Goal: Task Accomplishment & Management: Manage account settings

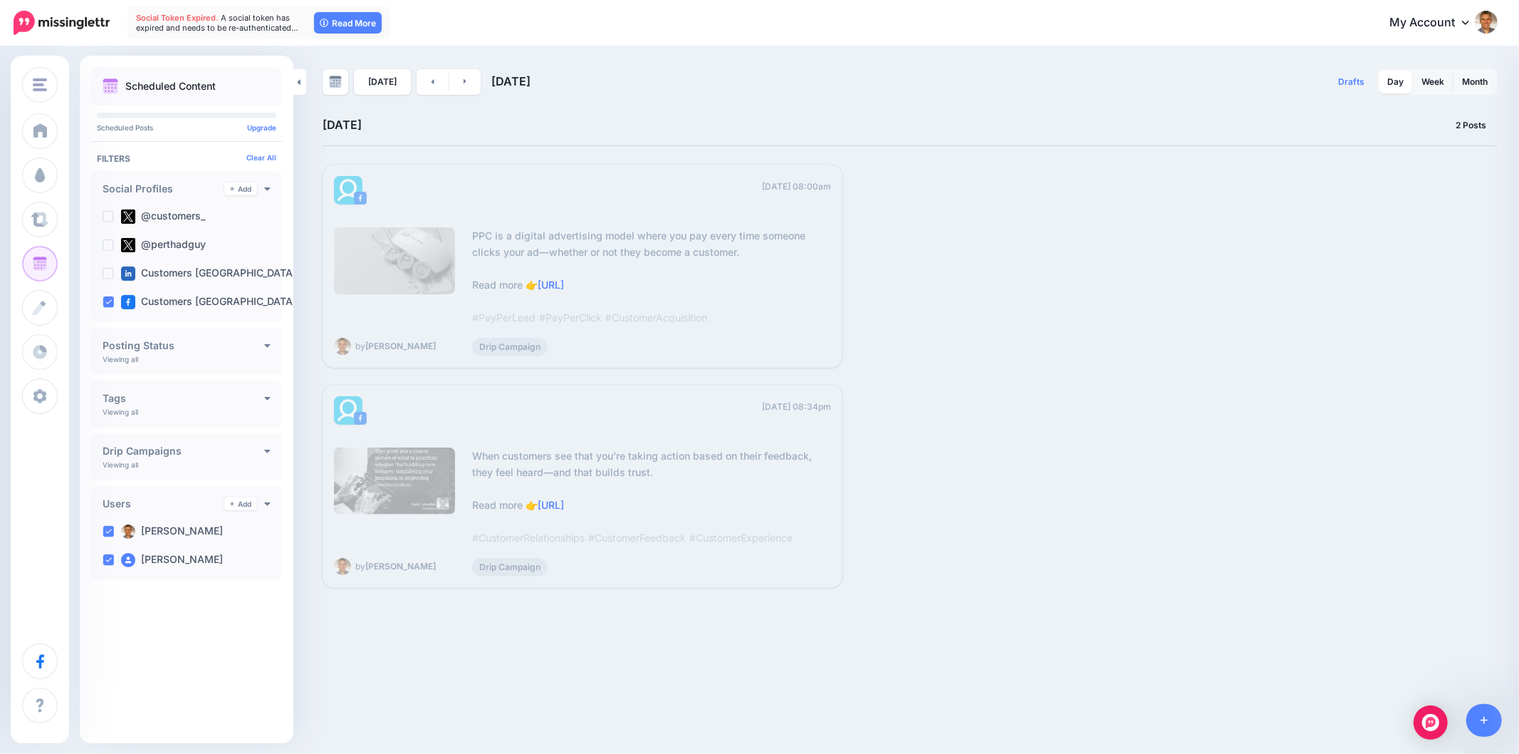
click at [1358, 254] on div "08:00am [DATE] 08:00am PPC is a digital advertising model where you pay every t…" at bounding box center [908, 376] width 1170 height 423
drag, startPoint x: 1005, startPoint y: 362, endPoint x: 1028, endPoint y: 366, distance: 23.2
click at [1008, 362] on div "08:00am [DATE] 08:00am PPC is a digital advertising model where you pay every t…" at bounding box center [908, 376] width 1170 height 423
click at [1426, 77] on link "Week" at bounding box center [1433, 82] width 40 height 23
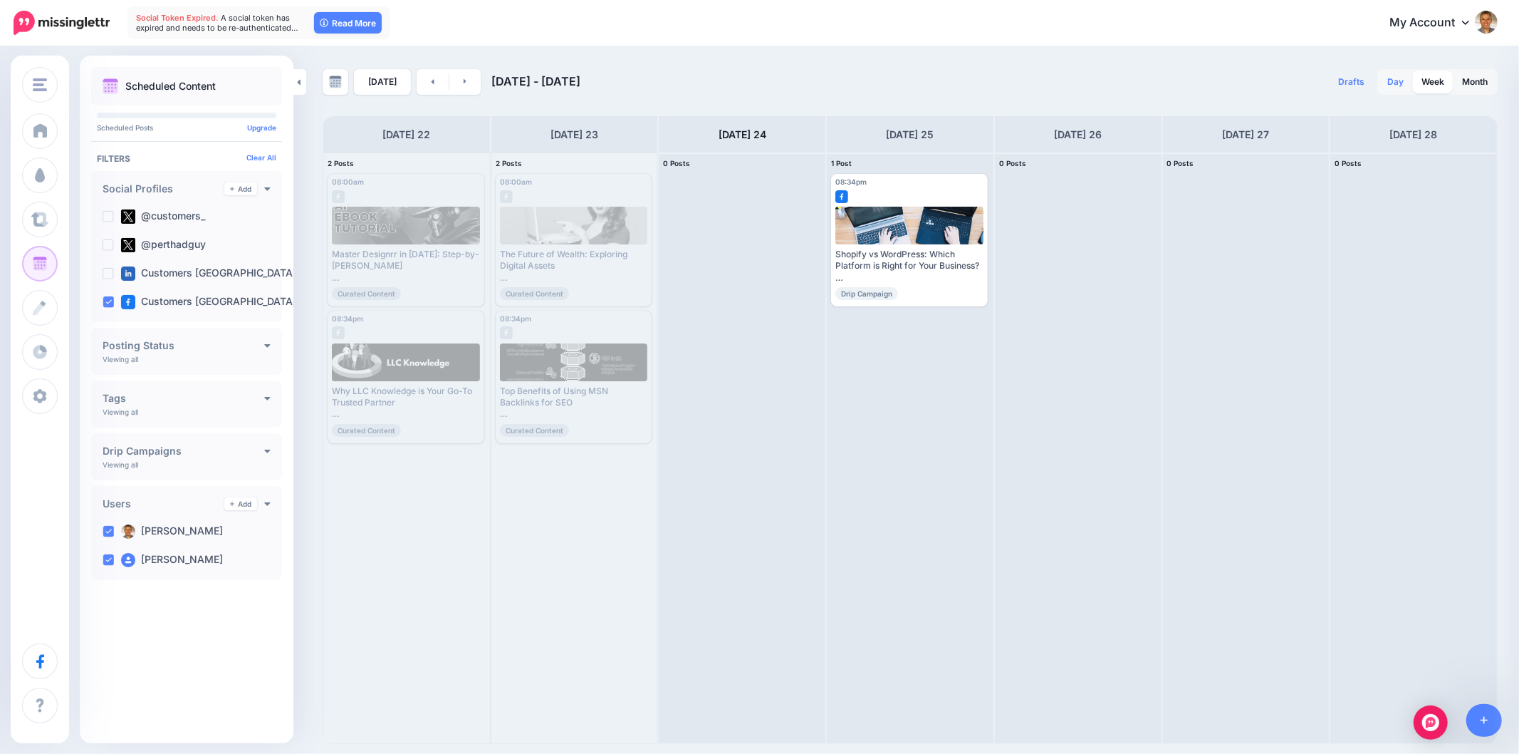
click at [1387, 88] on link "Day" at bounding box center [1395, 82] width 33 height 23
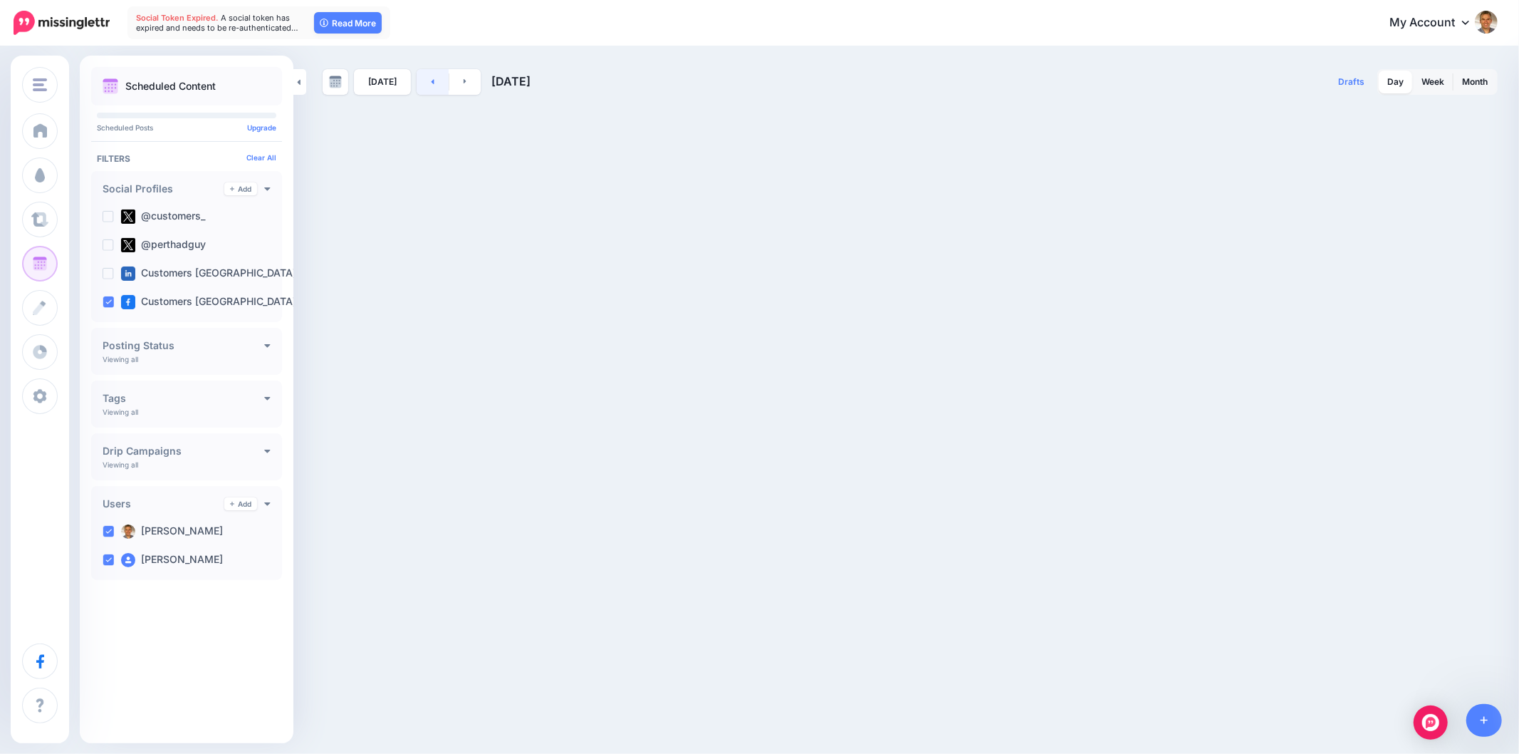
click at [422, 80] on link at bounding box center [433, 82] width 32 height 26
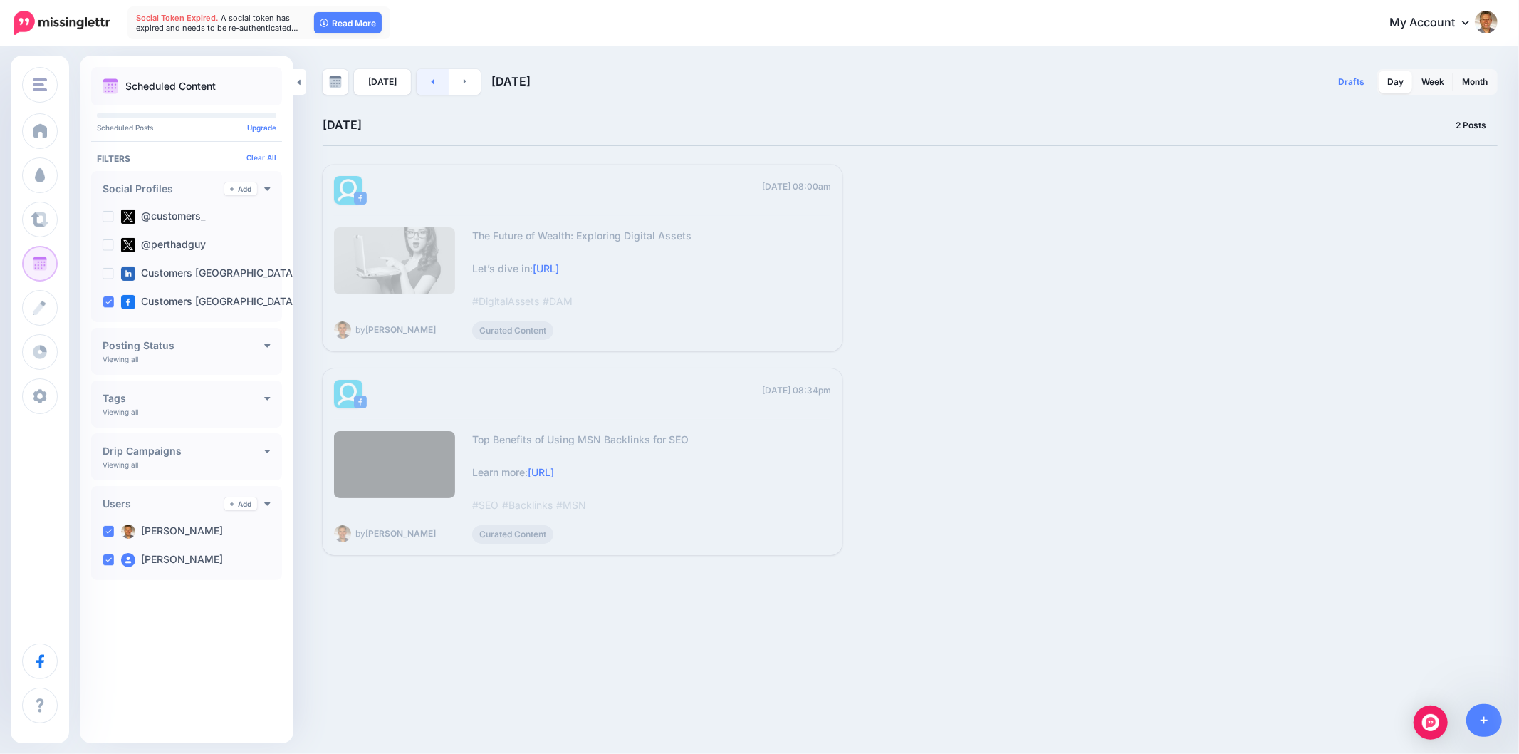
click at [431, 80] on link at bounding box center [433, 82] width 32 height 26
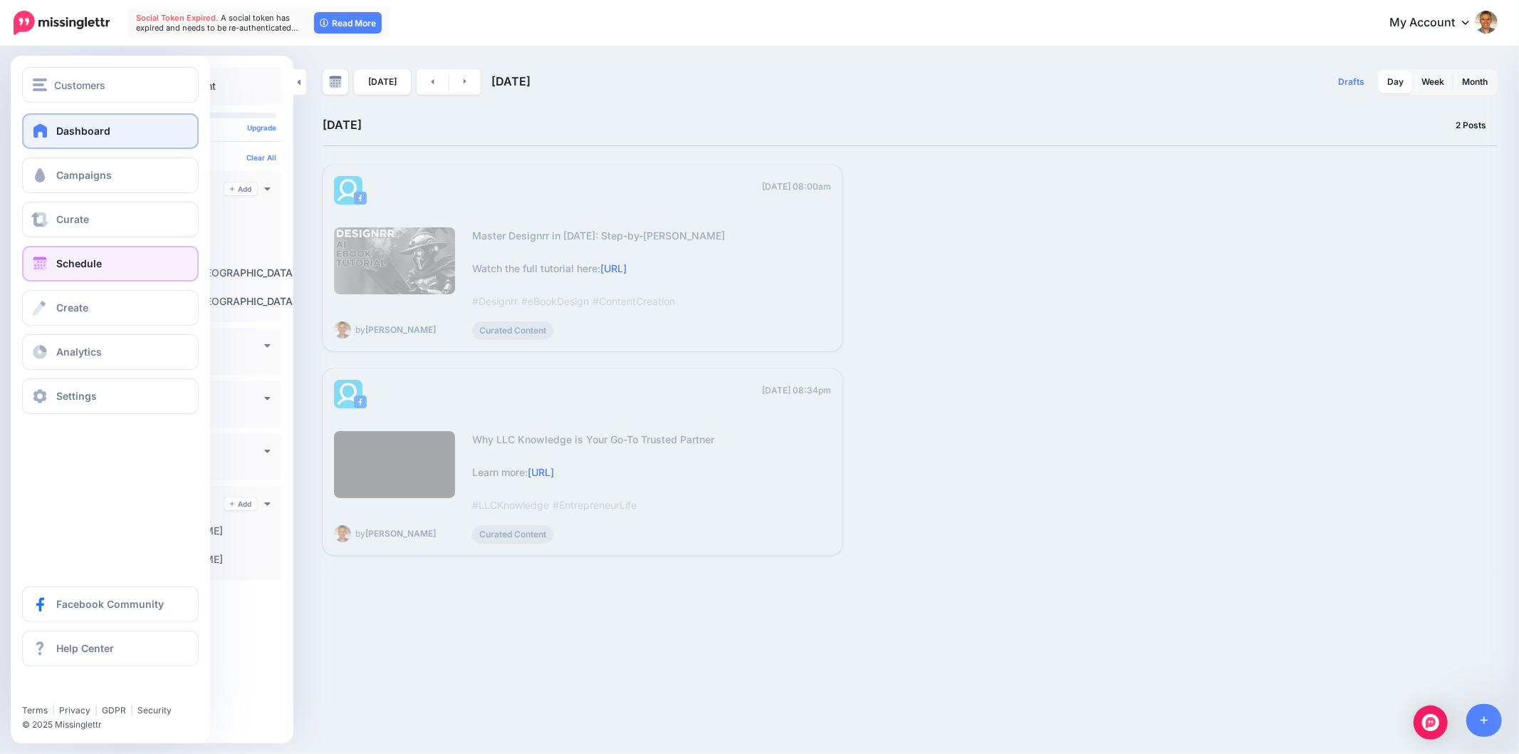
click at [62, 132] on span "Dashboard" at bounding box center [83, 131] width 54 height 12
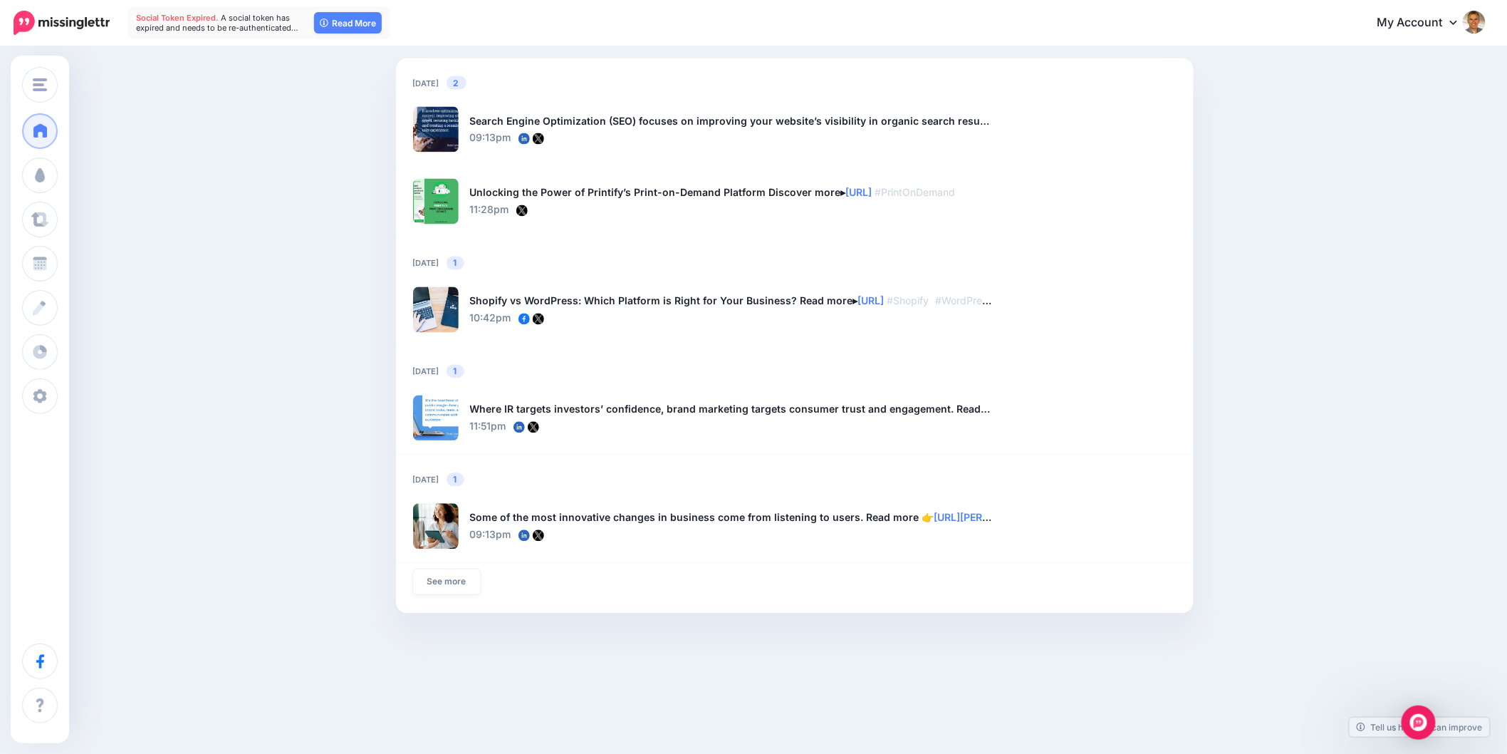
scroll to position [1000, 0]
click at [454, 585] on link "See more" at bounding box center [447, 581] width 68 height 26
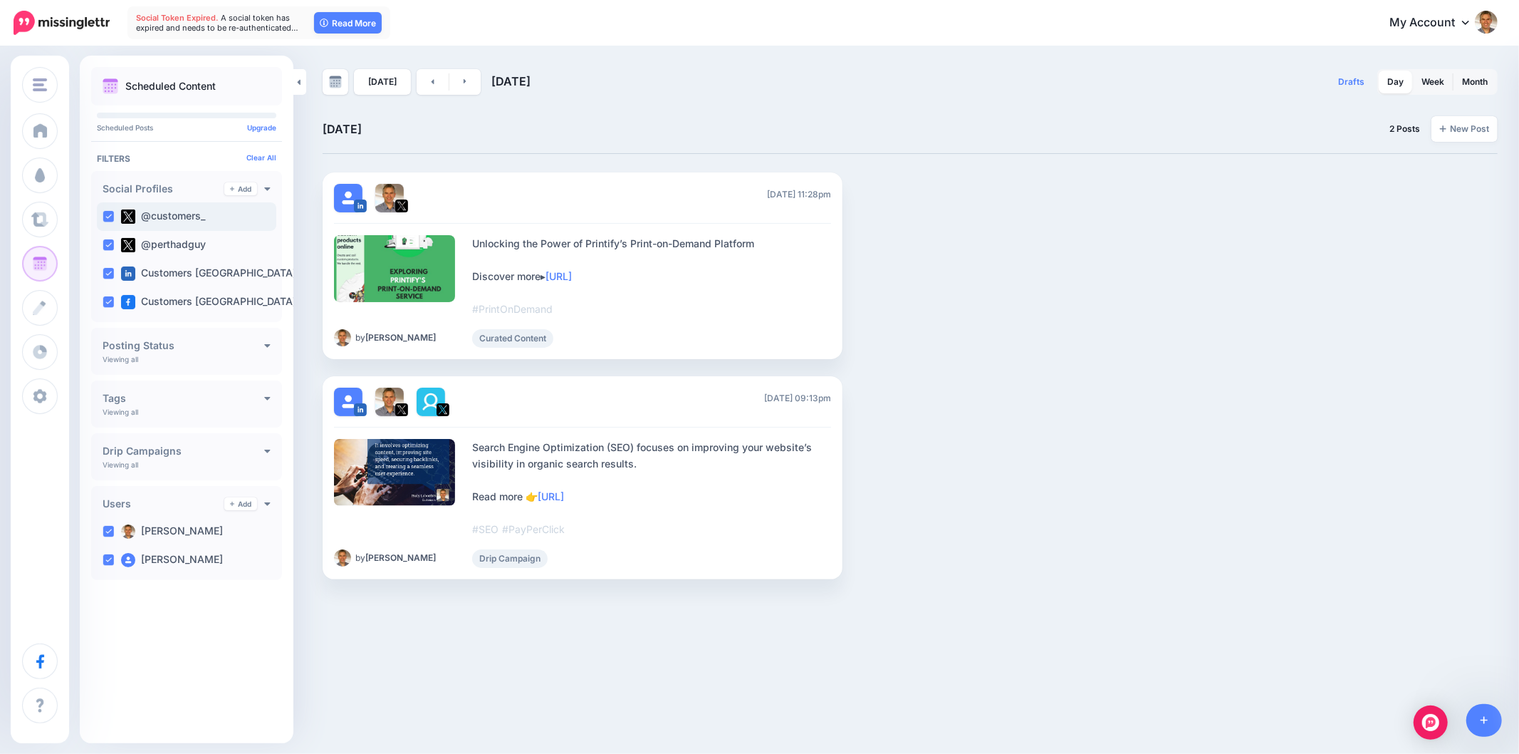
click at [109, 214] on ins at bounding box center [108, 216] width 11 height 11
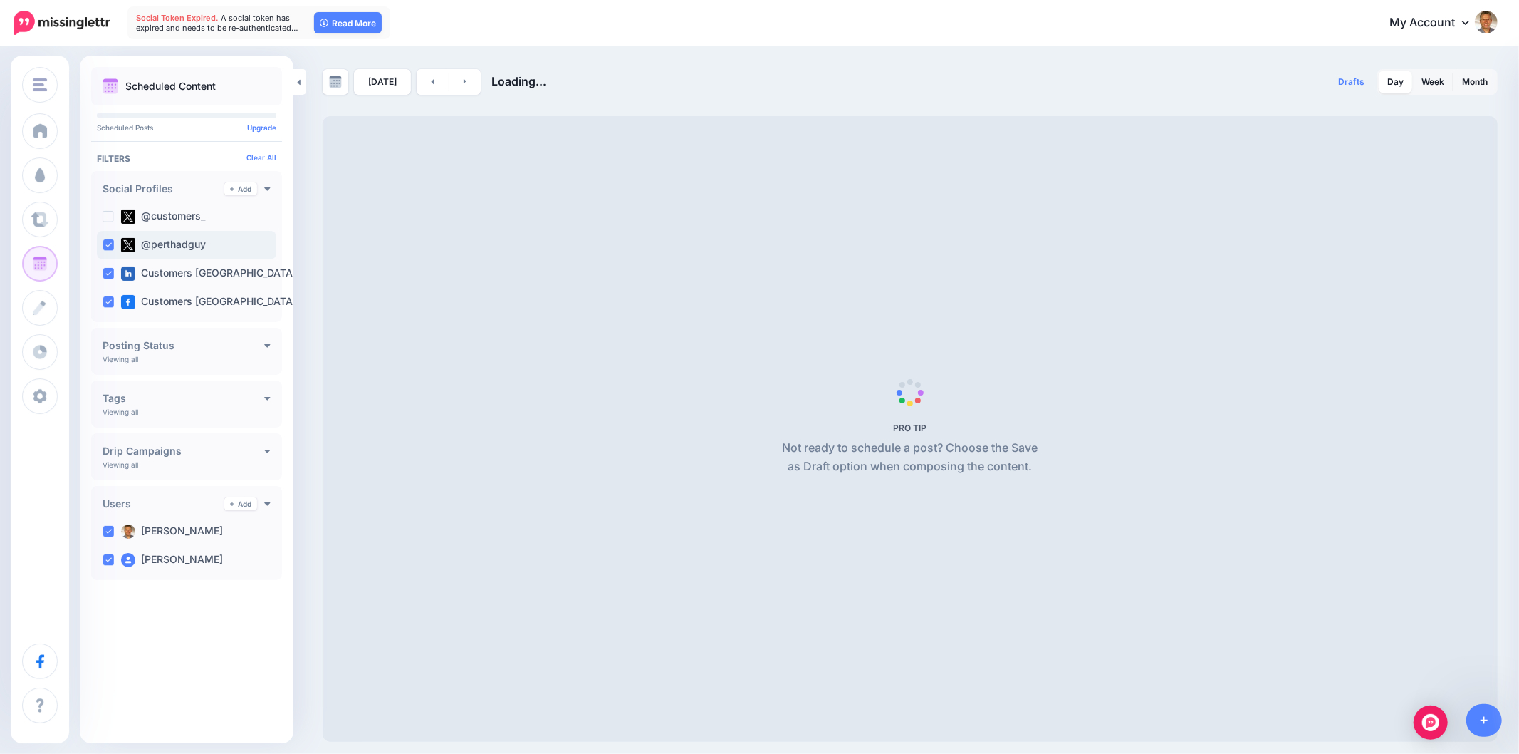
click at [104, 244] on ins at bounding box center [108, 244] width 11 height 11
click at [103, 271] on ins at bounding box center [108, 273] width 11 height 11
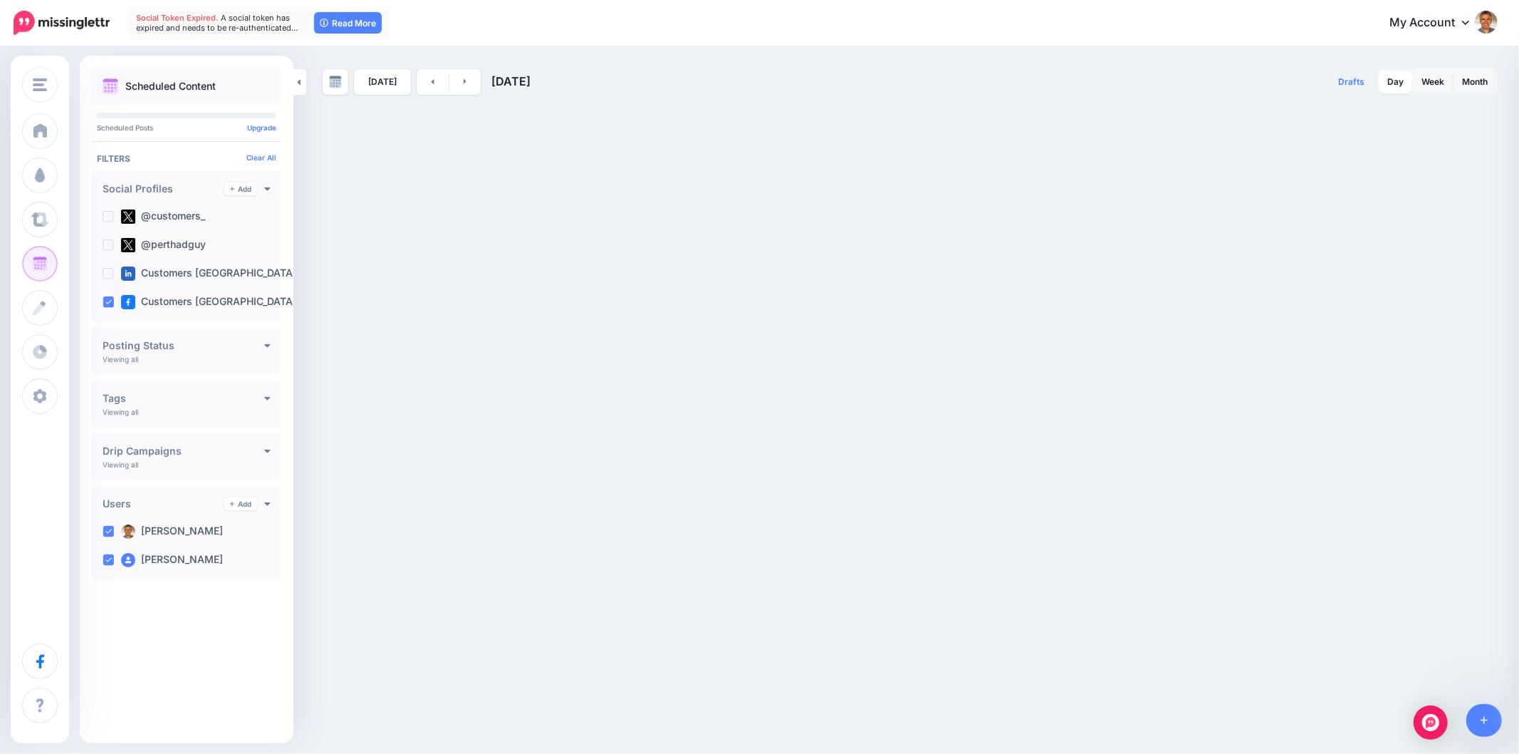
click at [1155, 58] on div "Today 24th Sep 2025 Drafts 0 Day Week Month" at bounding box center [759, 82] width 1519 height 68
click at [432, 80] on link at bounding box center [433, 82] width 32 height 26
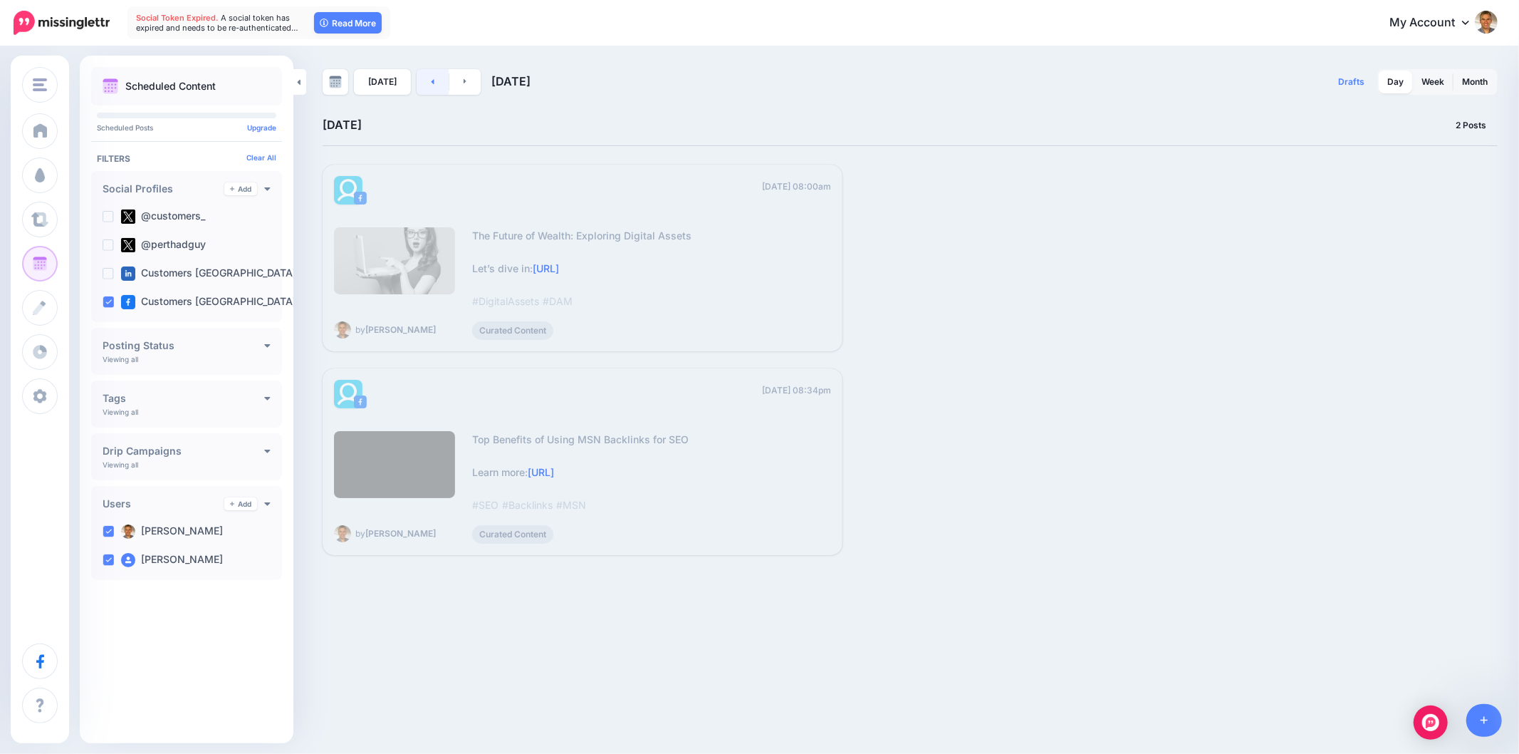
click at [435, 76] on link at bounding box center [433, 82] width 32 height 26
click at [433, 84] on link at bounding box center [433, 82] width 32 height 26
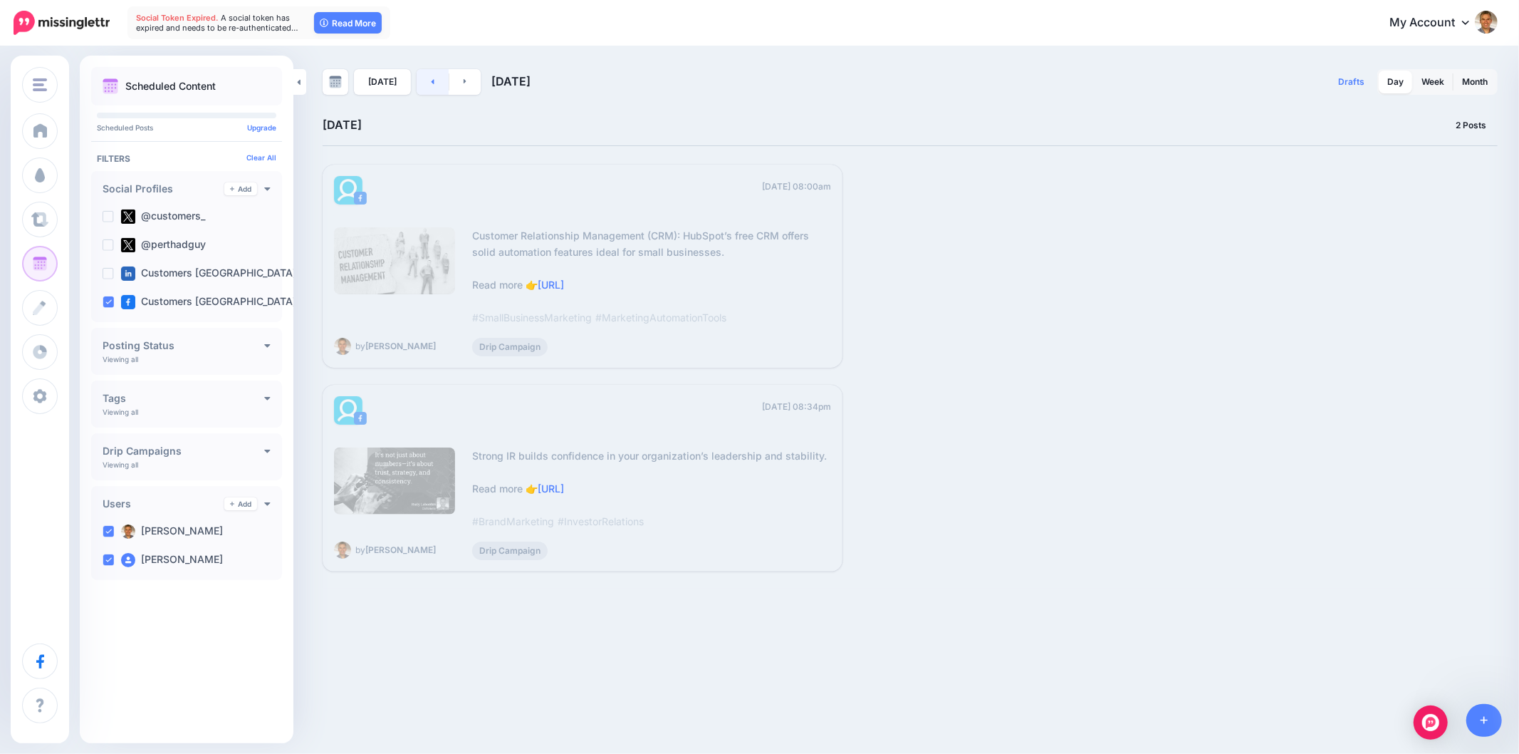
click at [424, 90] on link at bounding box center [433, 82] width 32 height 26
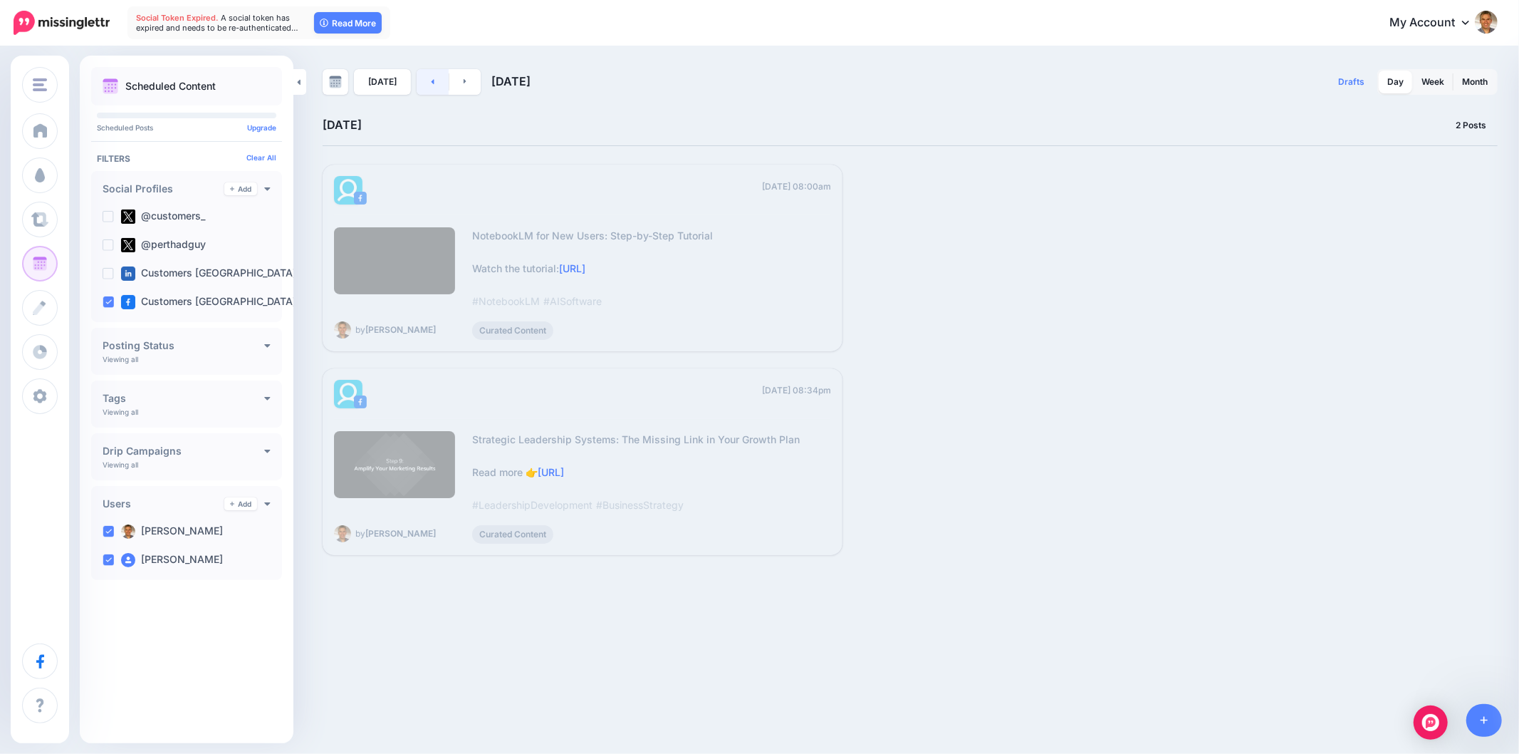
click at [420, 80] on link at bounding box center [433, 82] width 32 height 26
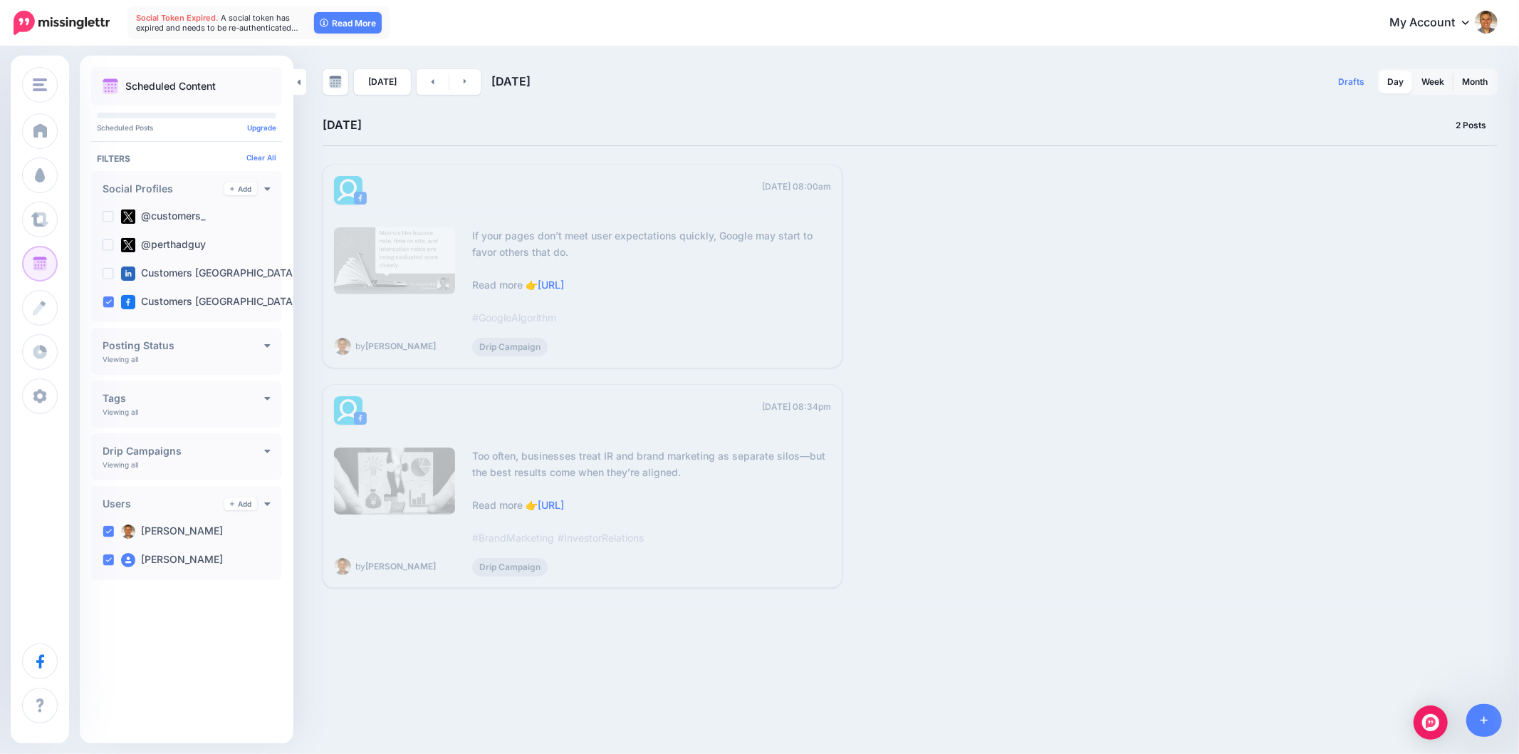
drag, startPoint x: 433, startPoint y: 85, endPoint x: 573, endPoint y: 179, distance: 168.5
click at [432, 85] on link at bounding box center [433, 82] width 32 height 26
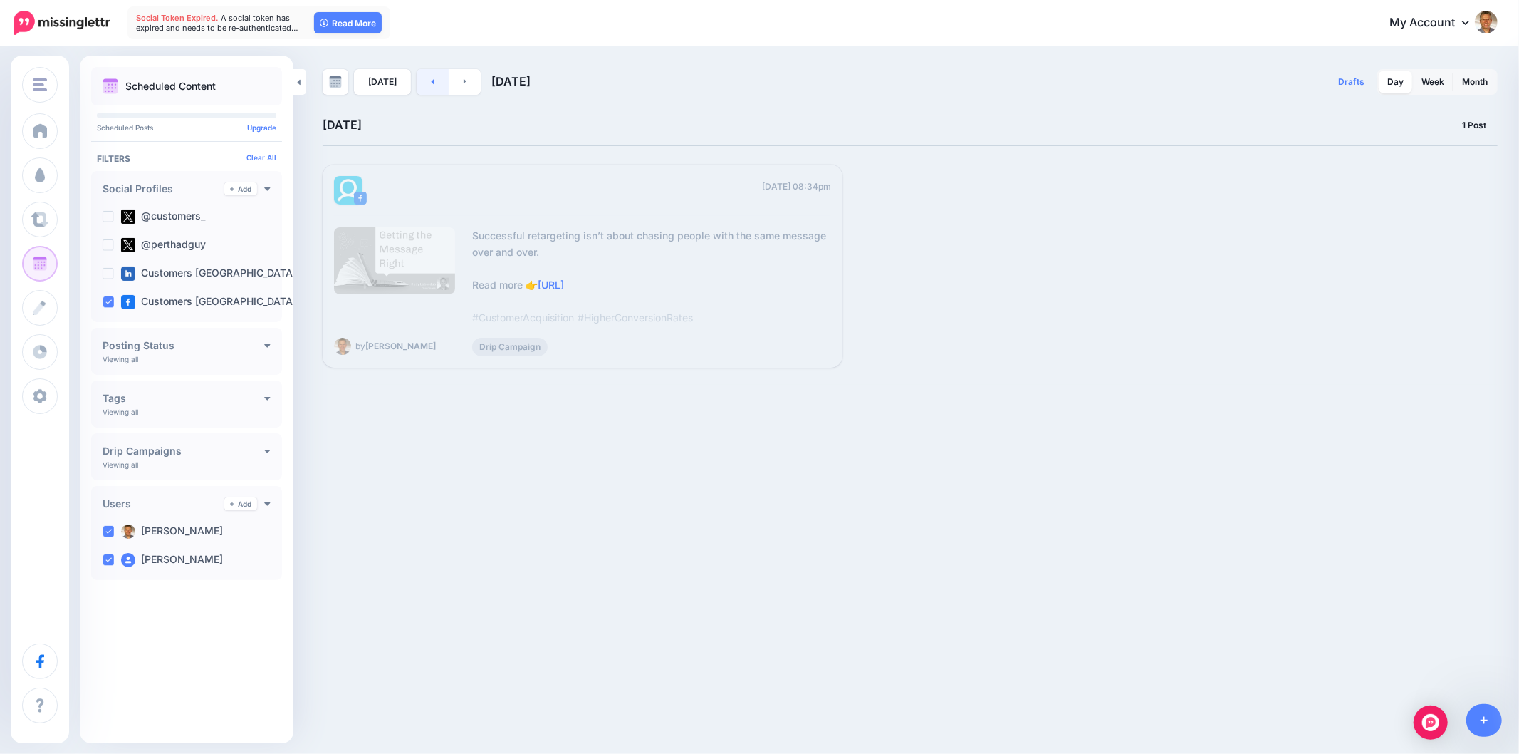
click at [428, 85] on link at bounding box center [433, 82] width 32 height 26
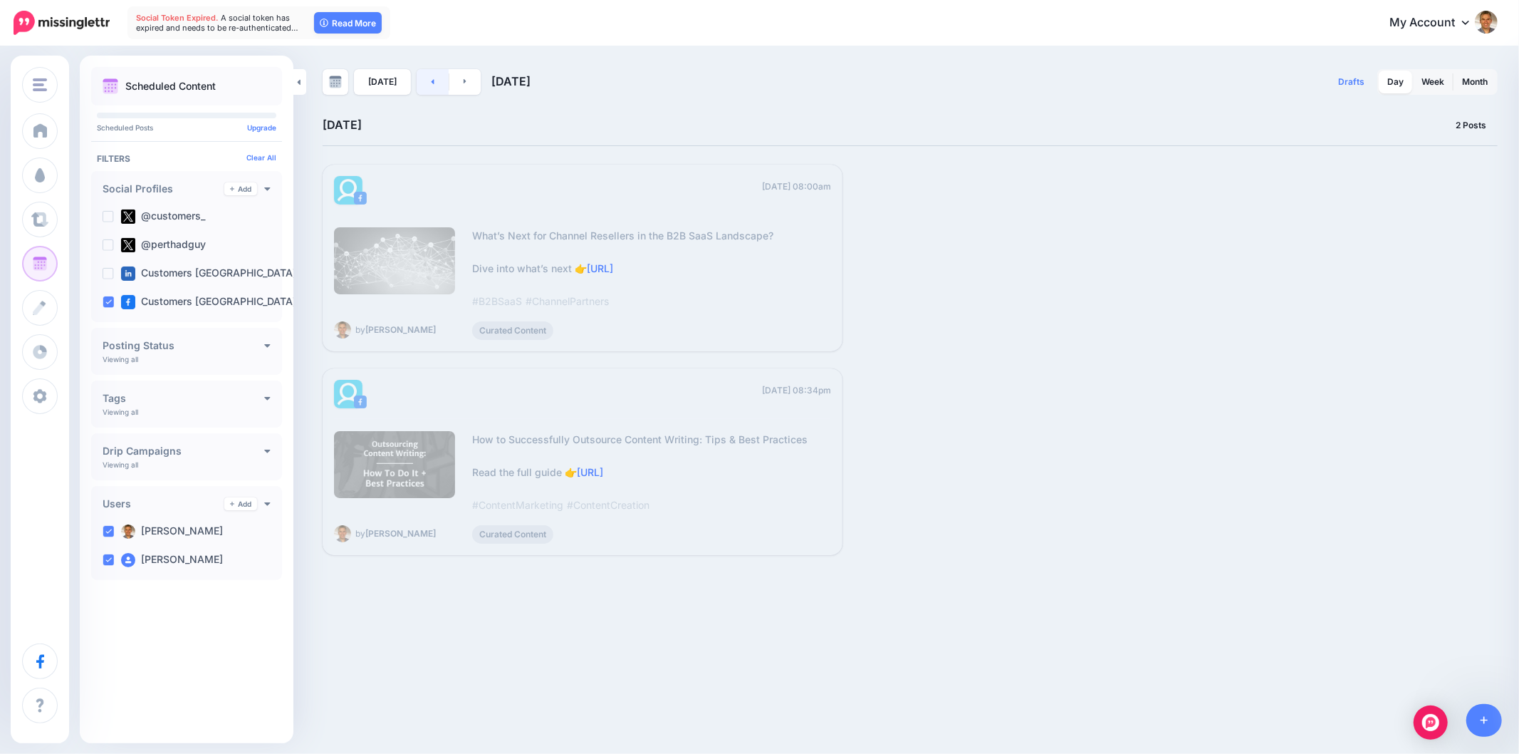
click at [417, 80] on link at bounding box center [433, 82] width 32 height 26
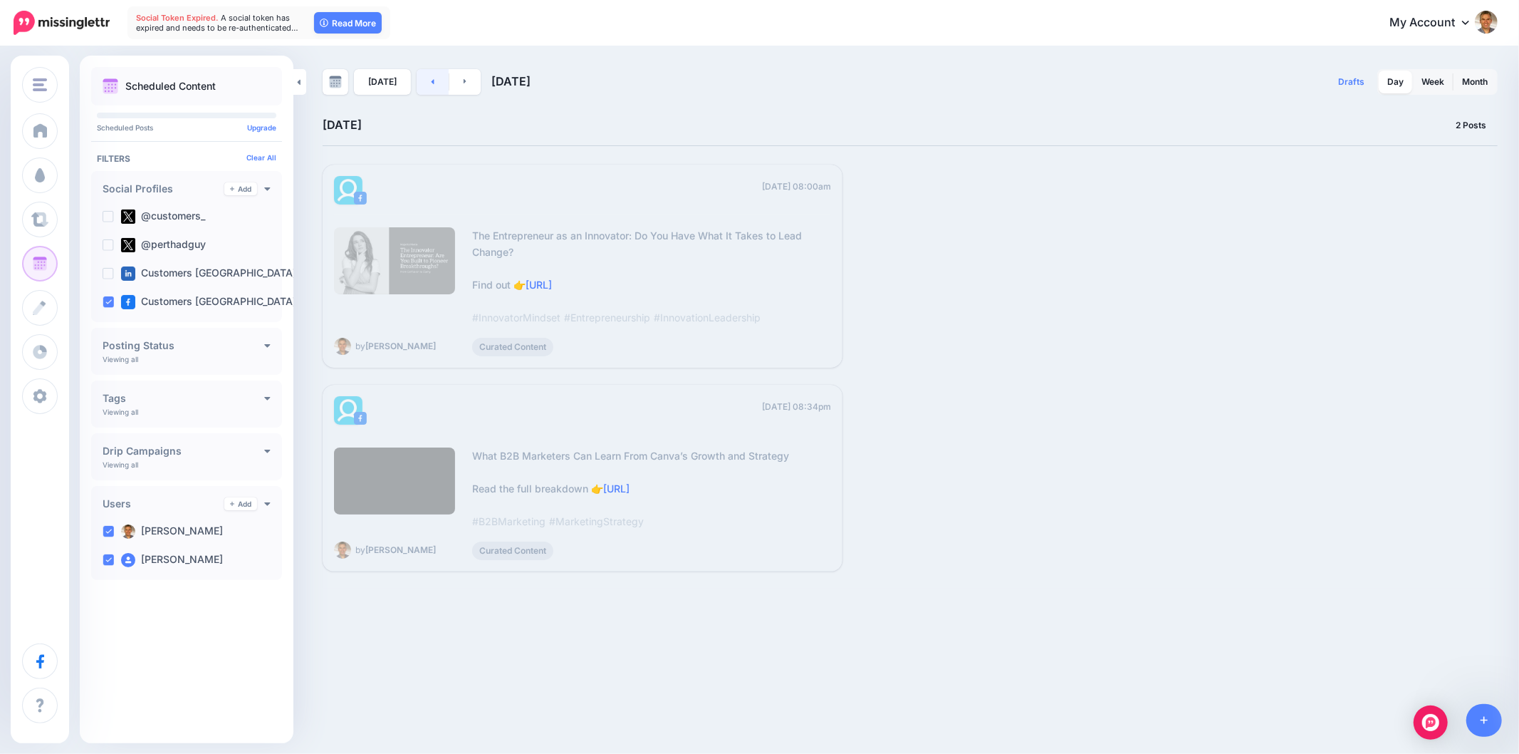
click at [431, 80] on icon at bounding box center [433, 81] width 4 height 9
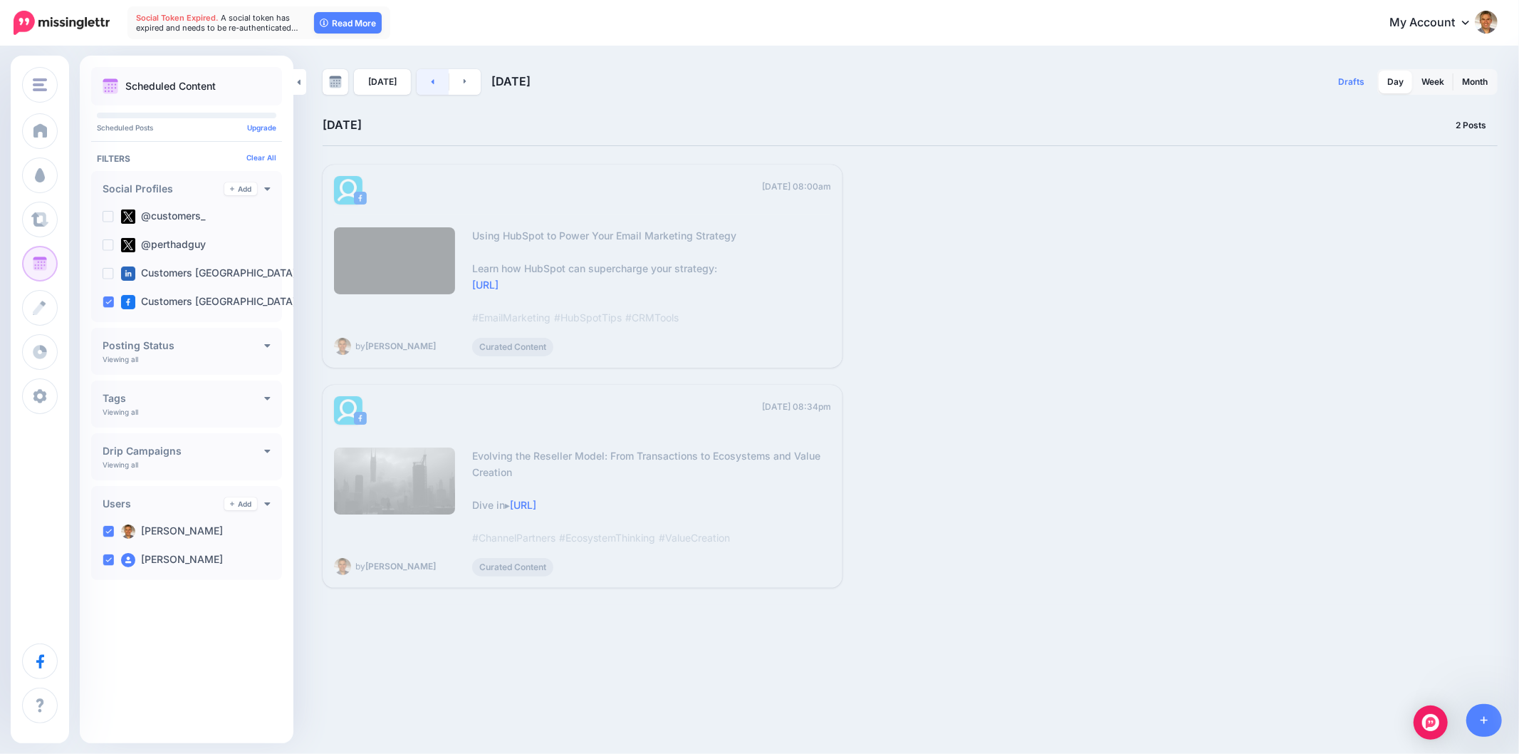
click at [424, 81] on link at bounding box center [433, 82] width 32 height 26
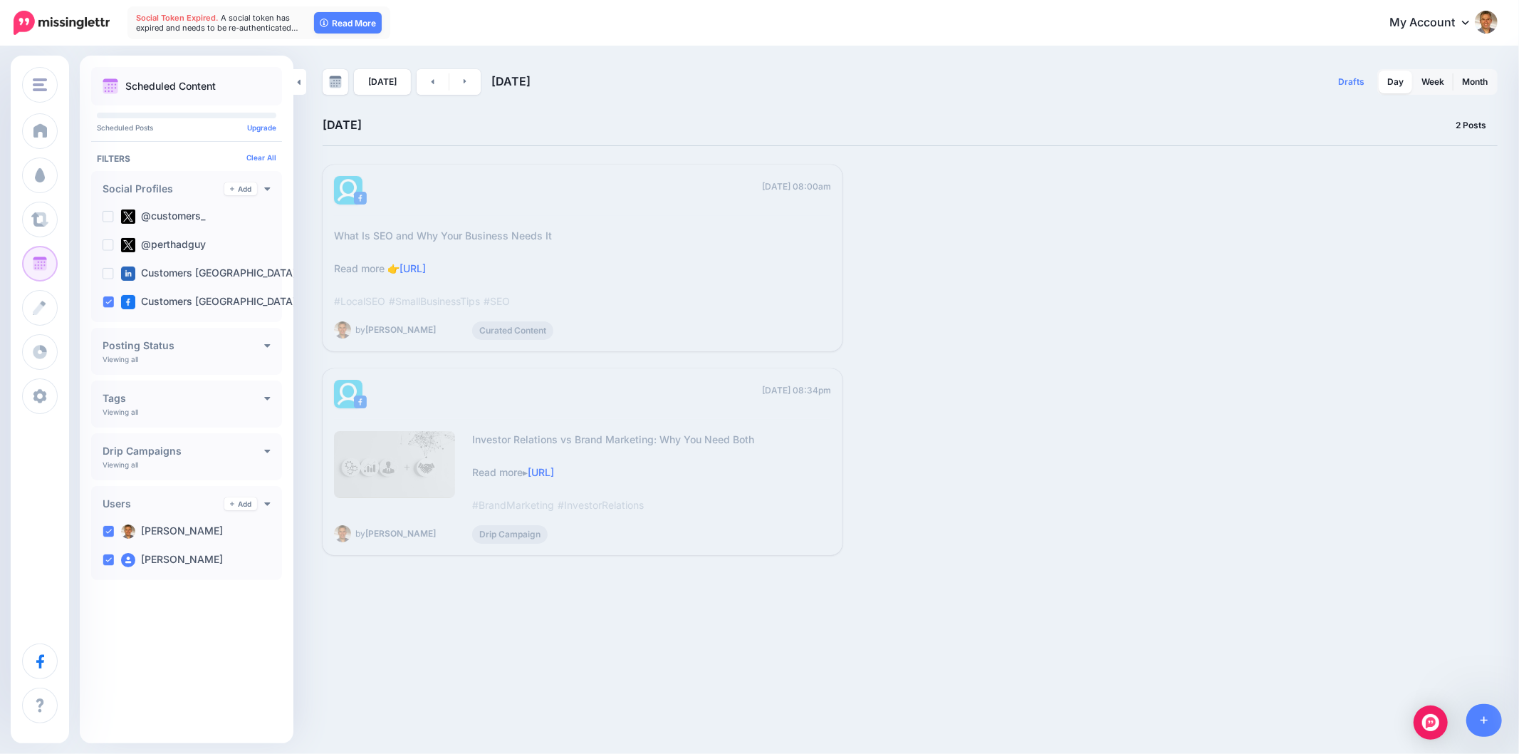
drag, startPoint x: 108, startPoint y: 556, endPoint x: 119, endPoint y: 582, distance: 28.1
click at [108, 556] on ins at bounding box center [108, 559] width 11 height 11
click at [426, 271] on link "https://lttr.ai/AjFyI" at bounding box center [413, 268] width 26 height 12
click at [431, 76] on link at bounding box center [433, 82] width 32 height 26
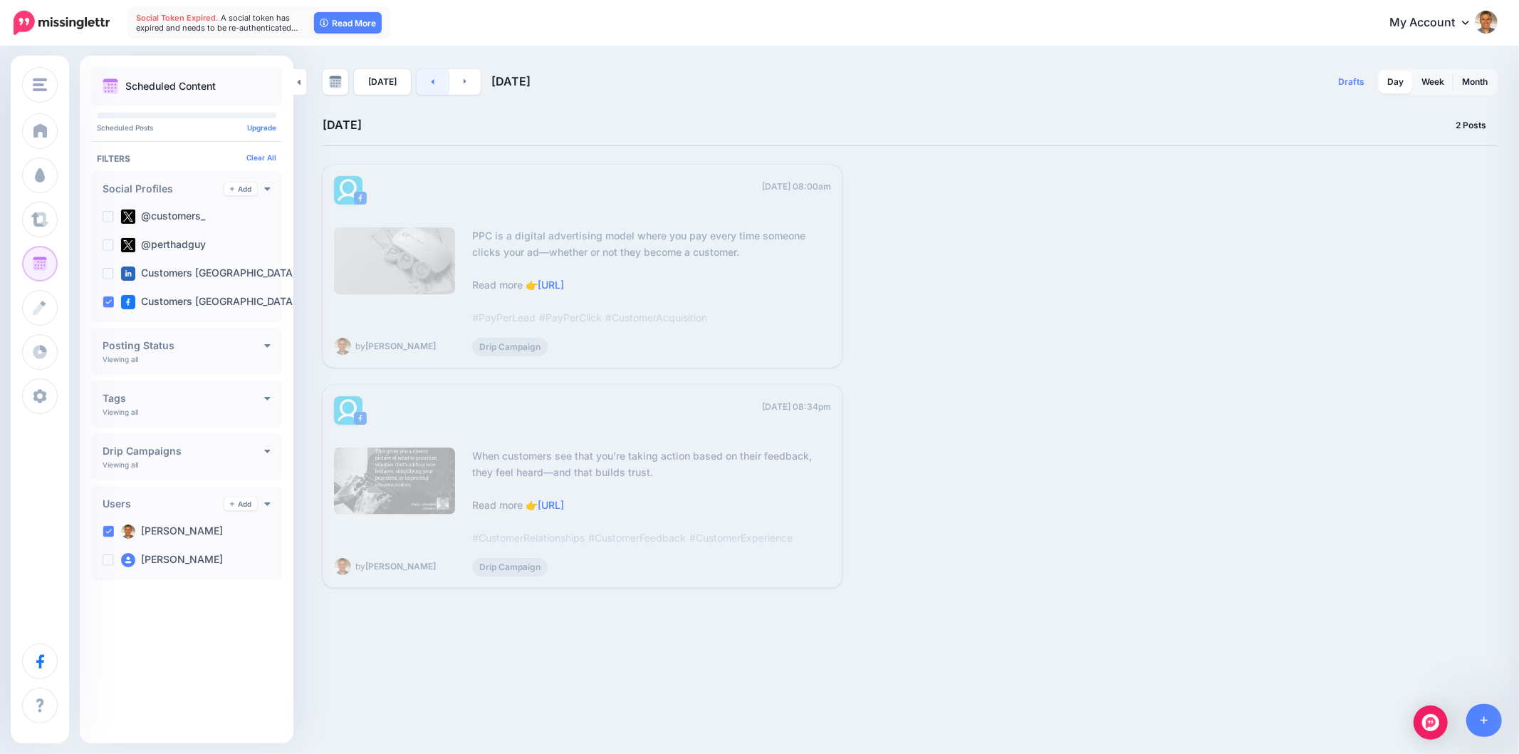
click at [437, 79] on link at bounding box center [433, 82] width 32 height 26
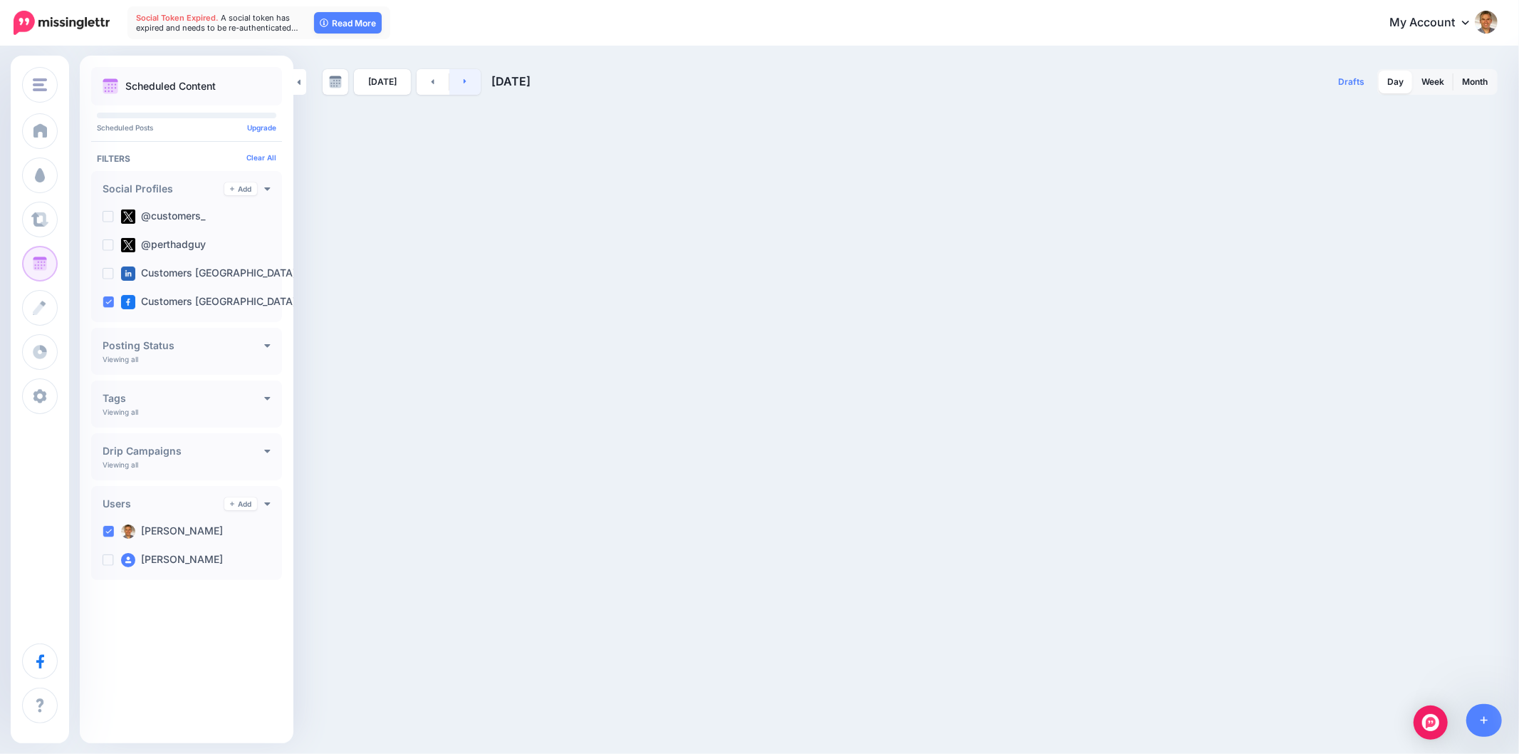
click at [463, 85] on link at bounding box center [465, 82] width 32 height 26
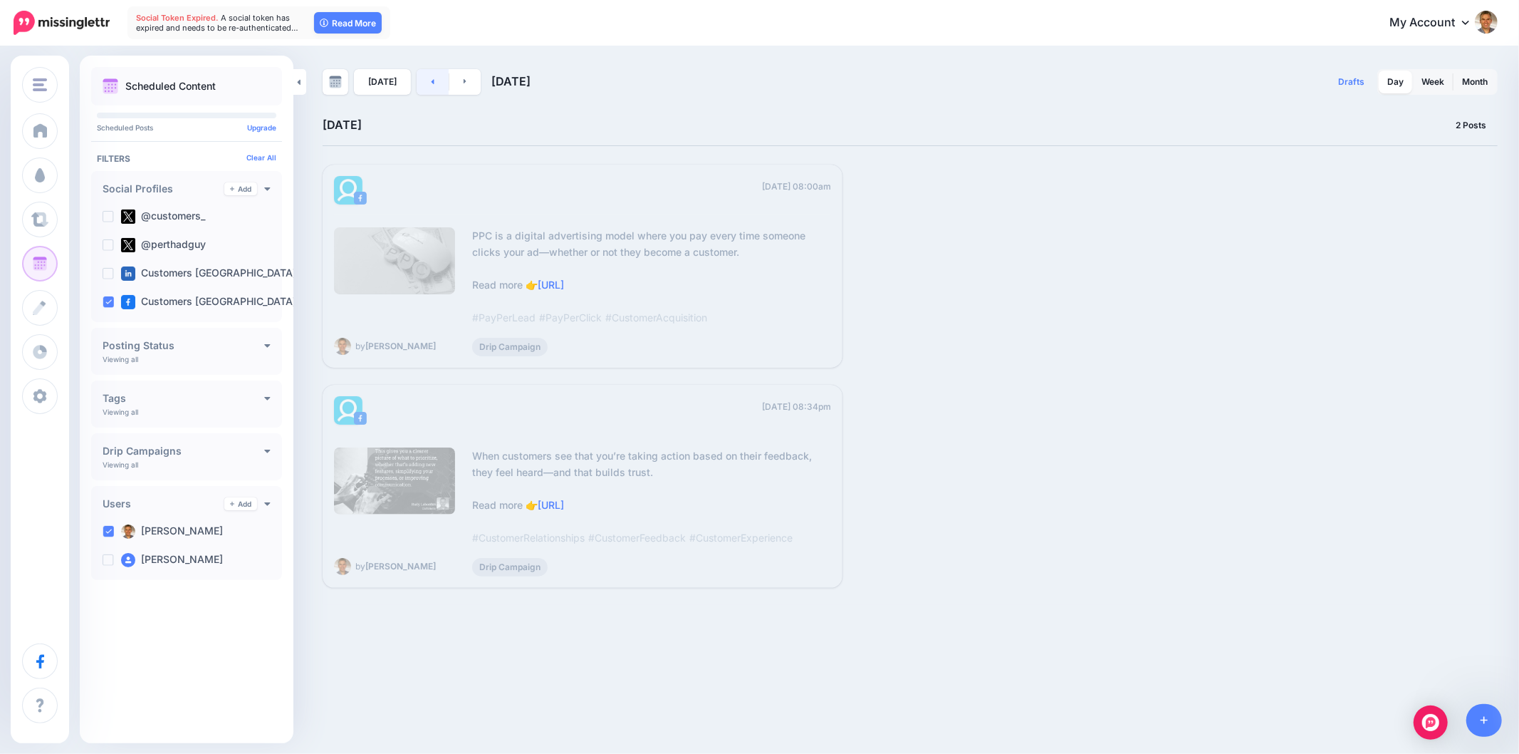
click at [431, 83] on link at bounding box center [433, 82] width 32 height 26
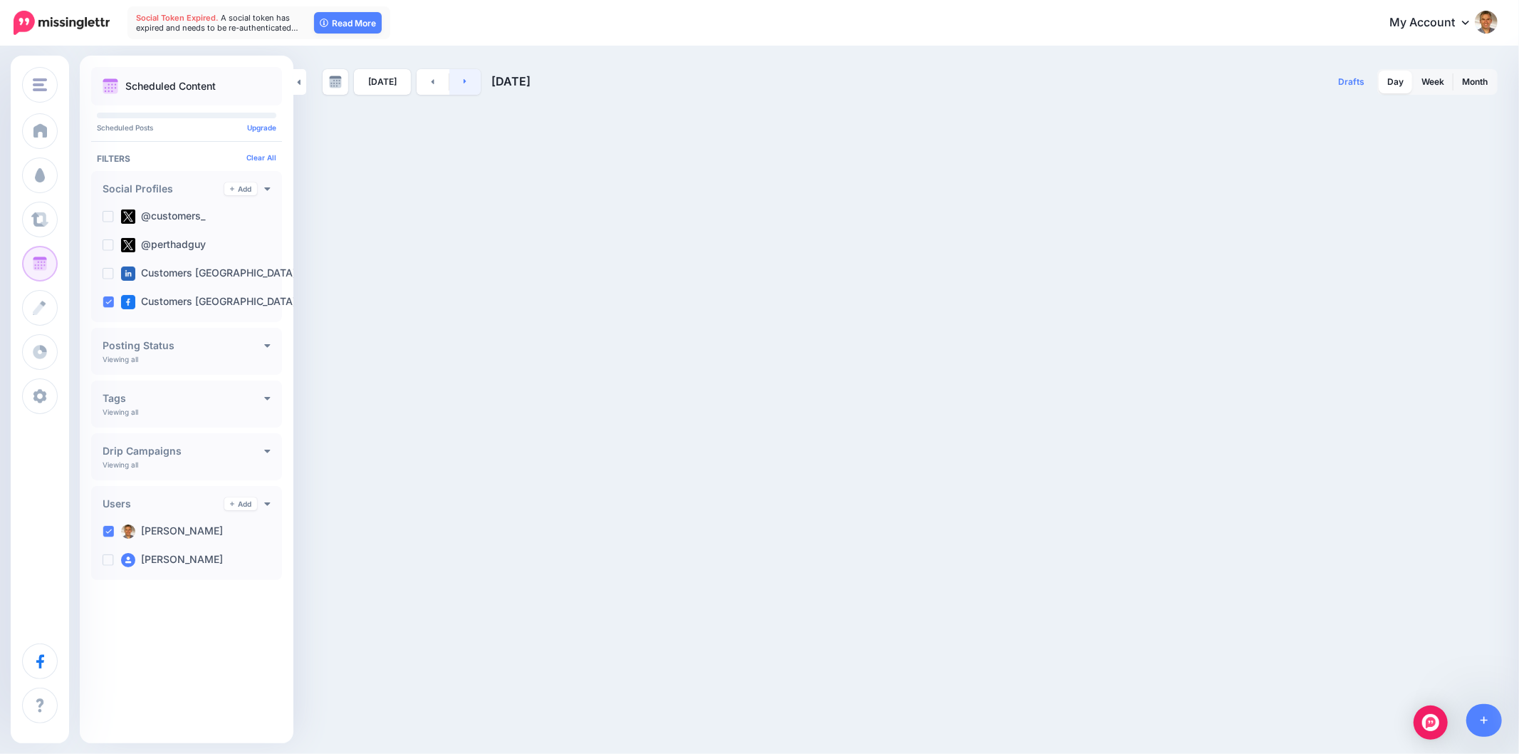
click at [471, 83] on link at bounding box center [465, 82] width 32 height 26
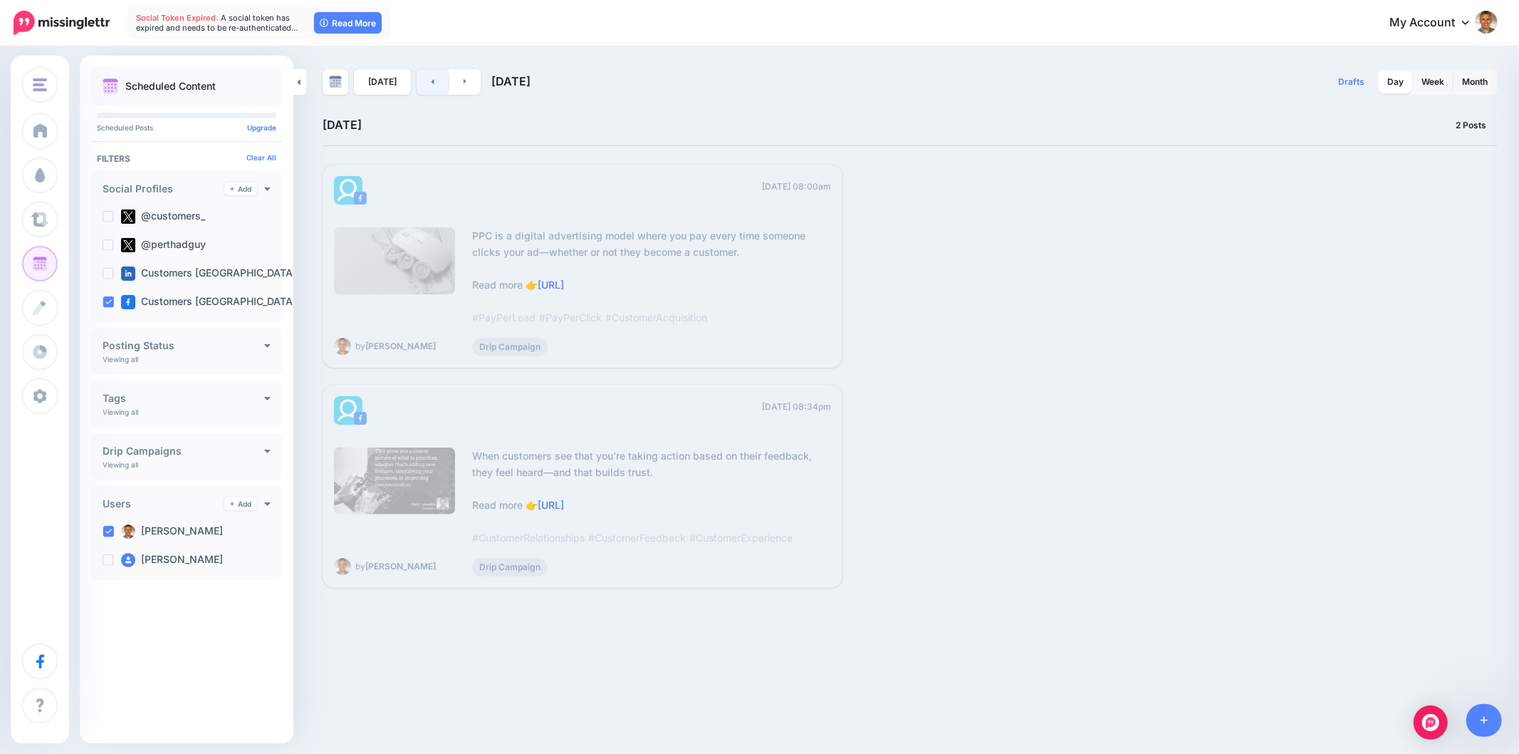
click at [433, 79] on link at bounding box center [433, 82] width 32 height 26
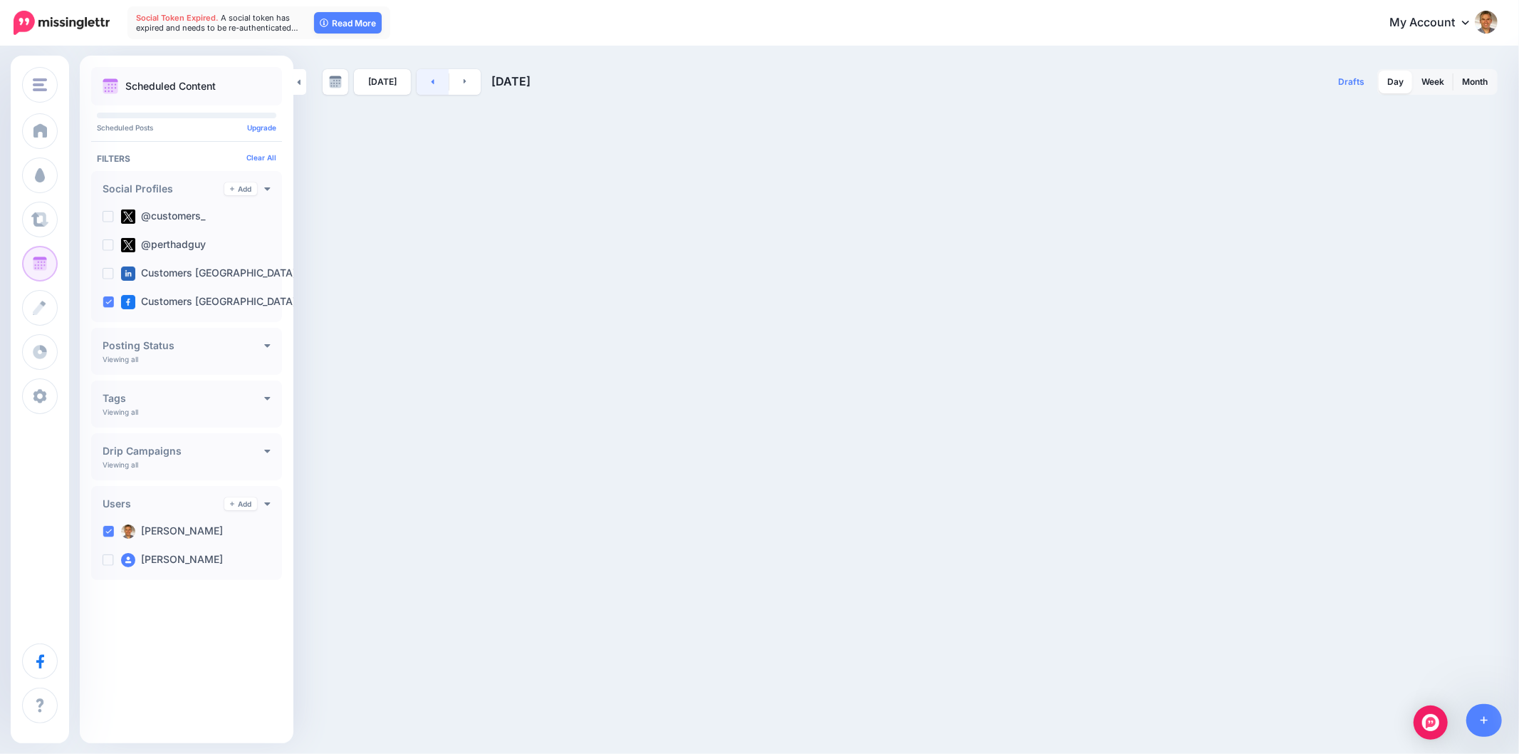
click at [433, 79] on link at bounding box center [433, 82] width 32 height 26
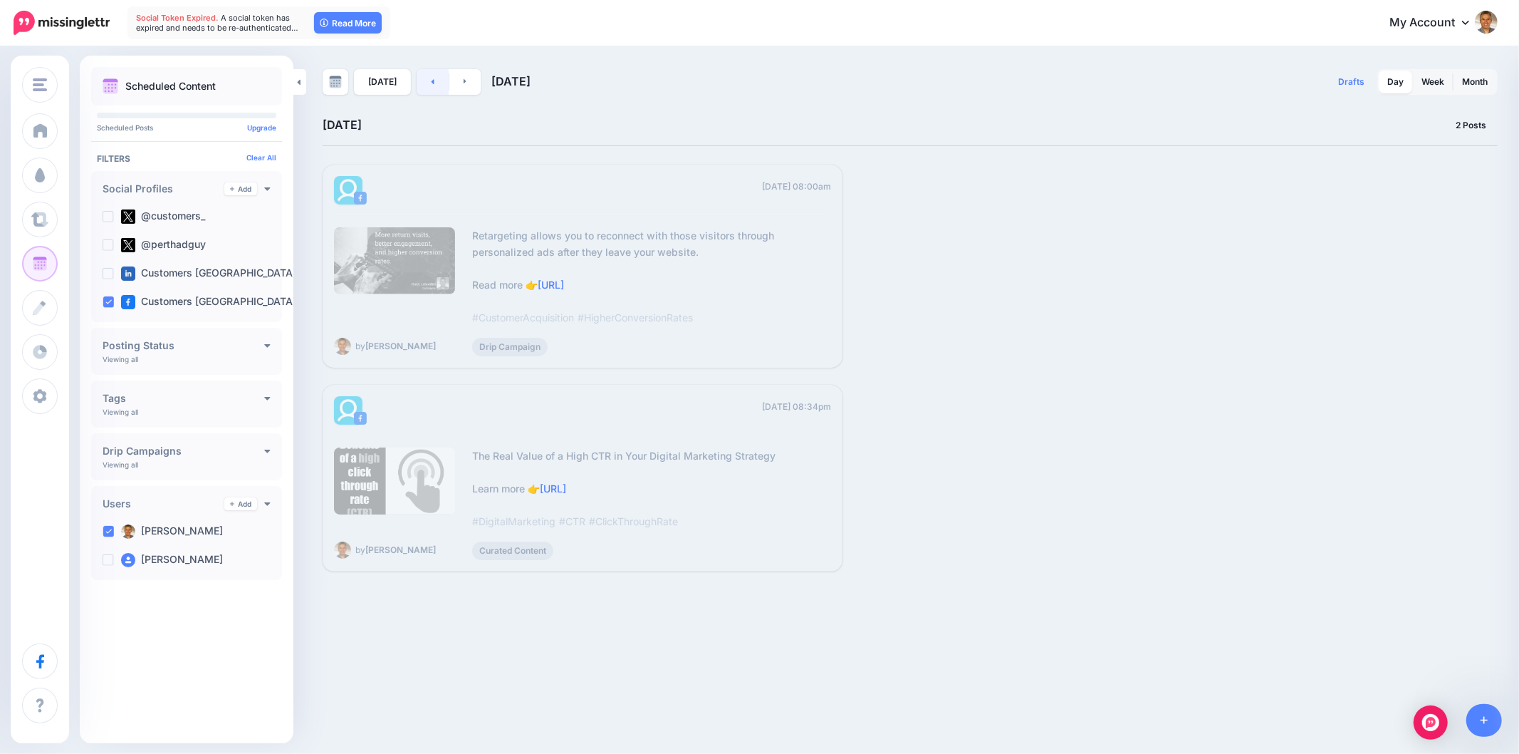
click at [433, 79] on link at bounding box center [433, 82] width 32 height 26
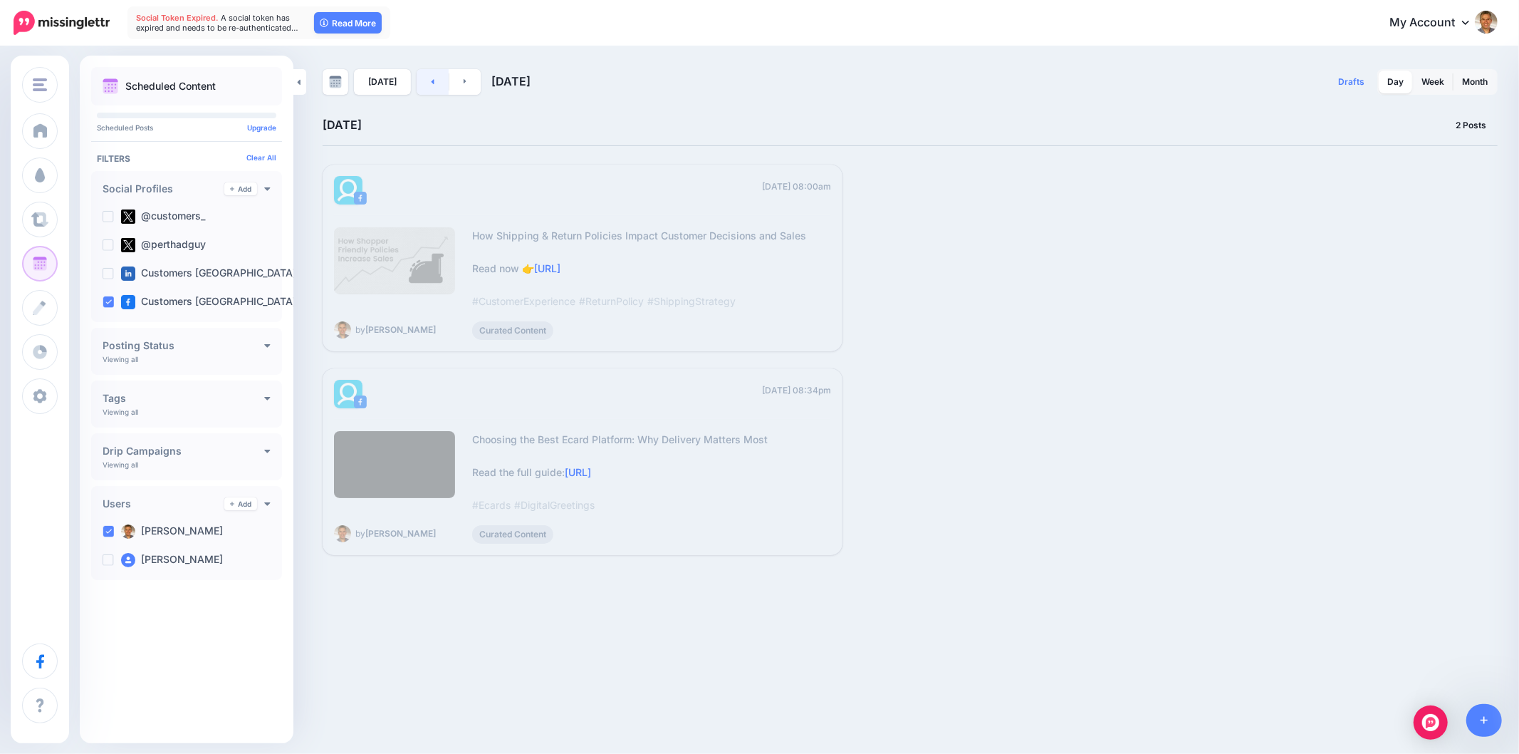
click at [431, 79] on icon at bounding box center [433, 81] width 4 height 9
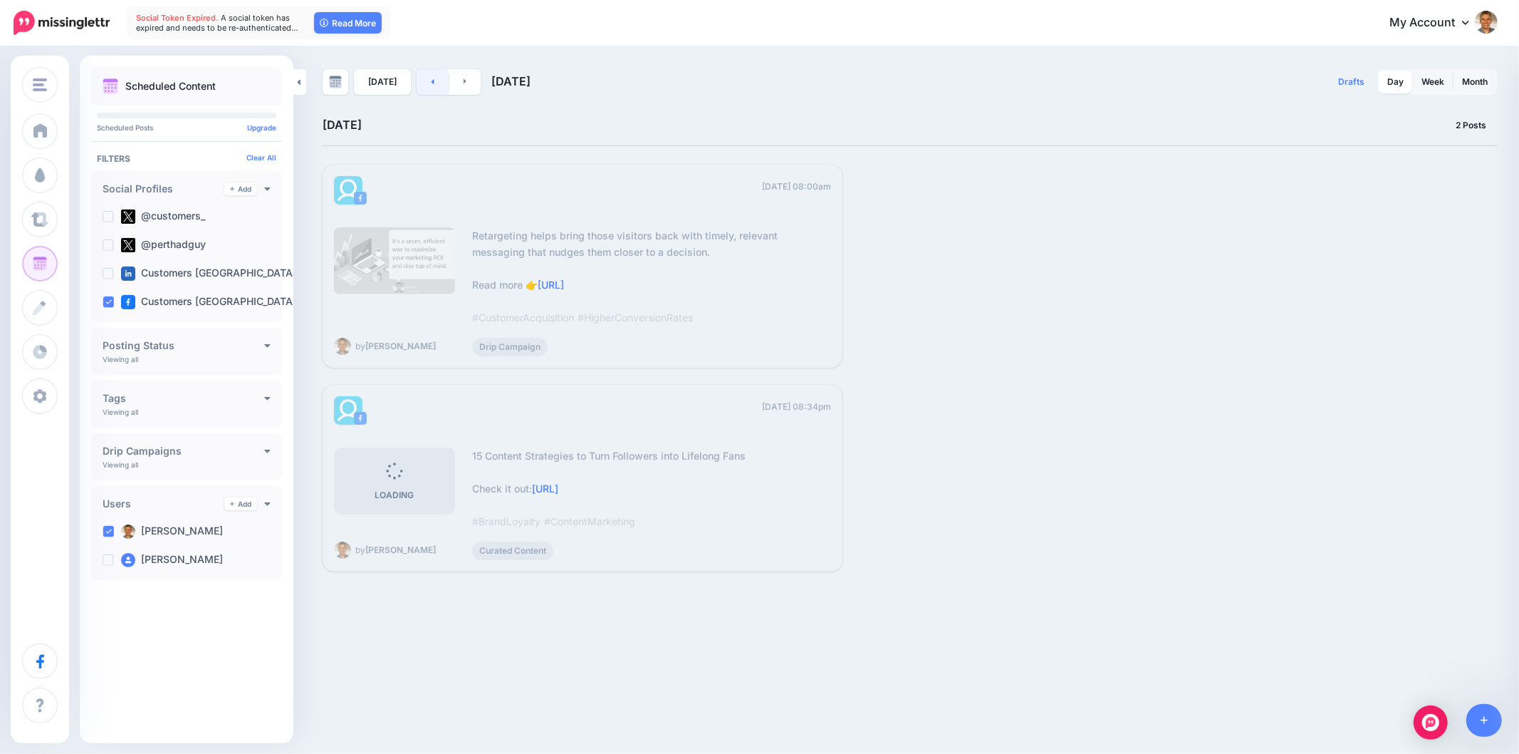
click at [420, 88] on link at bounding box center [433, 82] width 32 height 26
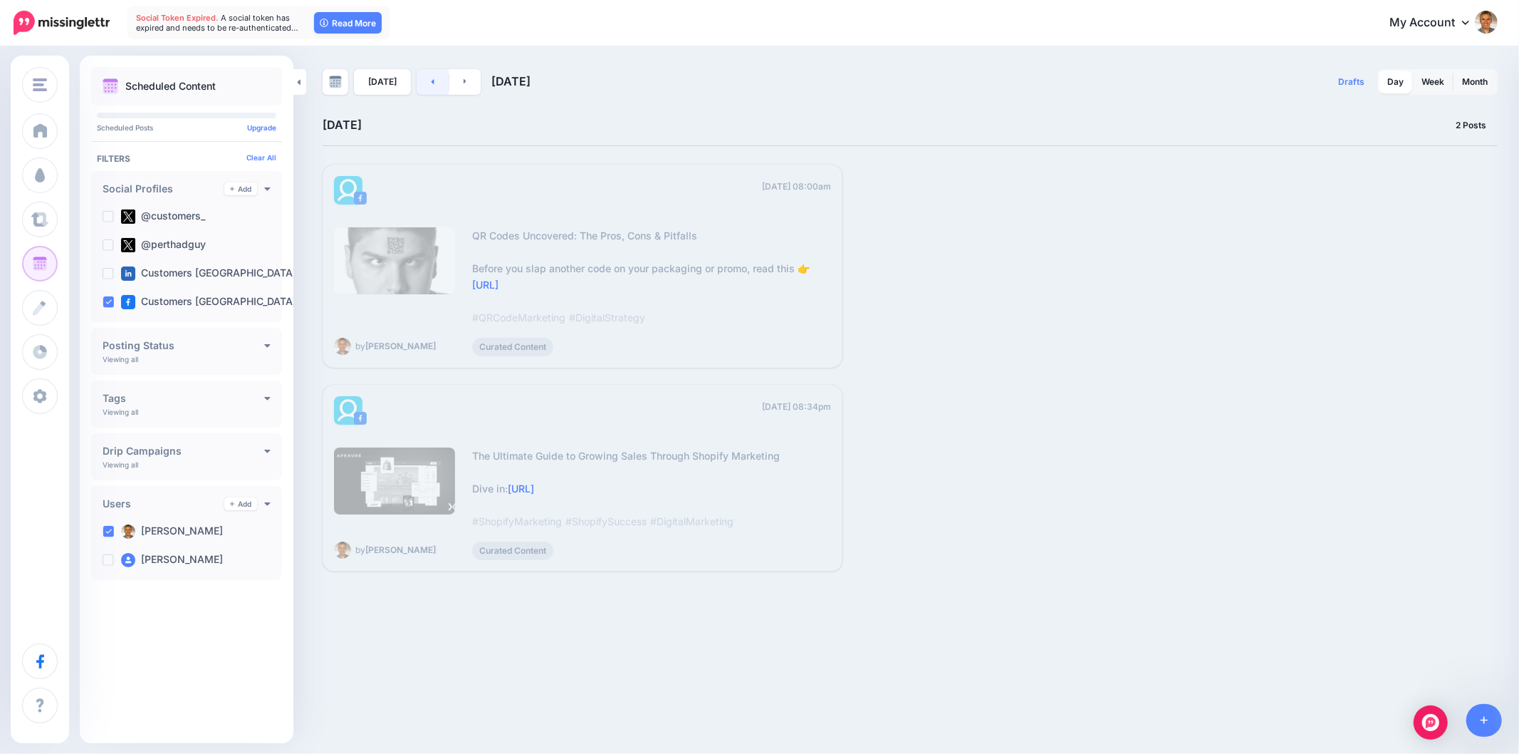
click at [420, 88] on link at bounding box center [433, 82] width 32 height 26
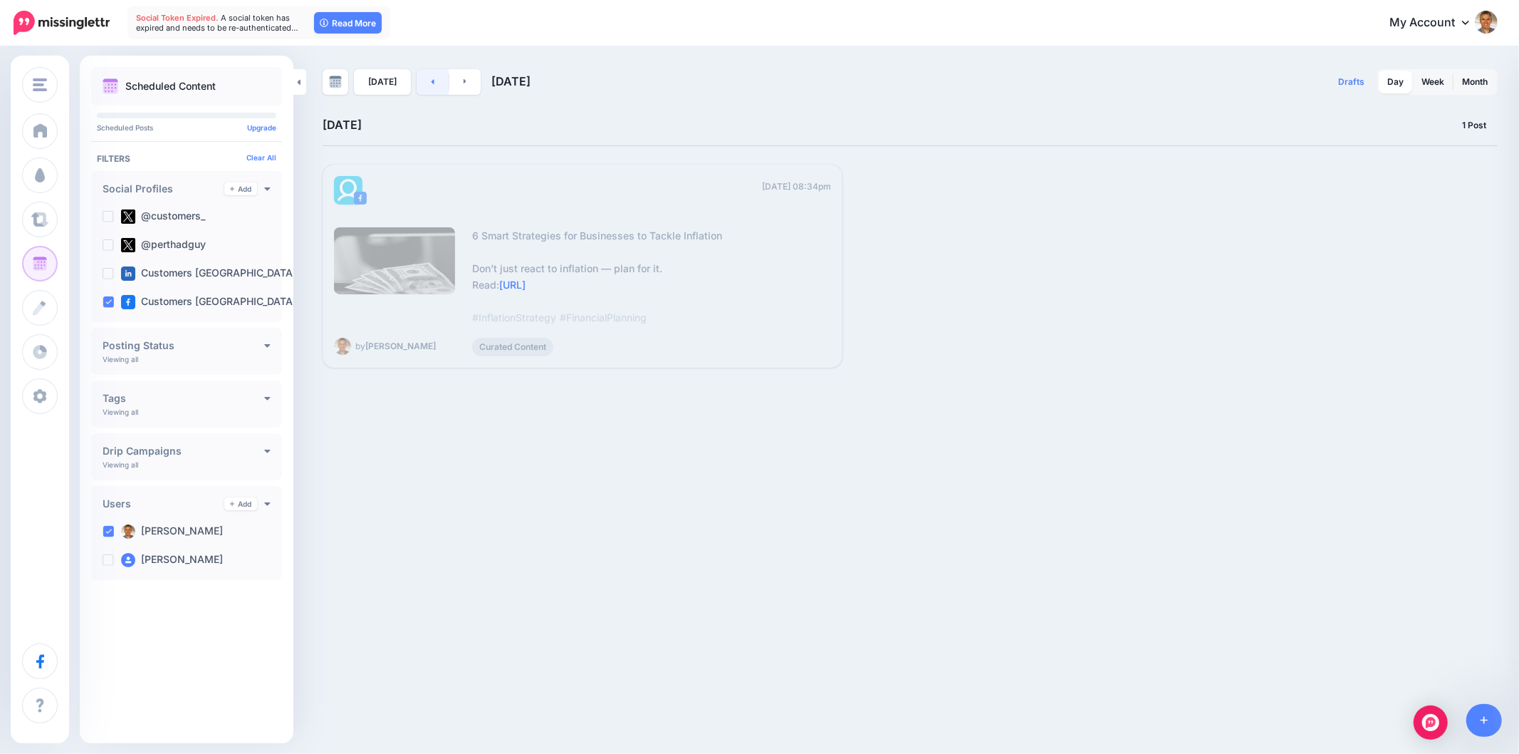
click at [420, 86] on link at bounding box center [433, 82] width 32 height 26
click at [426, 90] on link at bounding box center [433, 82] width 32 height 26
click at [424, 90] on link at bounding box center [433, 82] width 32 height 26
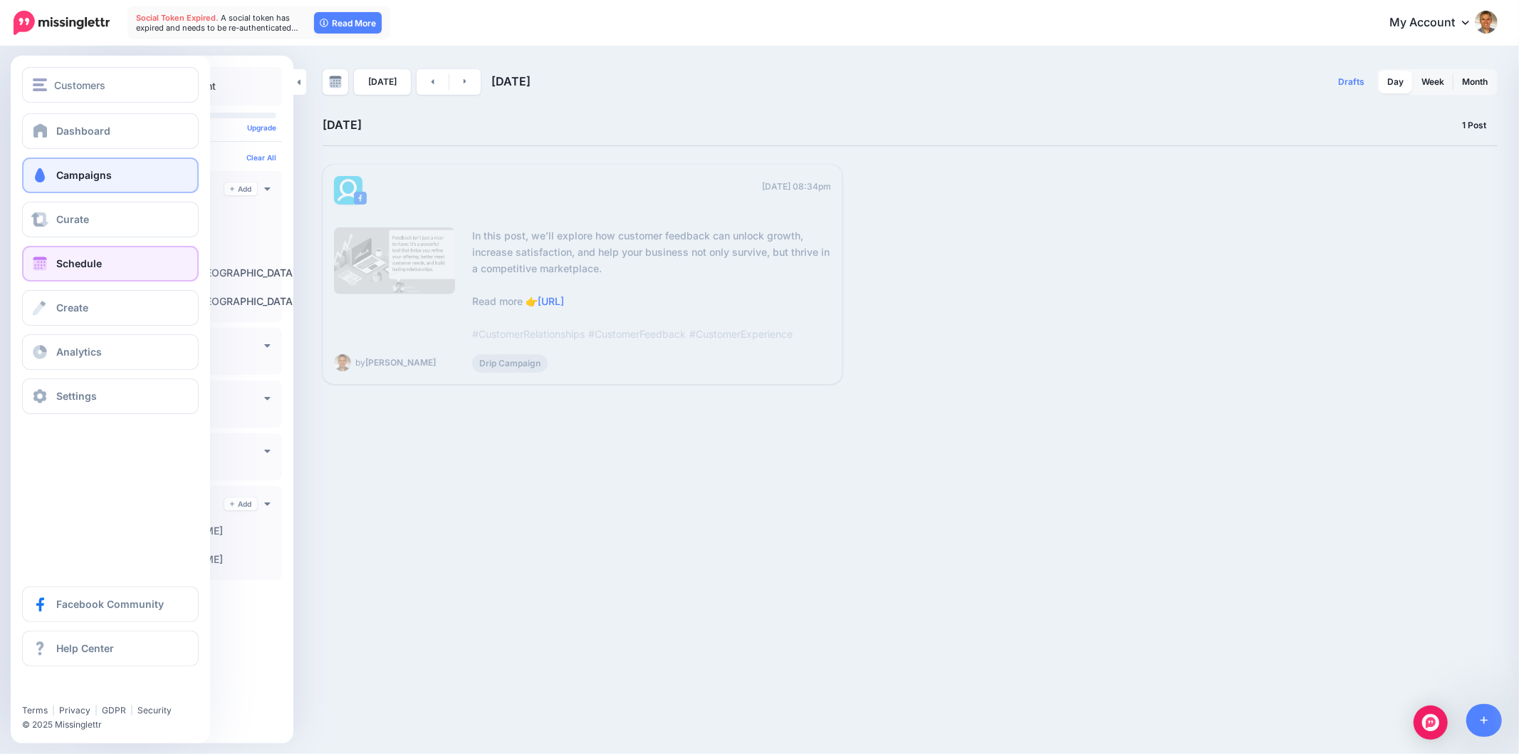
click at [39, 175] on span at bounding box center [40, 175] width 19 height 14
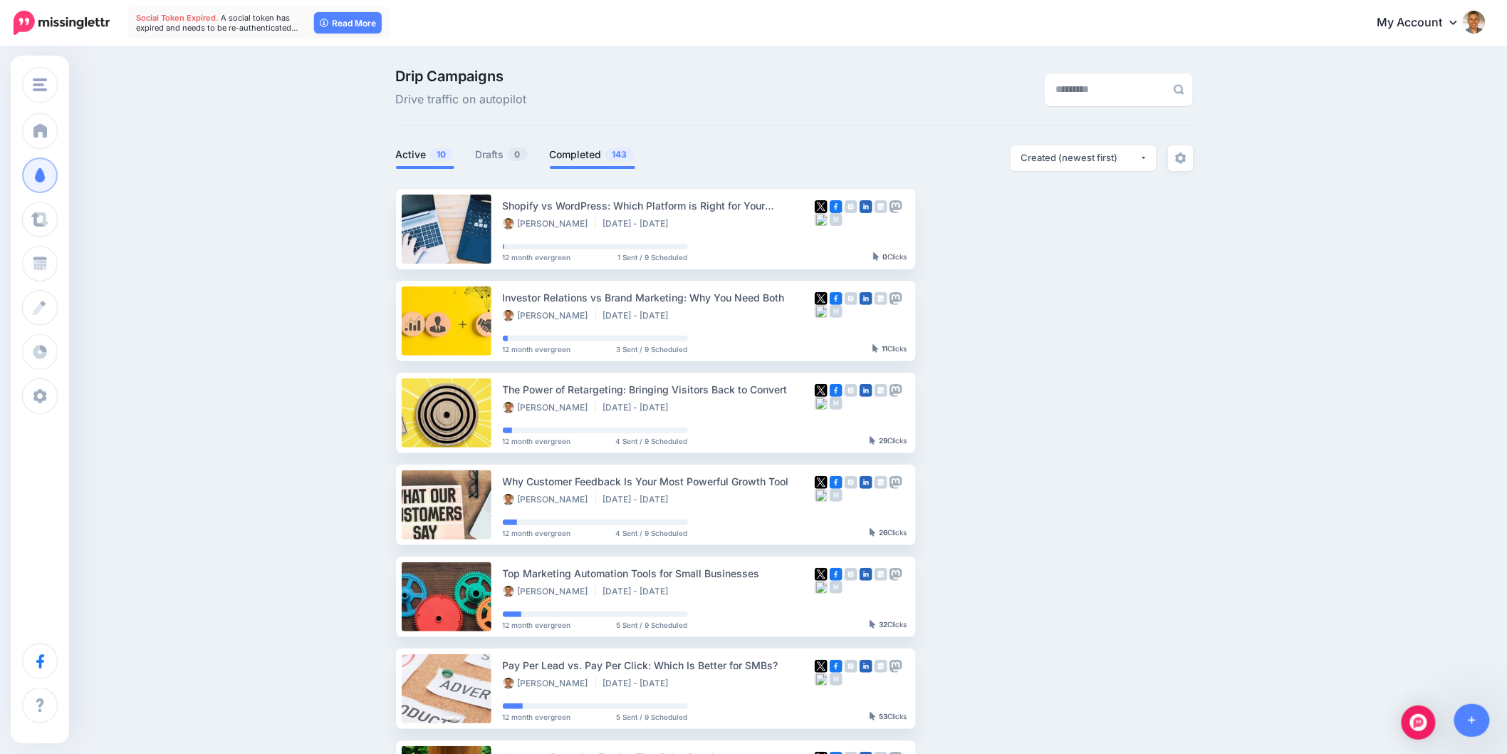
click at [618, 161] on span "143" at bounding box center [619, 154] width 29 height 14
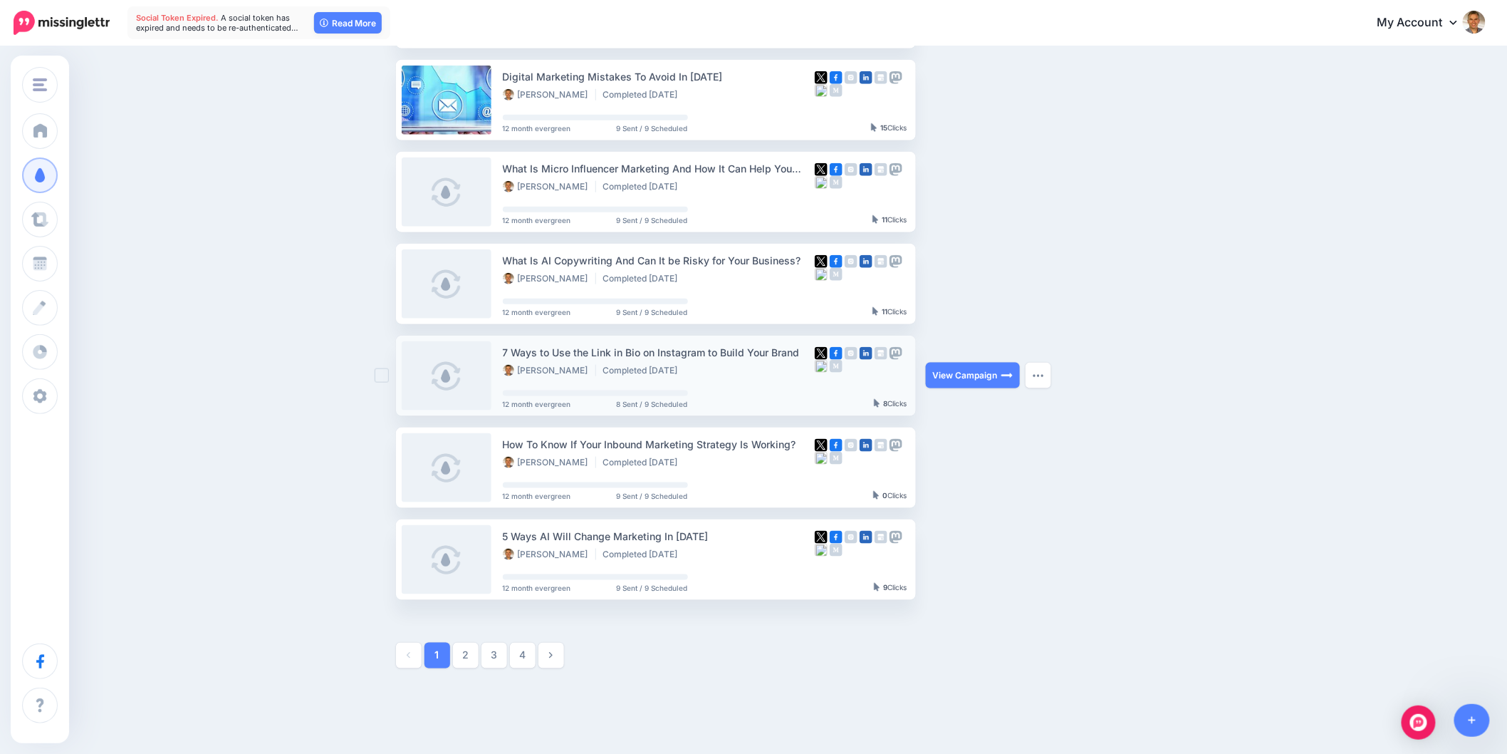
scroll to position [553, 0]
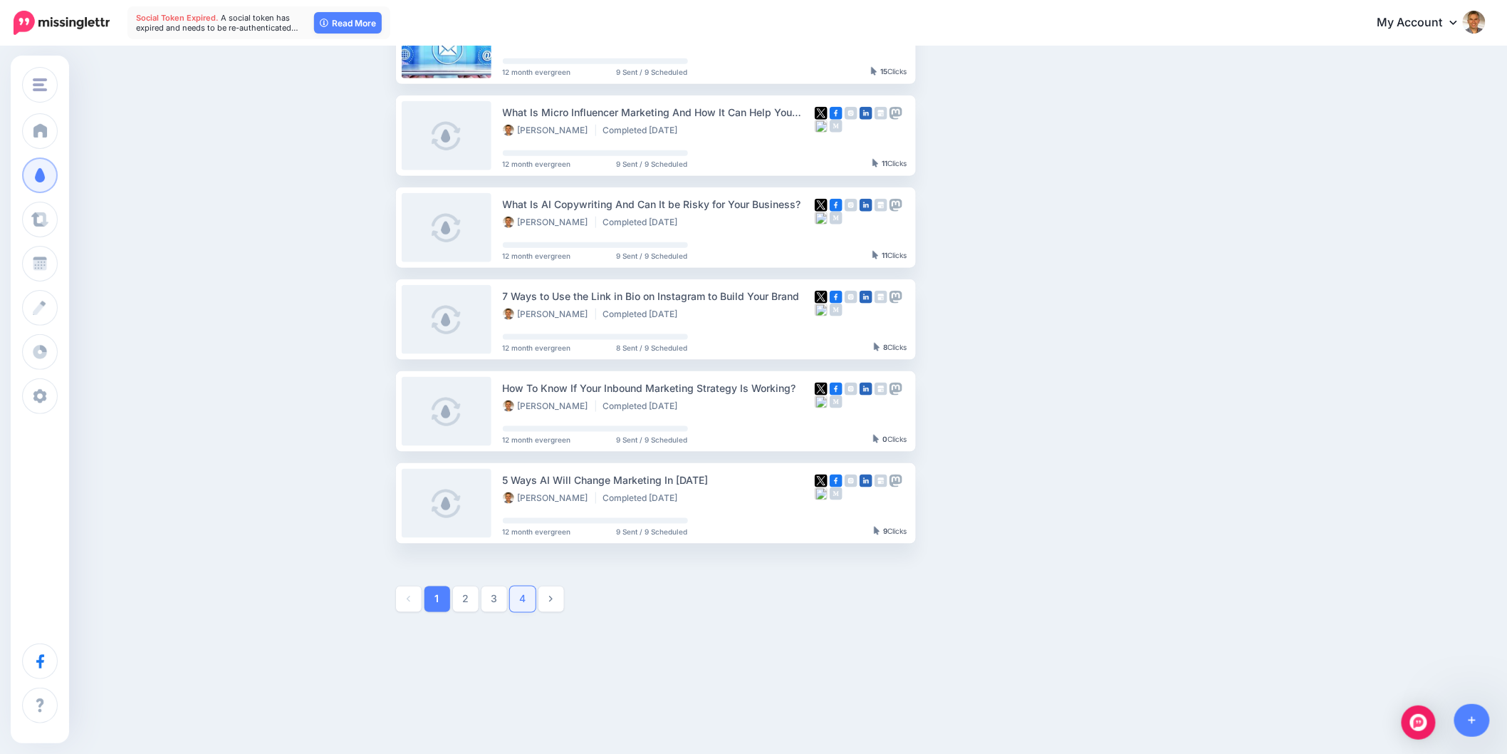
click at [527, 599] on link "4" at bounding box center [523, 599] width 26 height 26
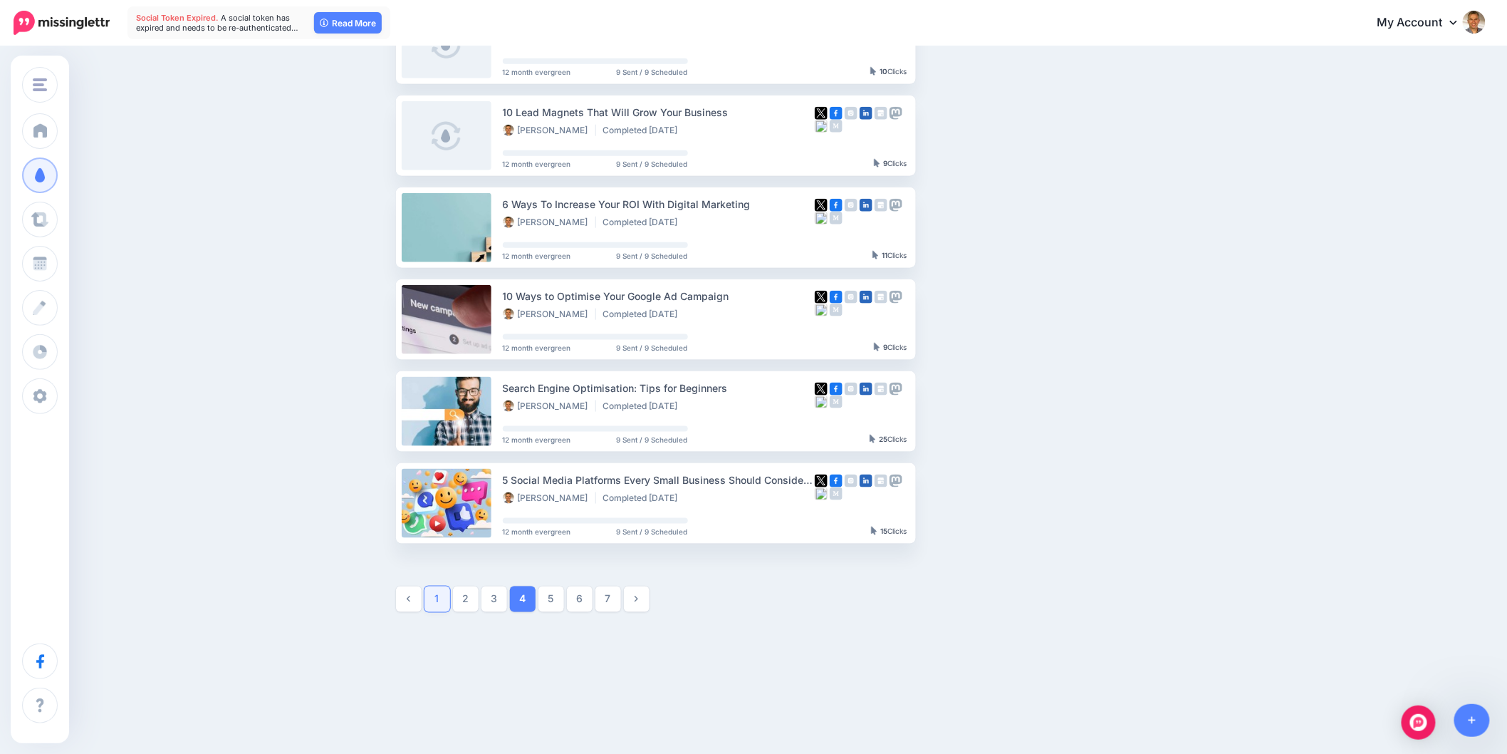
click at [436, 605] on link "1" at bounding box center [438, 599] width 26 height 26
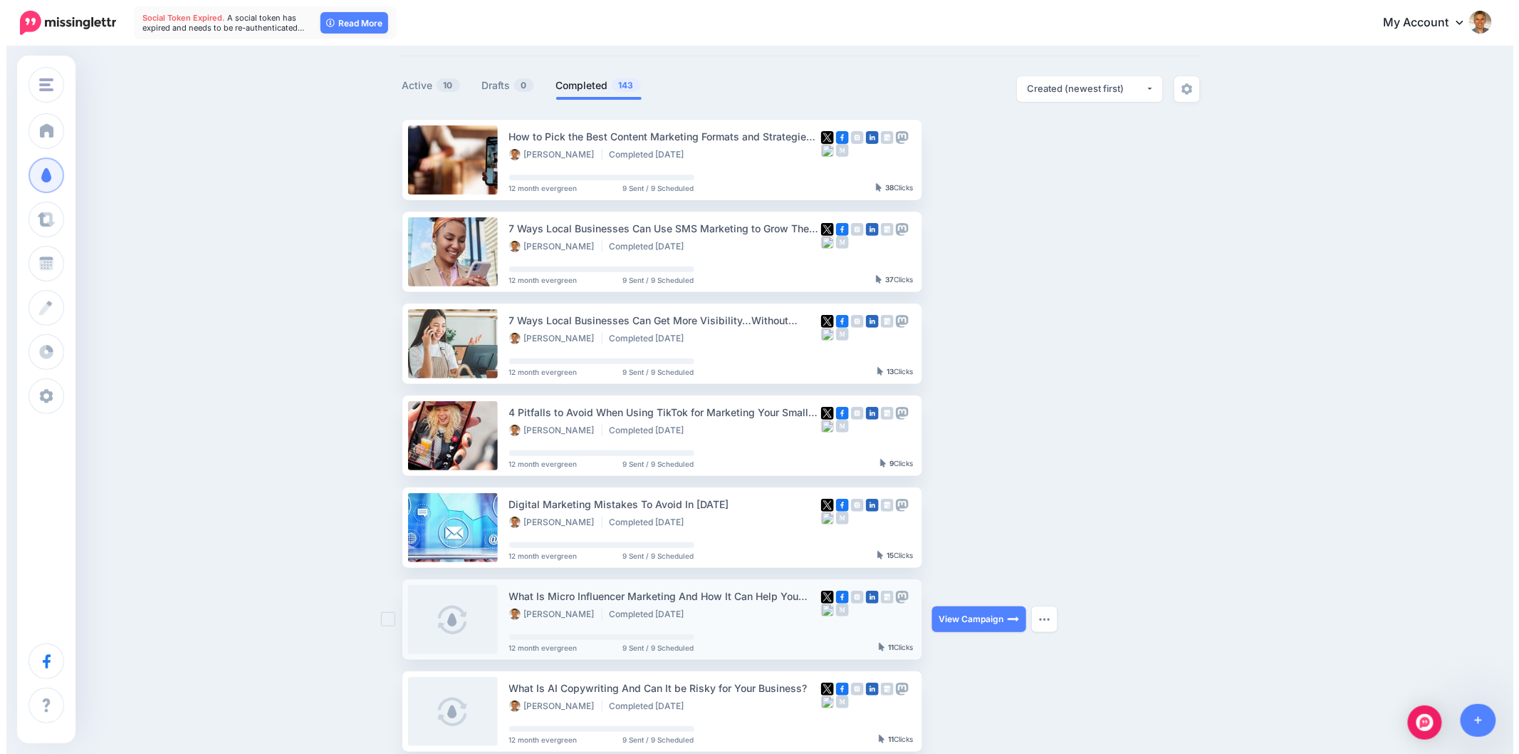
scroll to position [0, 0]
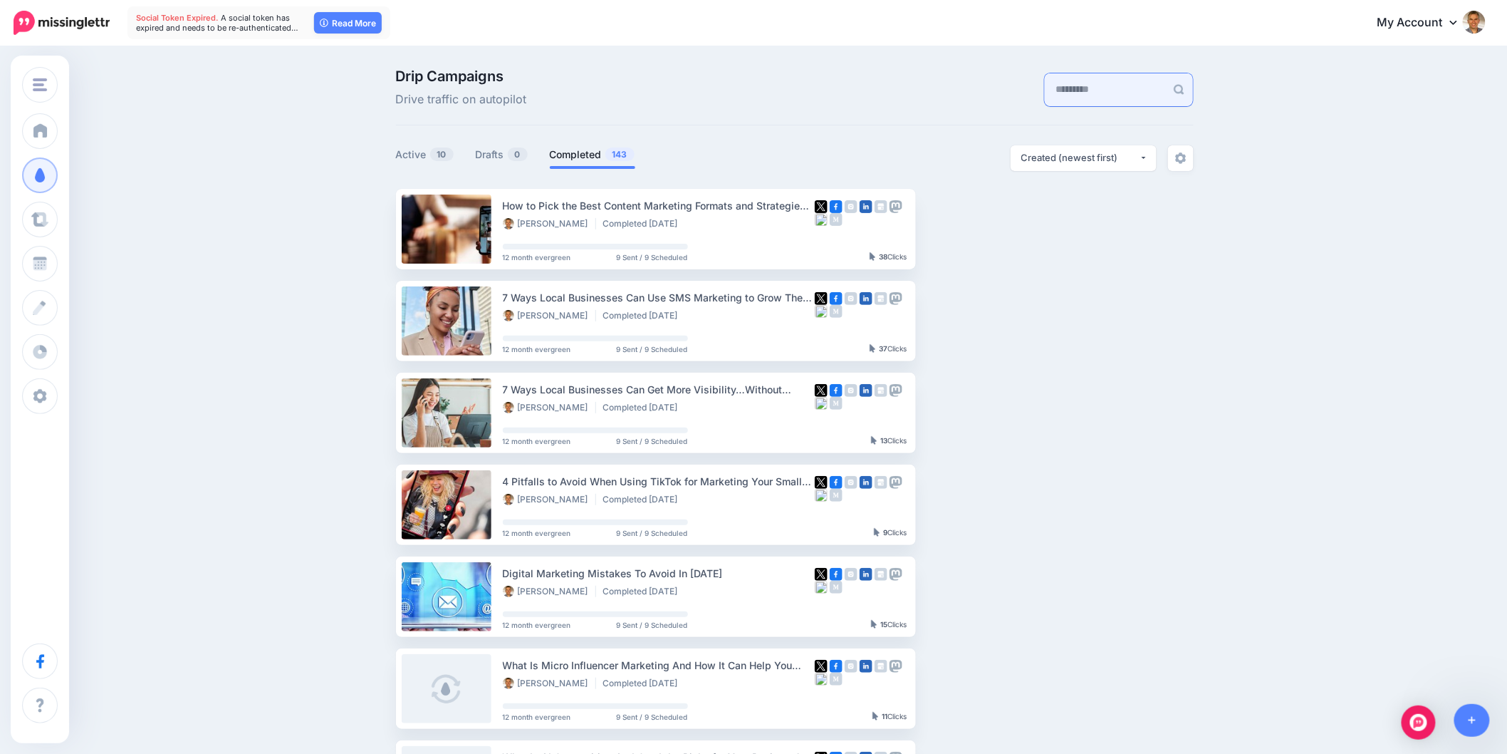
click at [1127, 90] on input "text" at bounding box center [1105, 89] width 121 height 33
type input "**********"
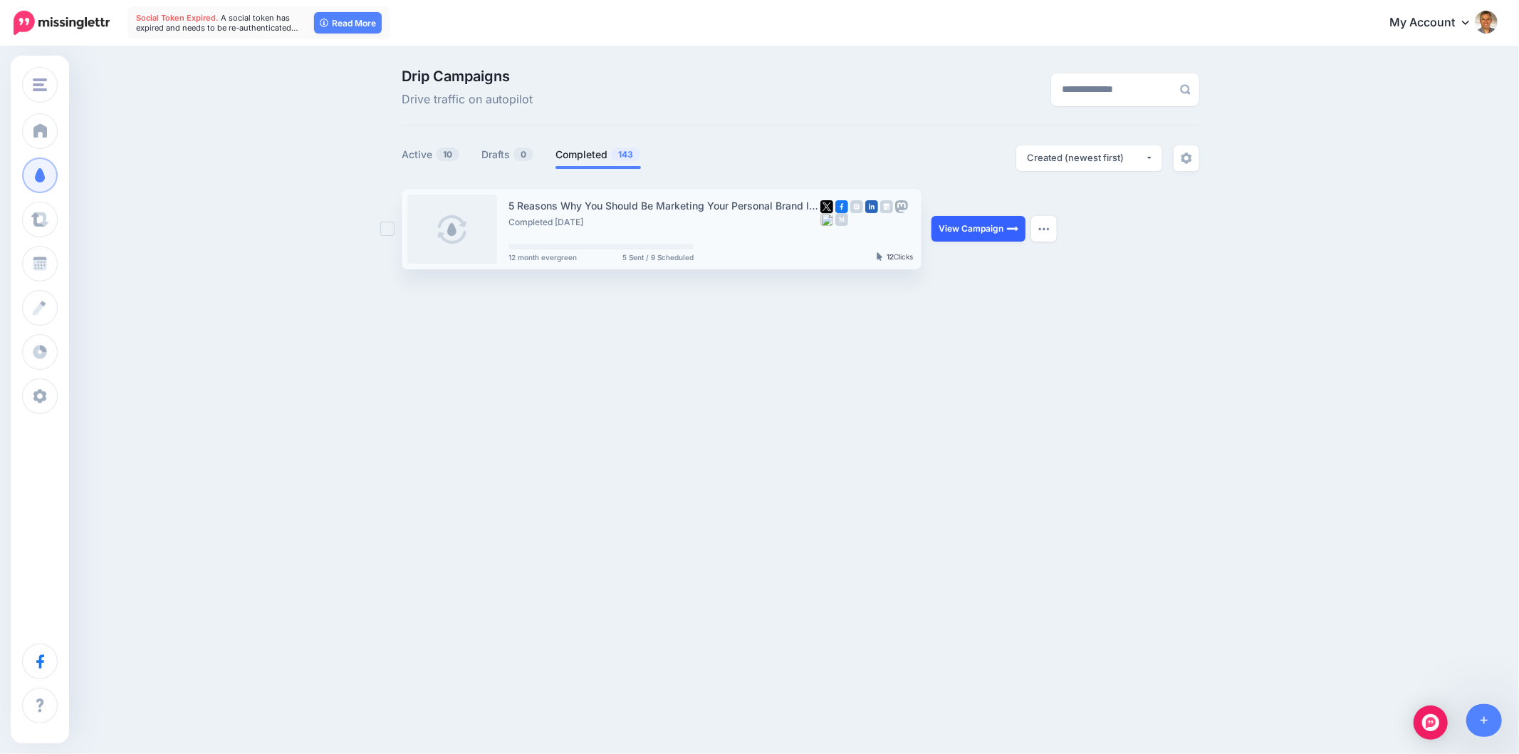
click at [1002, 232] on link "View Campaign" at bounding box center [979, 229] width 94 height 26
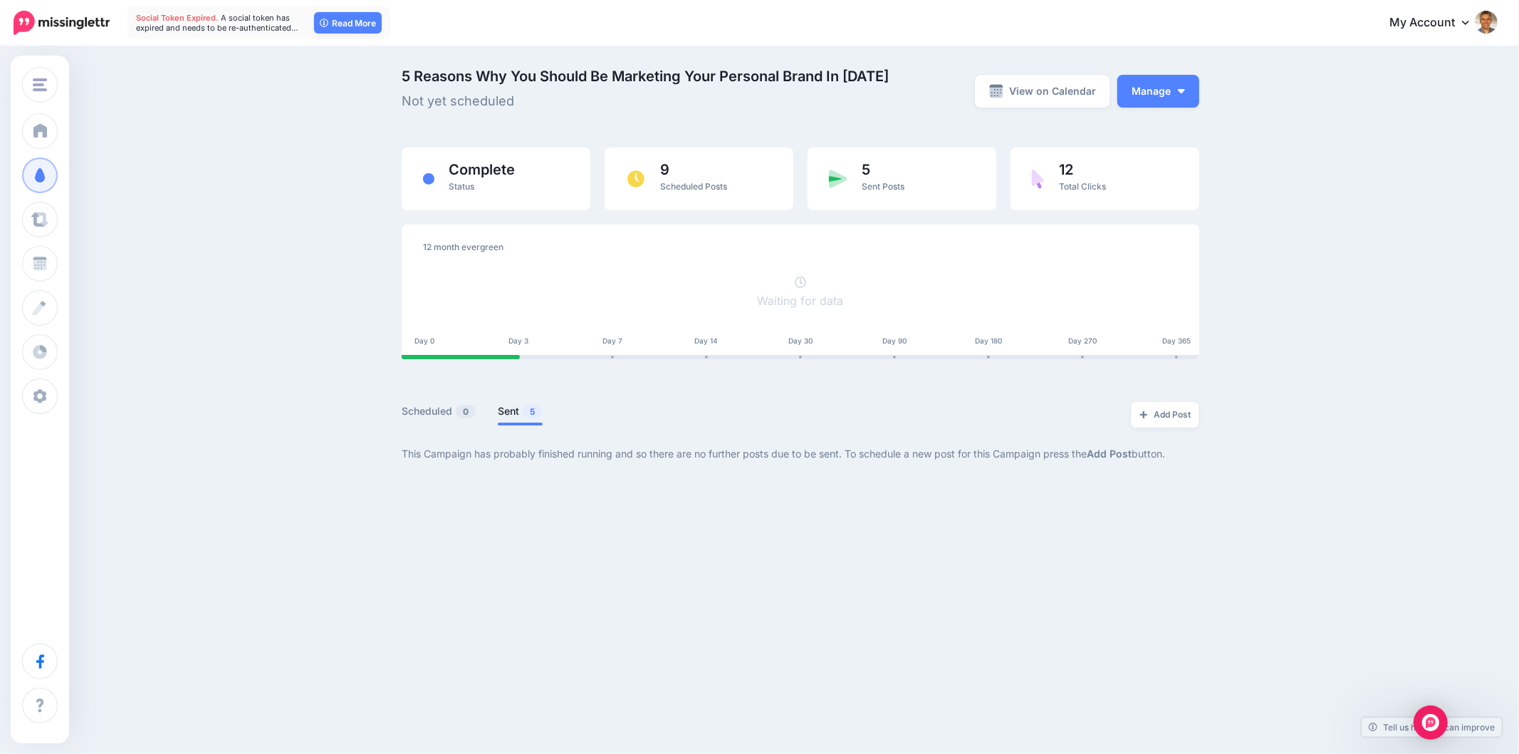
click at [519, 410] on link "Sent 5" at bounding box center [520, 410] width 45 height 17
click at [432, 410] on link "Scheduled 0" at bounding box center [439, 410] width 75 height 17
click at [721, 173] on span "9" at bounding box center [693, 169] width 67 height 14
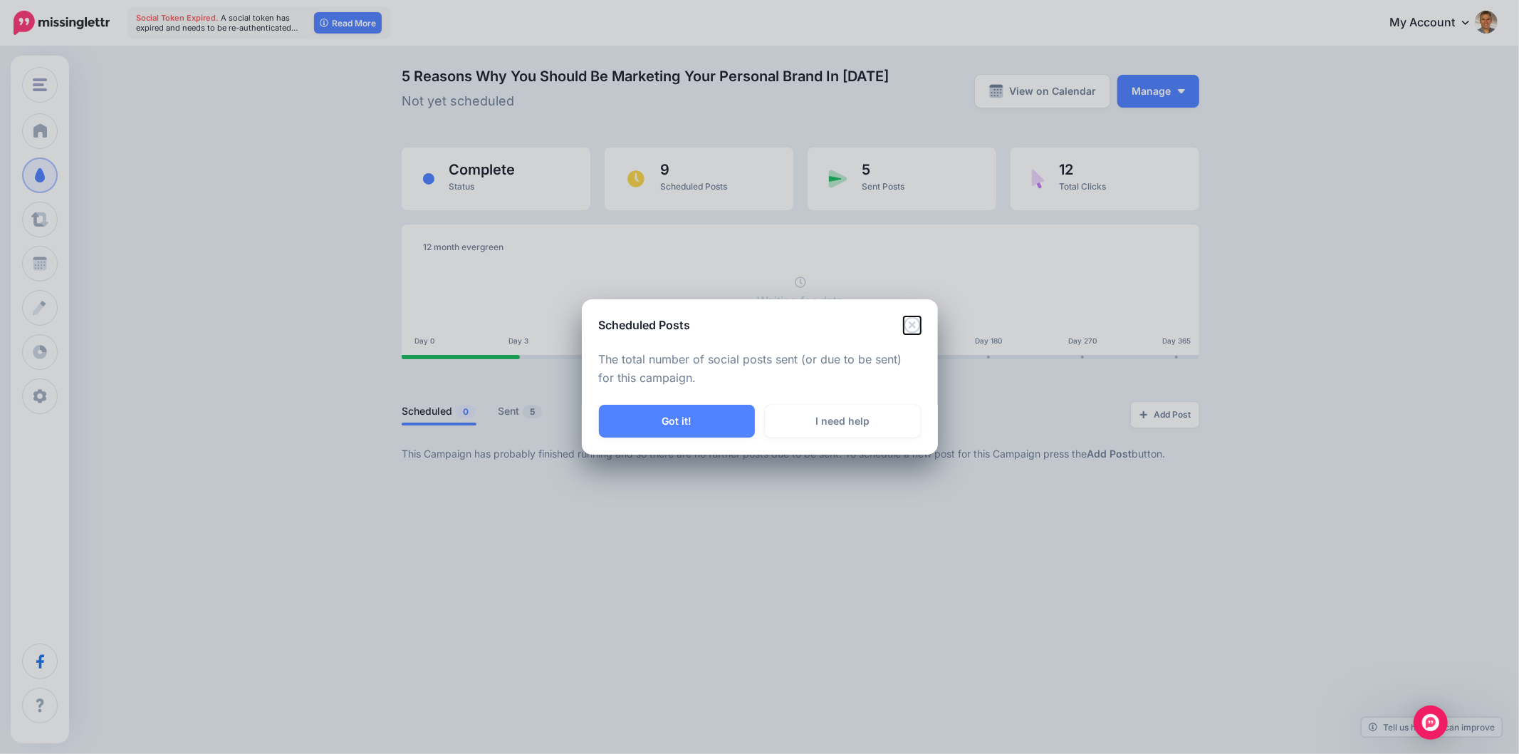
click at [912, 326] on icon "Close" at bounding box center [912, 324] width 16 height 16
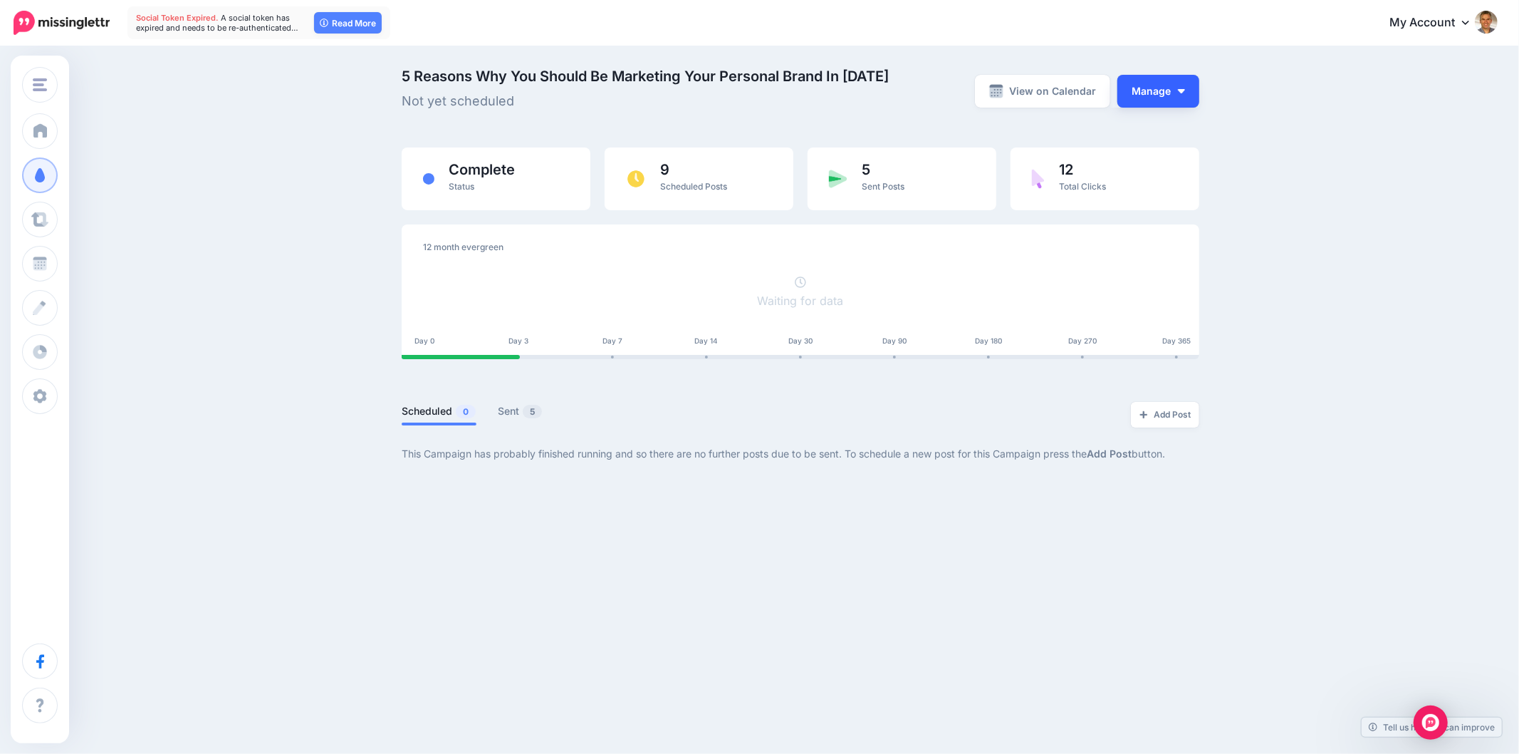
click at [1190, 98] on button "Manage" at bounding box center [1159, 91] width 82 height 33
click at [1314, 127] on div "5 Reasons Why You Should Be Marketing Your Personal Brand In [DATE] Not yet sch…" at bounding box center [759, 276] width 1519 height 457
click at [1044, 100] on link "View on Calendar" at bounding box center [1042, 91] width 135 height 33
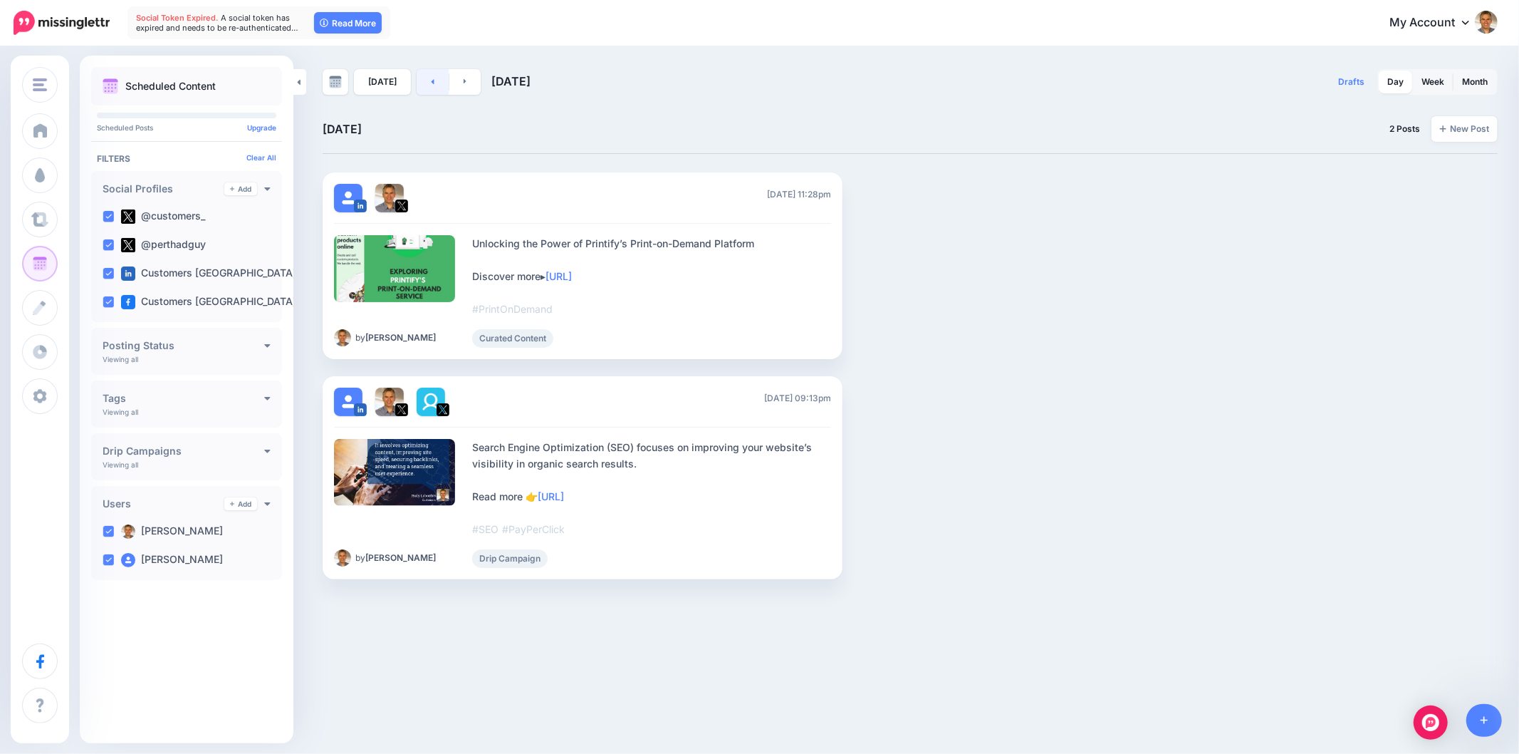
click at [419, 86] on link at bounding box center [433, 82] width 32 height 26
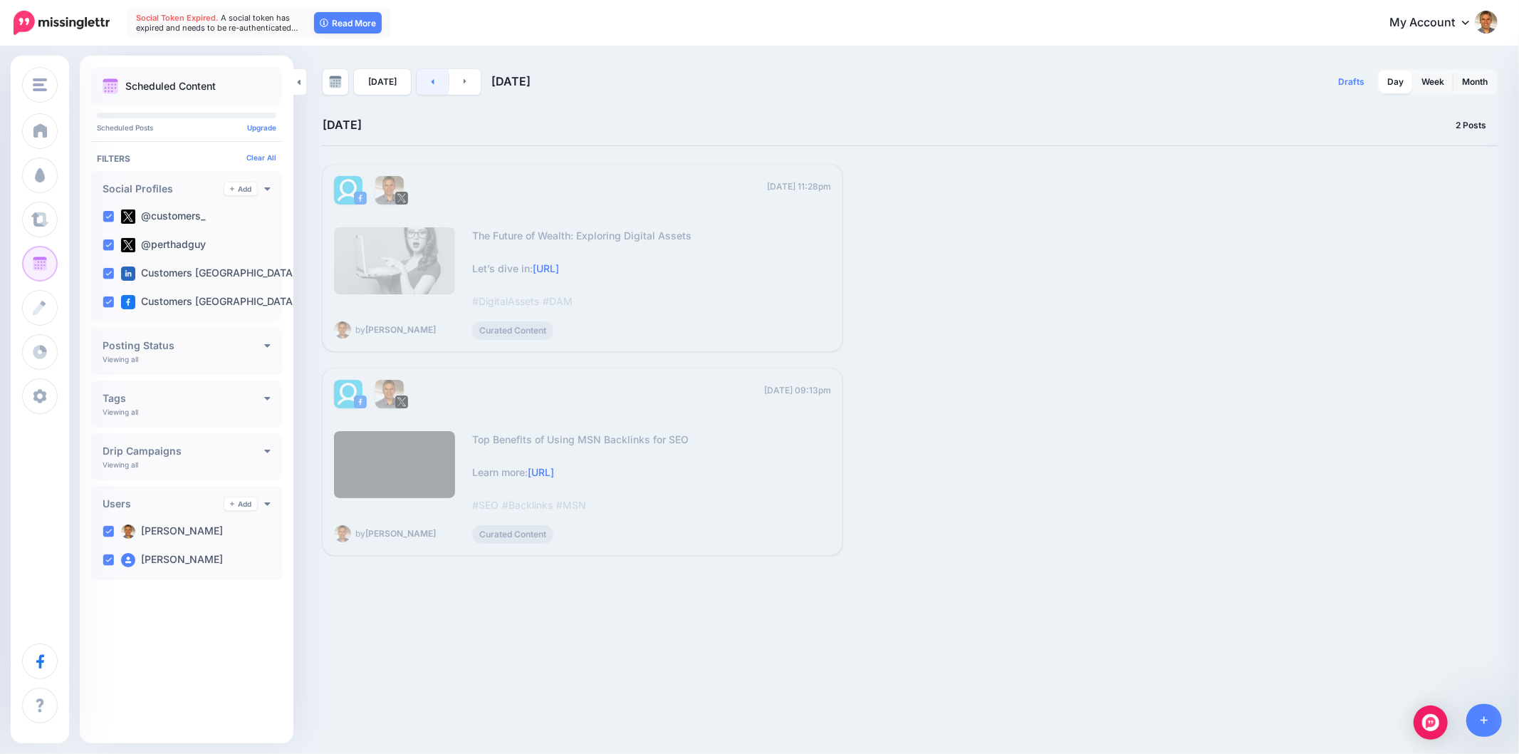
click at [419, 86] on link at bounding box center [433, 82] width 32 height 26
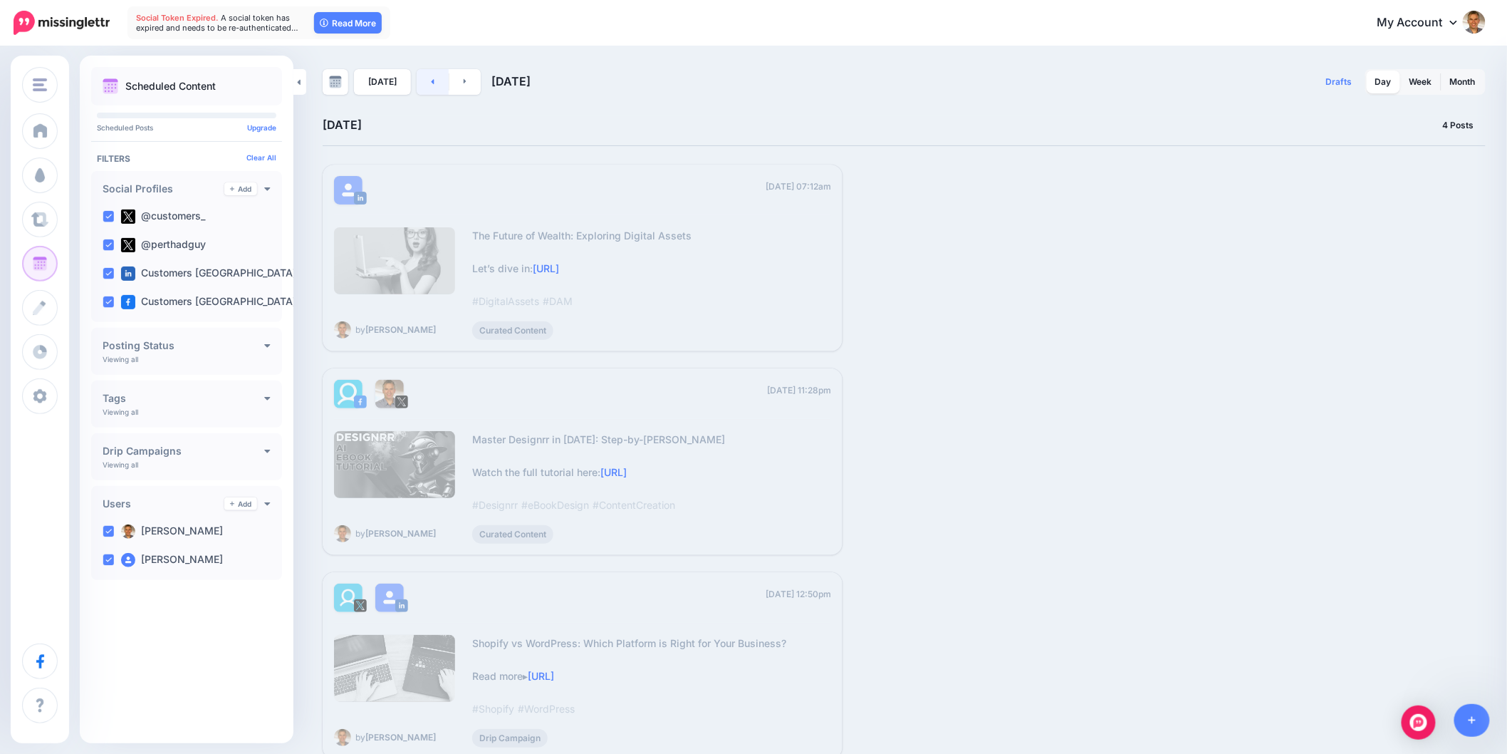
click at [419, 86] on link at bounding box center [433, 82] width 32 height 26
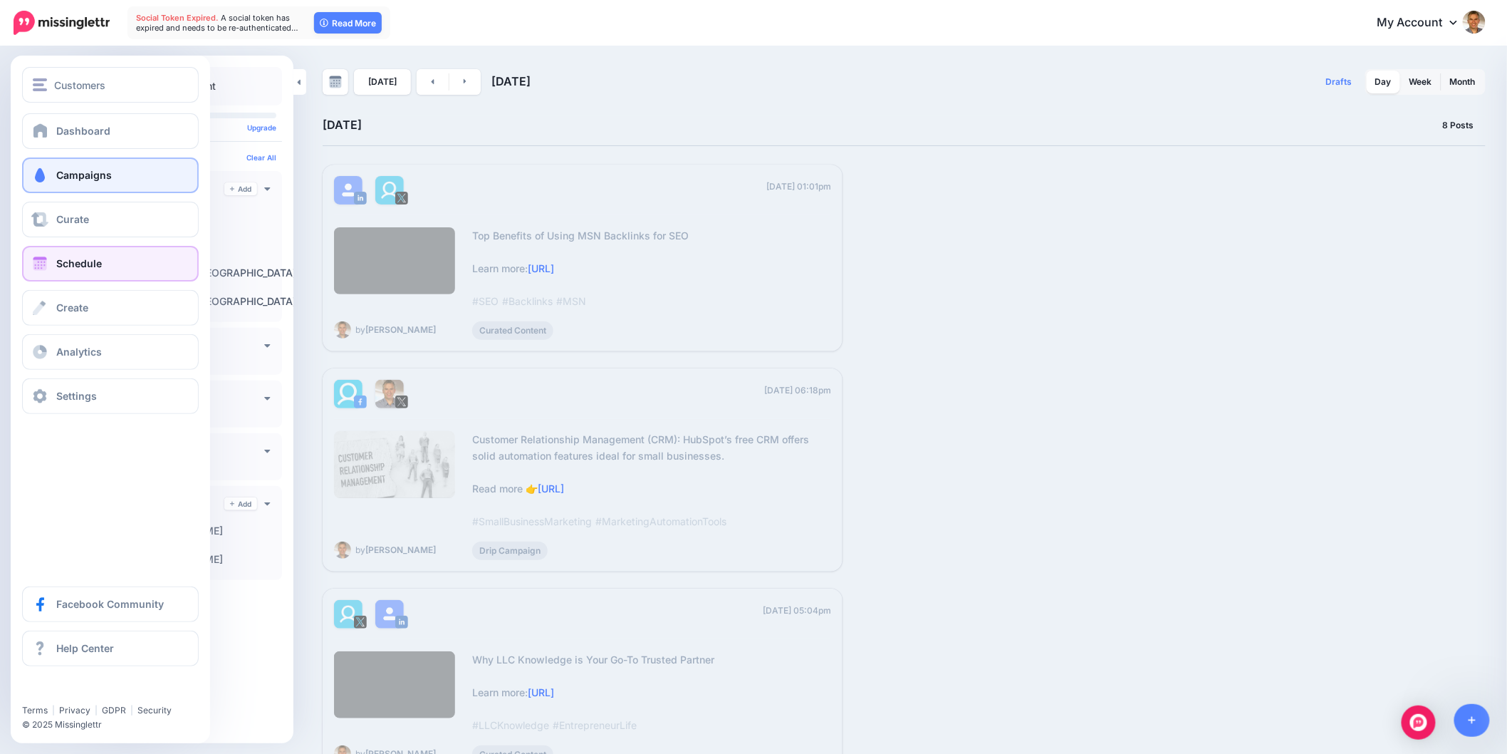
click at [45, 173] on span at bounding box center [40, 175] width 19 height 14
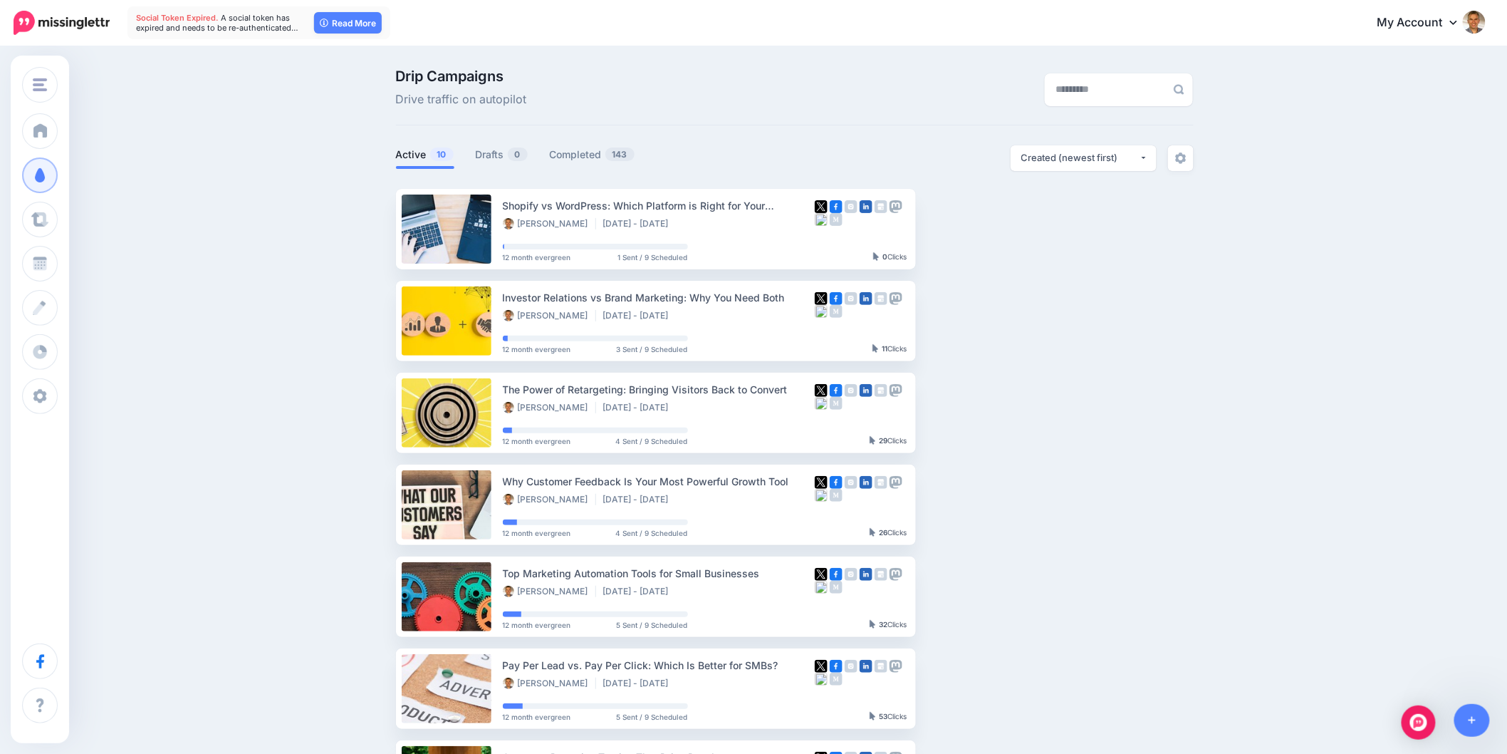
click at [1172, 308] on ul "Shopify vs WordPress: Which Platform is Right for Your Business? [PERSON_NAME] …" at bounding box center [795, 643] width 798 height 908
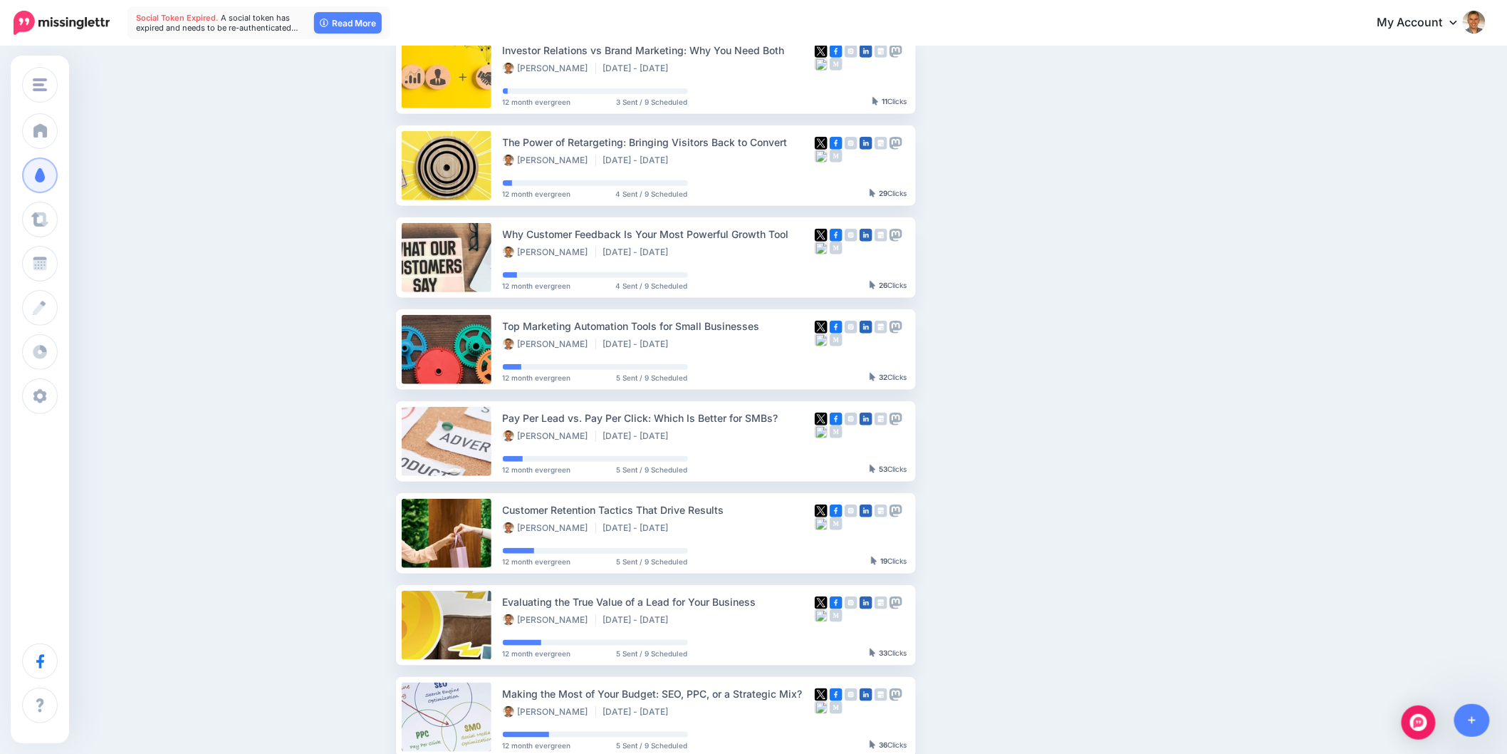
scroll to position [316, 0]
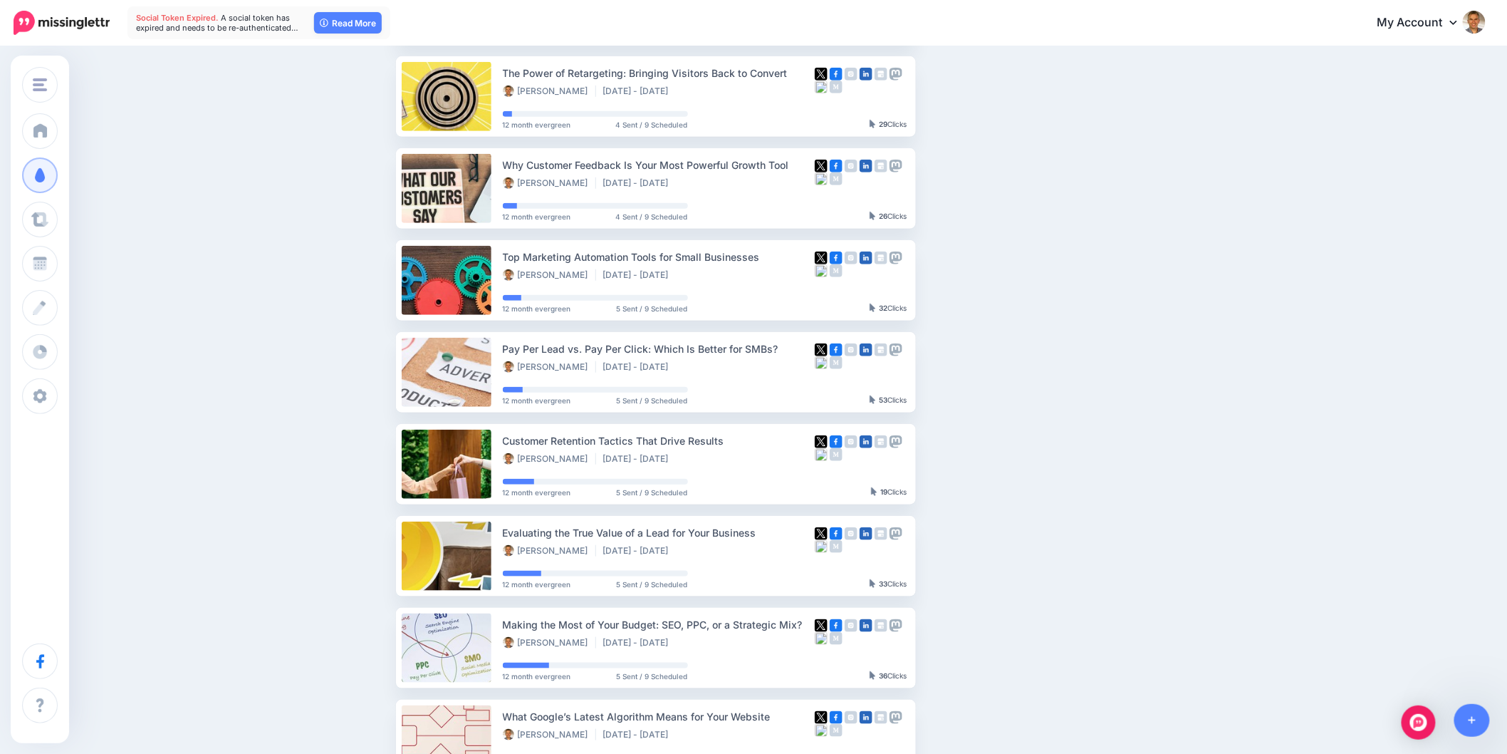
click at [1312, 514] on div "Drip Campaigns Drive traffic on autopilot Active 10 0 143" at bounding box center [753, 271] width 1507 height 1081
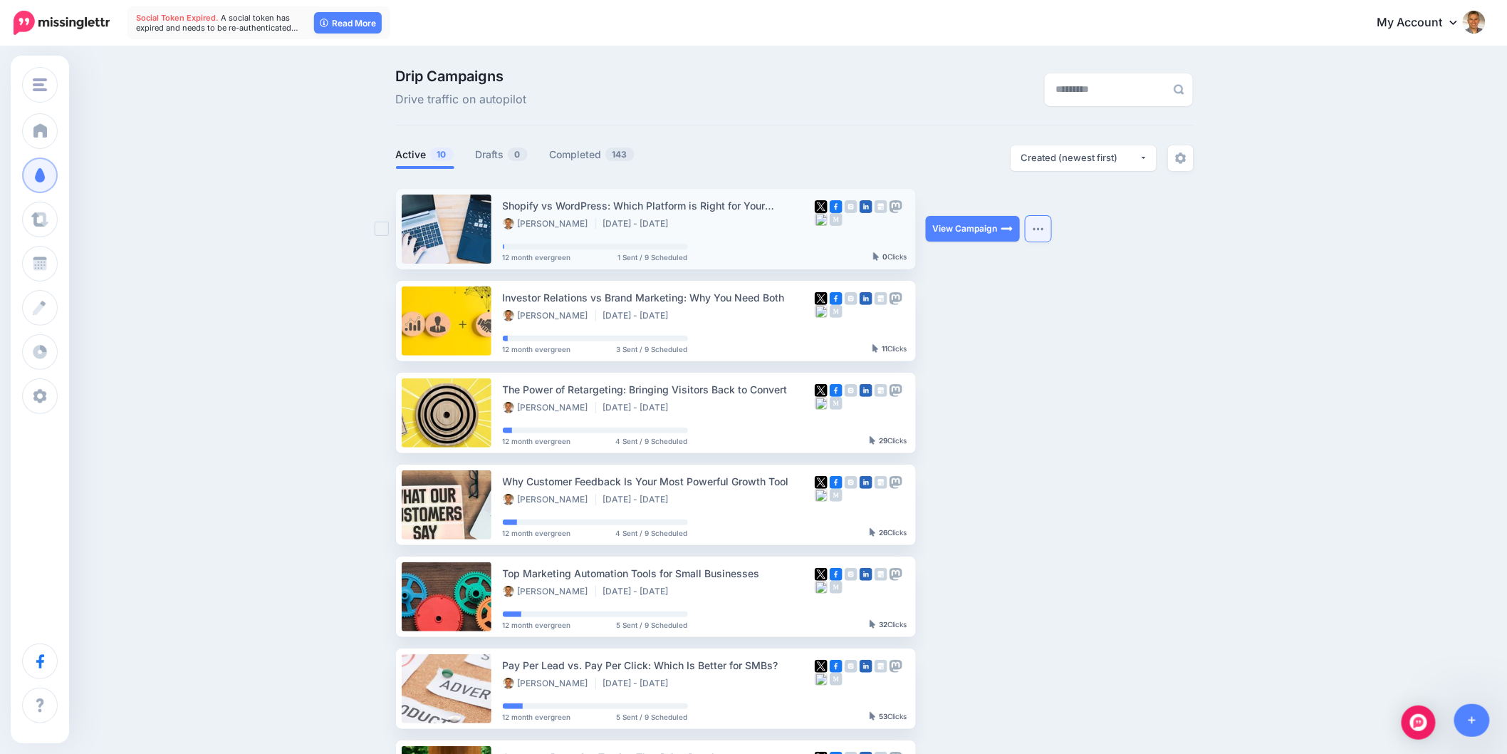
click at [1050, 232] on button "button" at bounding box center [1039, 229] width 26 height 26
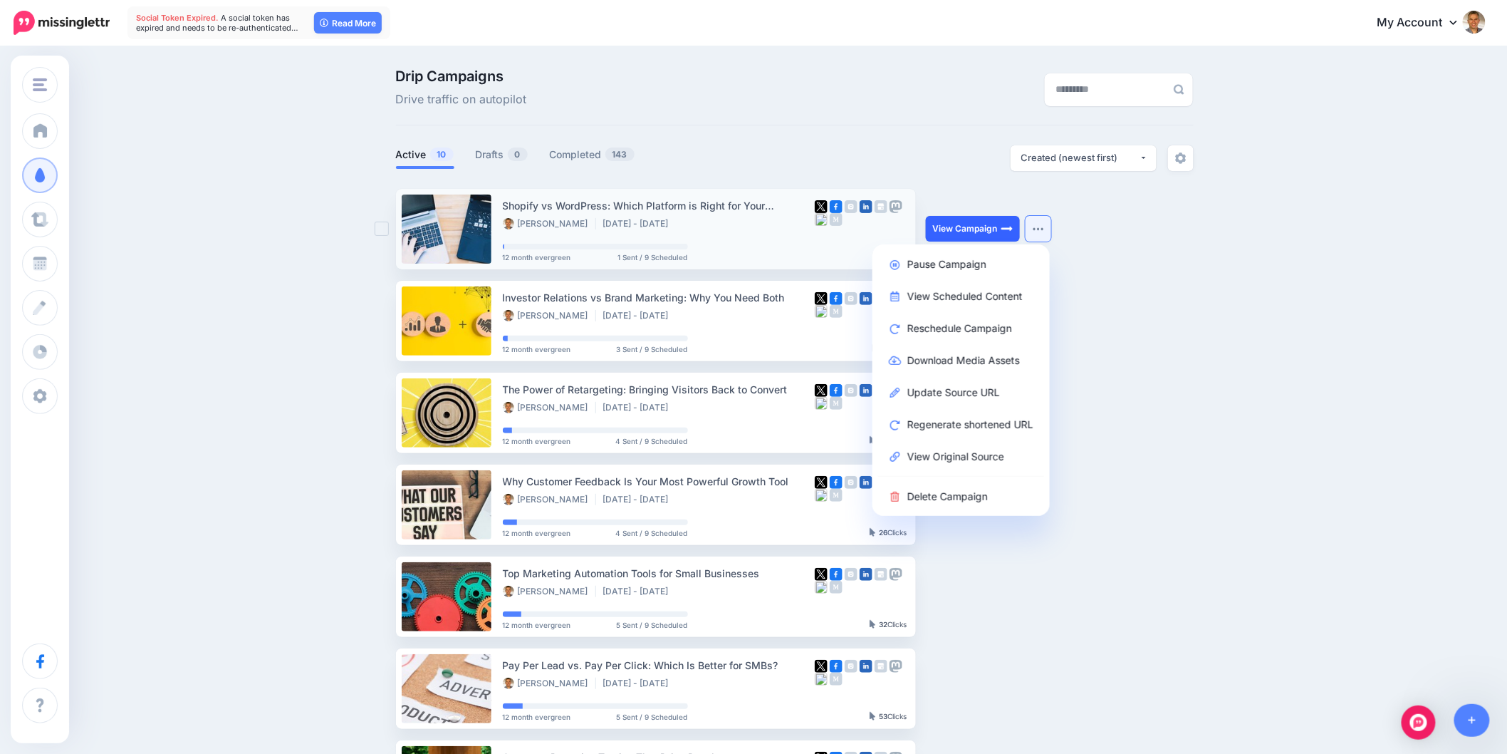
click at [1026, 216] on button "button" at bounding box center [1039, 229] width 26 height 26
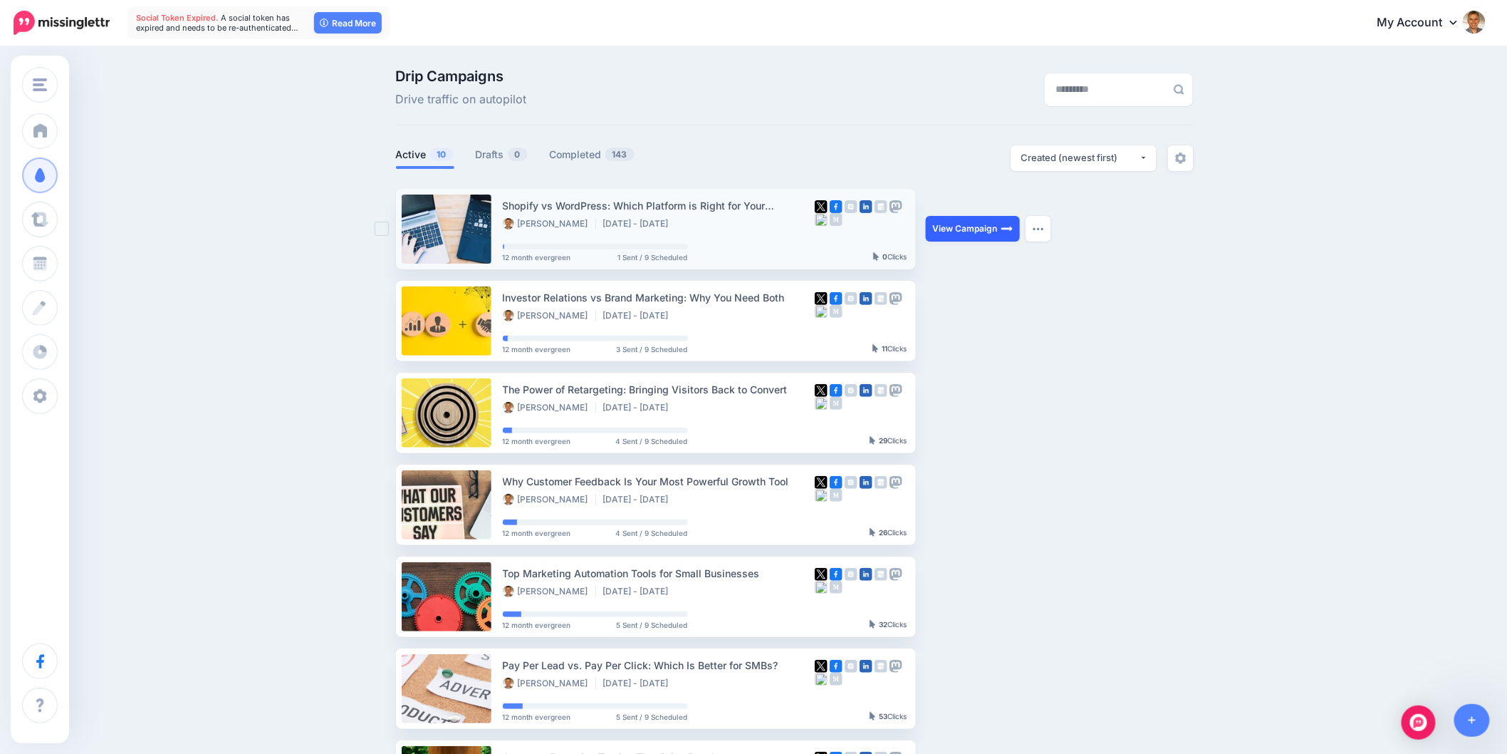
click at [979, 233] on link "View Campaign" at bounding box center [973, 229] width 94 height 26
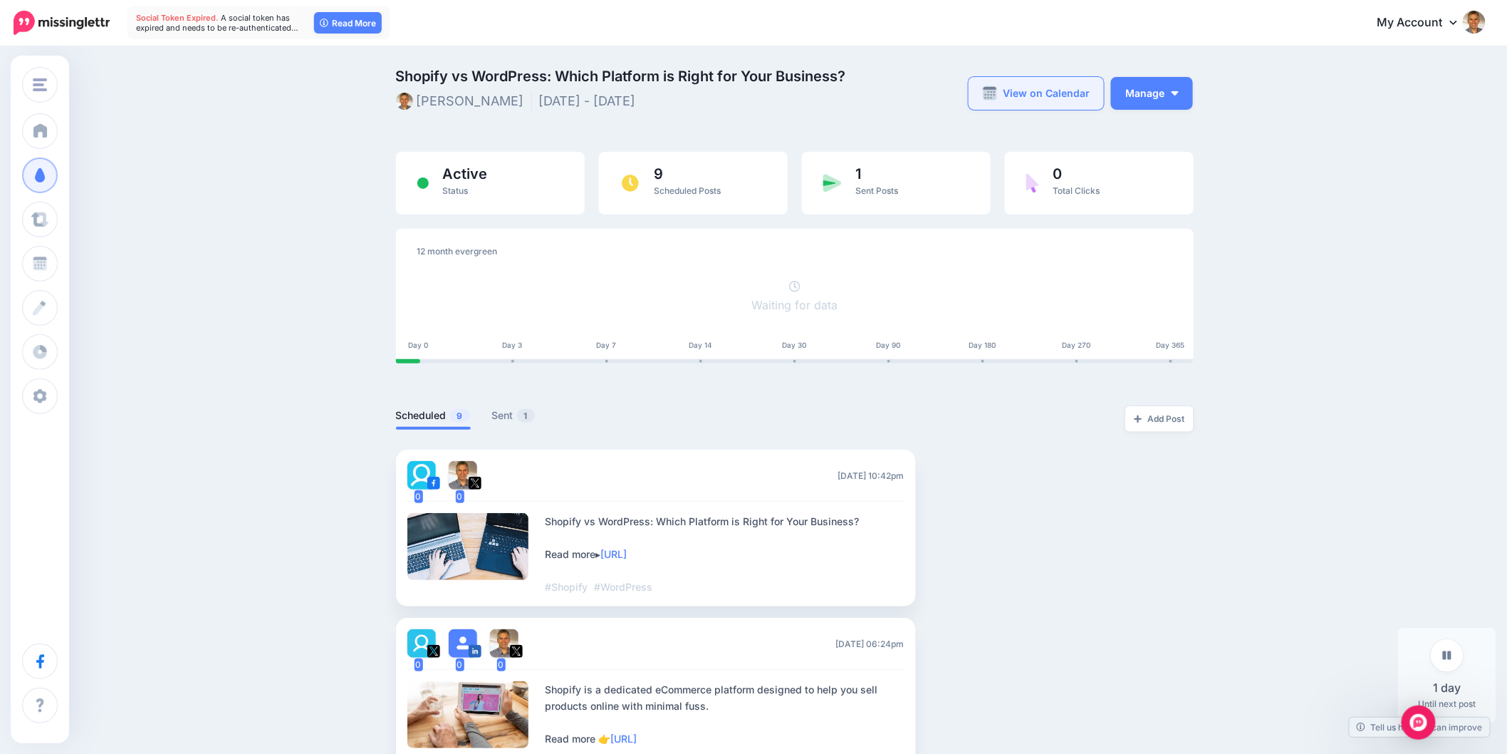
click at [991, 98] on link "View on Calendar" at bounding box center [1036, 93] width 135 height 33
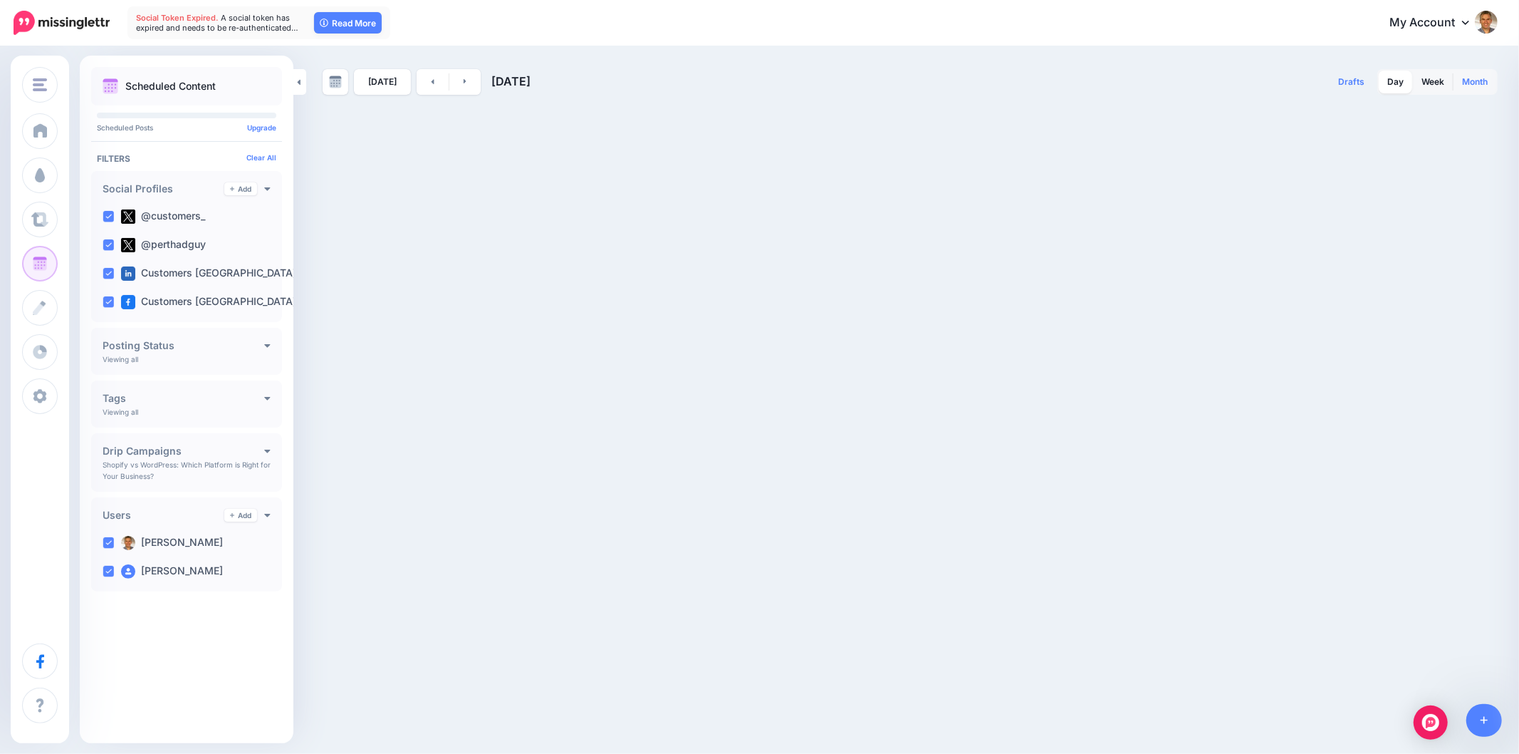
click at [1477, 76] on link "Month" at bounding box center [1475, 82] width 43 height 23
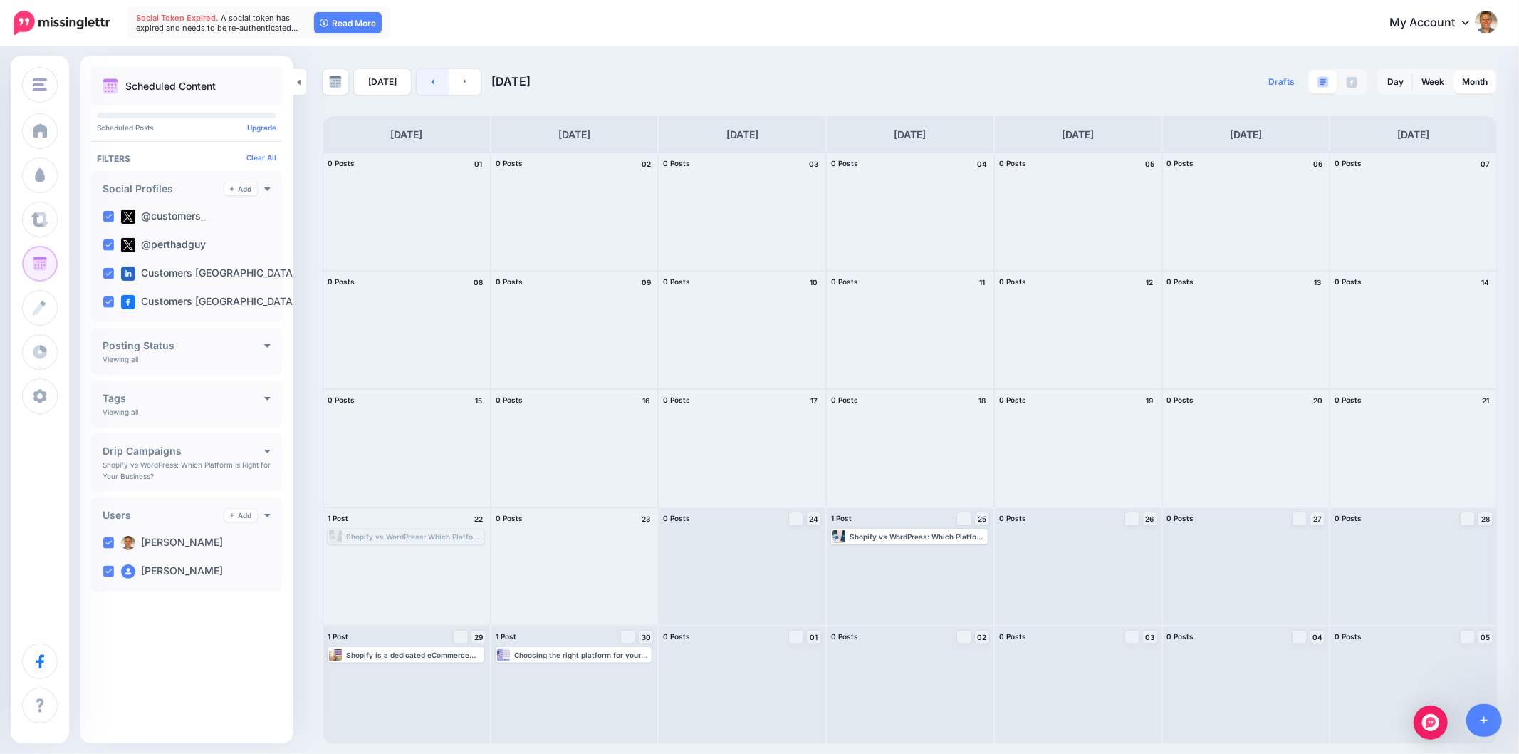
click at [435, 86] on link at bounding box center [433, 82] width 32 height 26
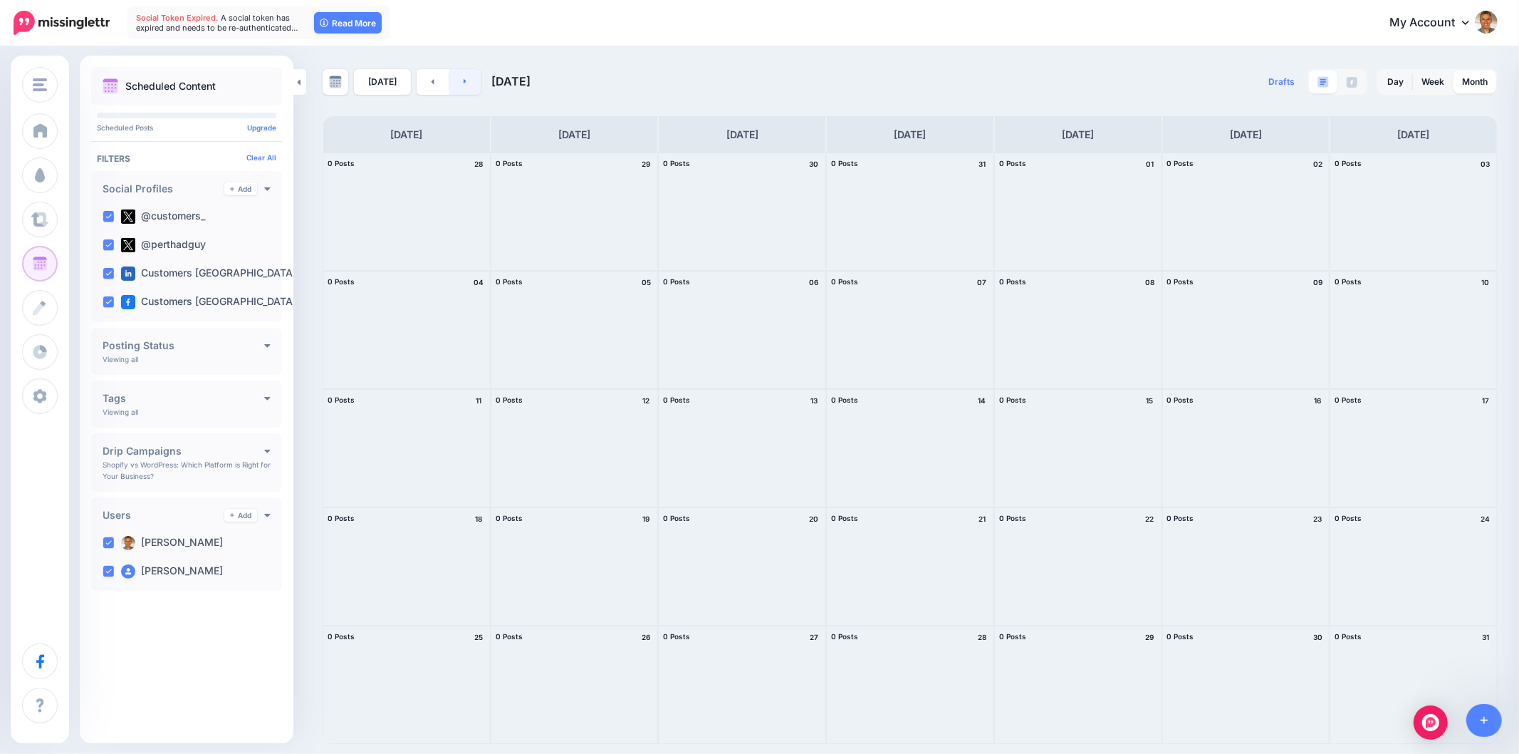
click at [457, 82] on link at bounding box center [465, 82] width 32 height 26
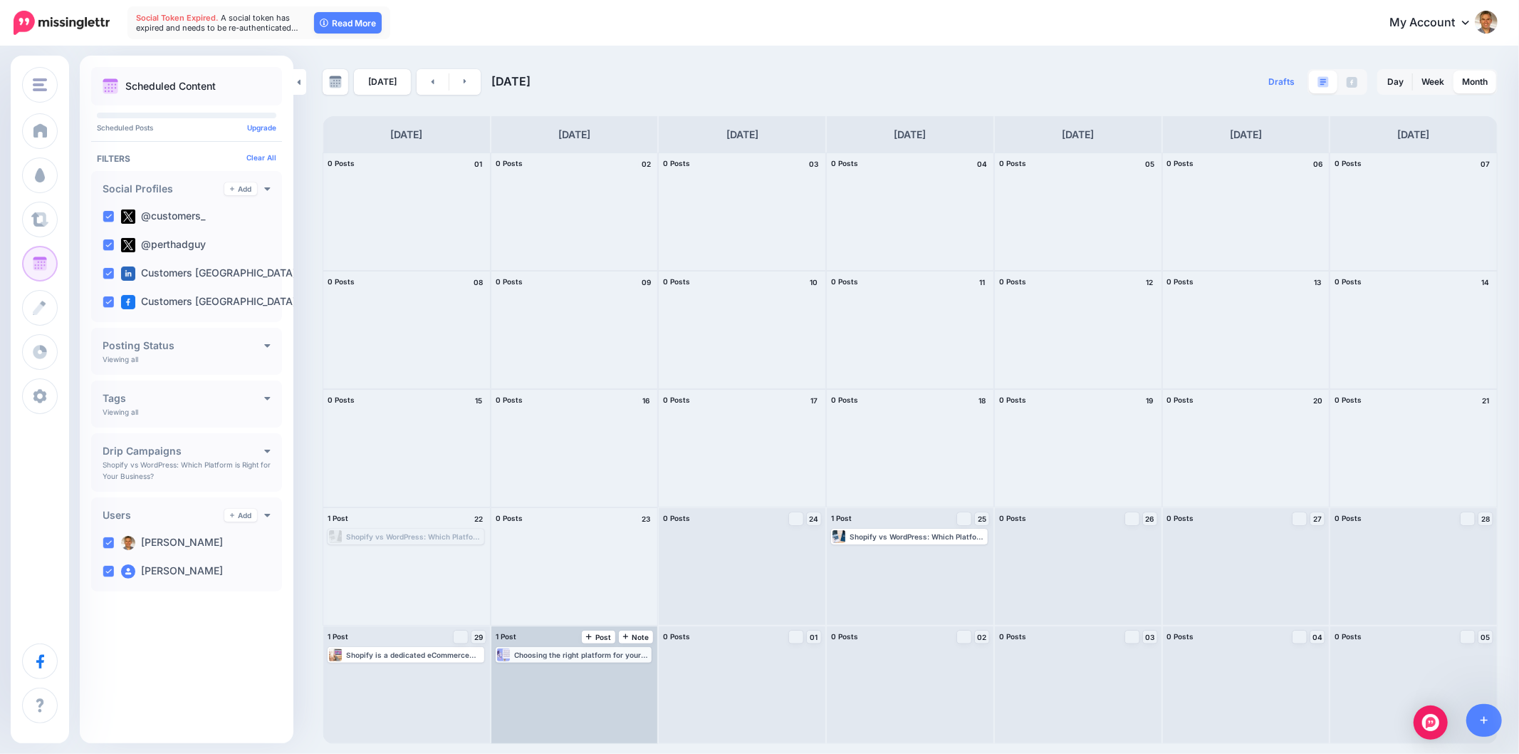
click at [551, 654] on div "Choosing the right platform for your business website is a crucial step – and o…" at bounding box center [582, 654] width 137 height 9
click at [640, 671] on icon "button" at bounding box center [640, 671] width 9 height 9
click at [639, 671] on icon "button" at bounding box center [640, 671] width 9 height 9
click at [572, 668] on link "Edit" at bounding box center [553, 671] width 110 height 13
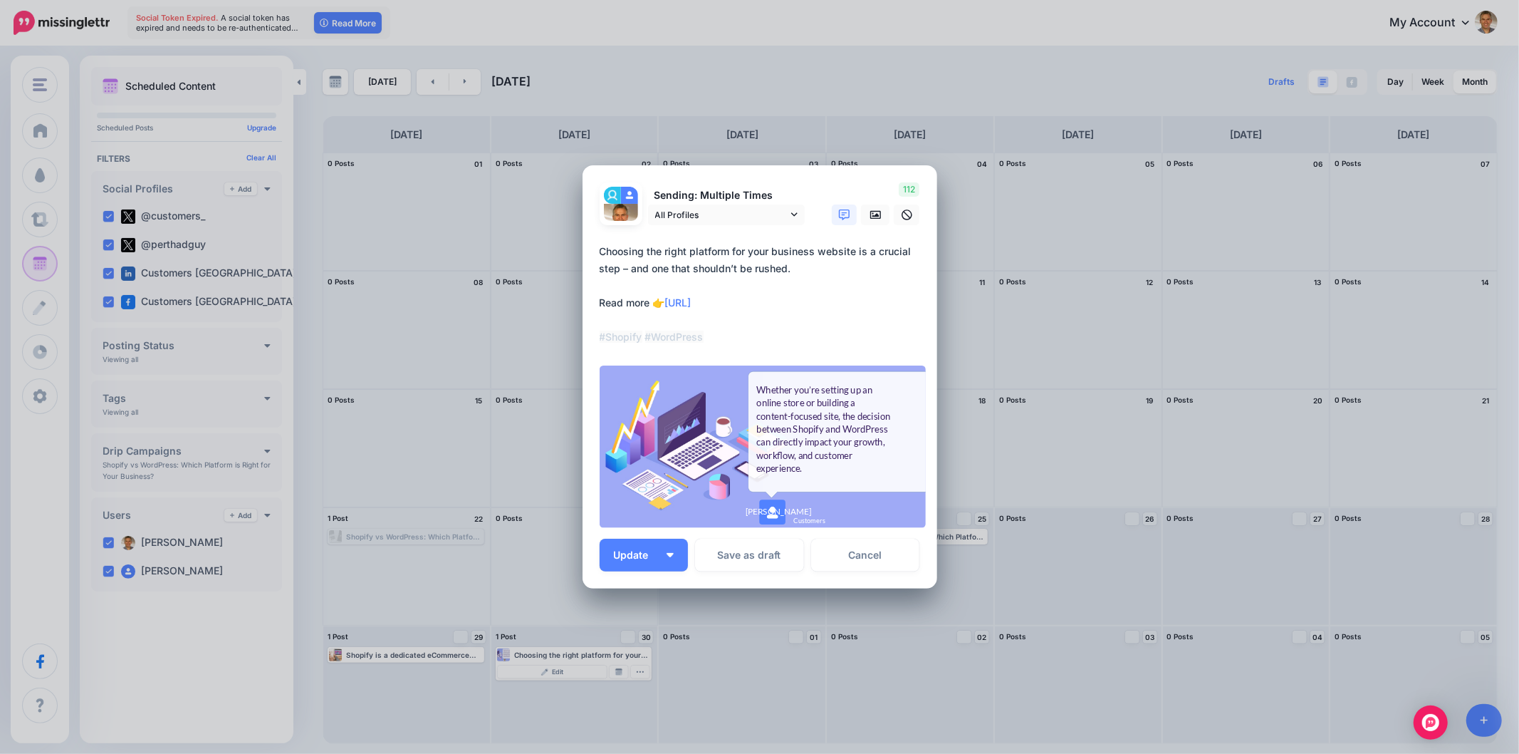
drag, startPoint x: 709, startPoint y: 306, endPoint x: 688, endPoint y: 309, distance: 21.6
click at [687, 311] on textarea "**********" at bounding box center [764, 294] width 328 height 103
click at [694, 303] on textarea "**********" at bounding box center [764, 294] width 328 height 103
drag, startPoint x: 768, startPoint y: 307, endPoint x: 670, endPoint y: 301, distance: 97.8
click at [670, 301] on textarea "**********" at bounding box center [764, 294] width 328 height 103
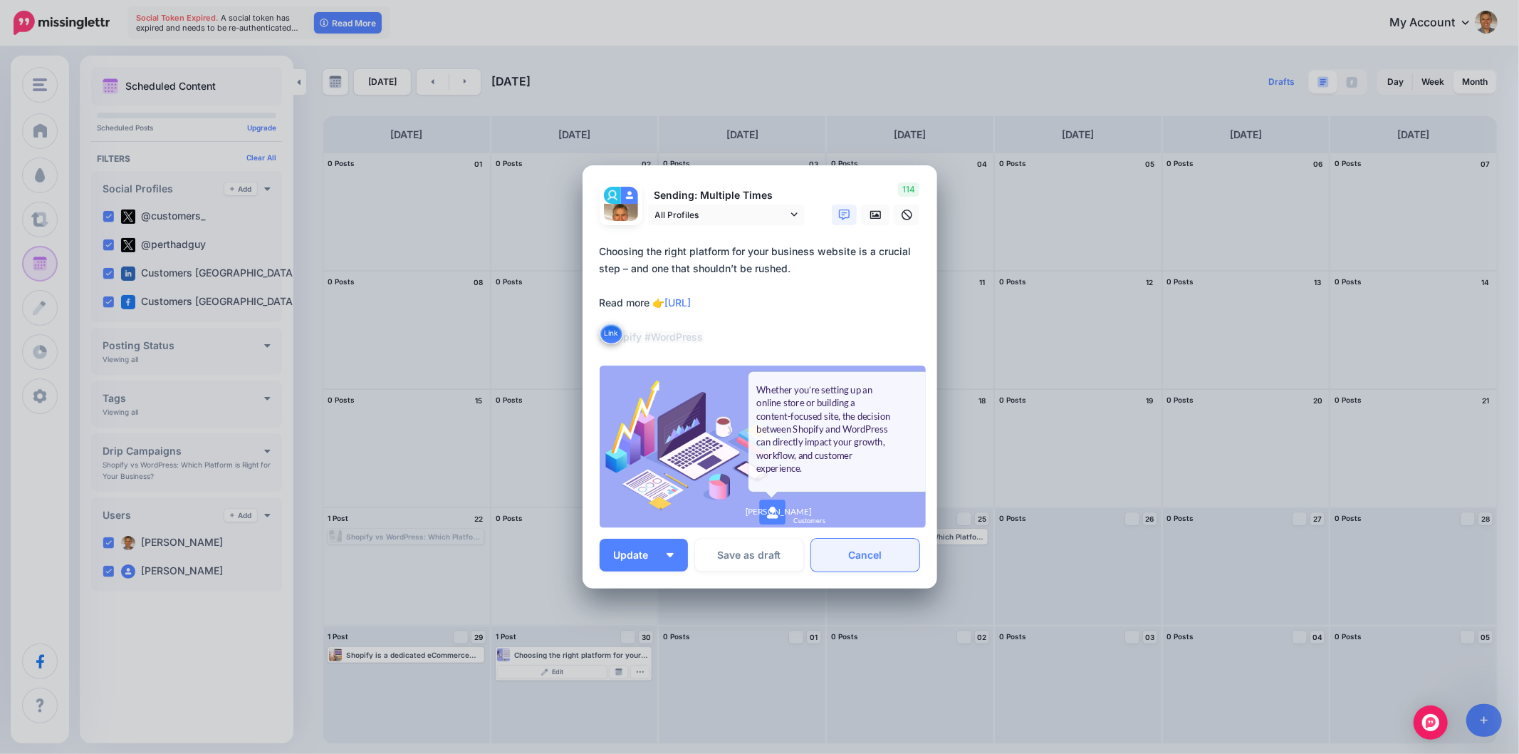
click at [876, 544] on link "Cancel" at bounding box center [865, 555] width 109 height 33
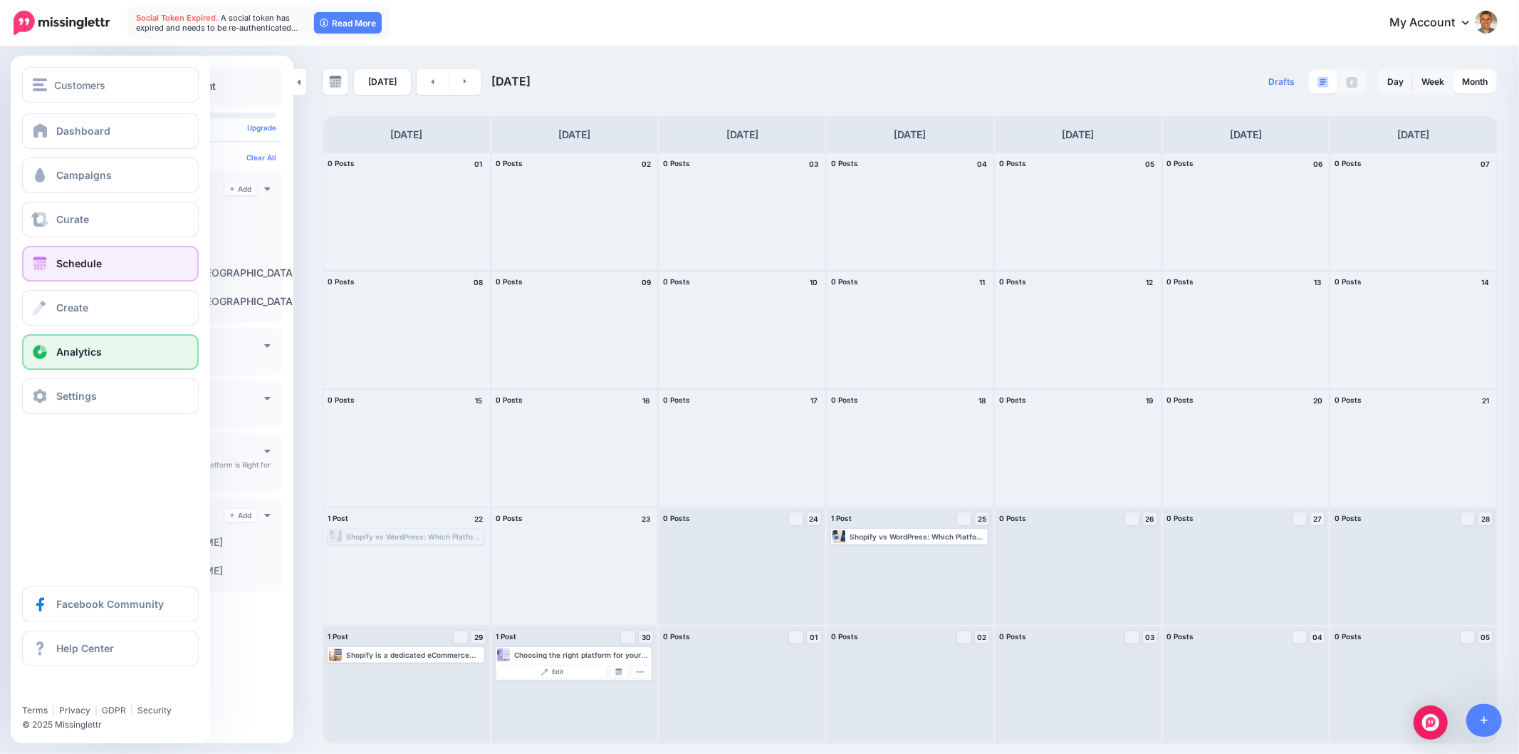
click at [60, 349] on span "Analytics" at bounding box center [79, 351] width 46 height 12
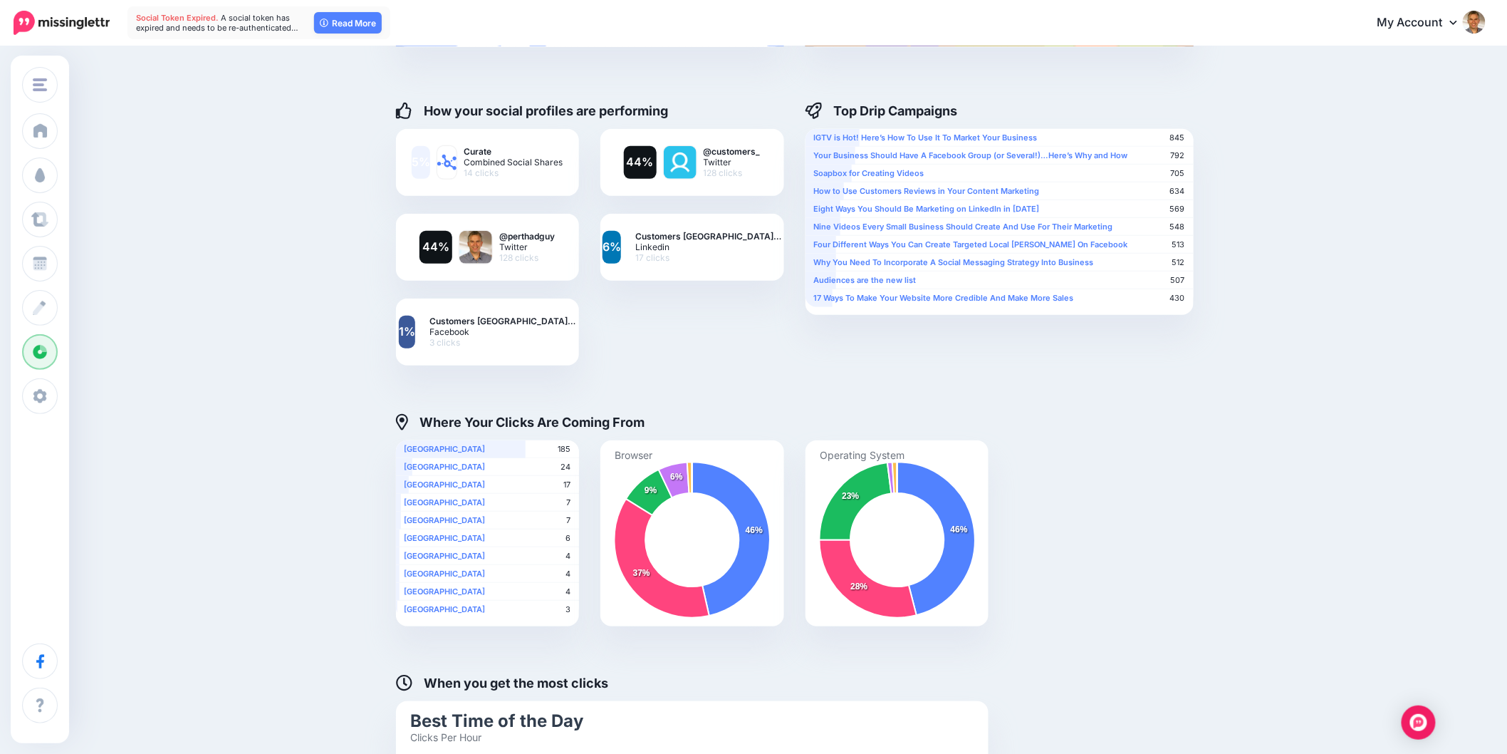
scroll to position [115, 0]
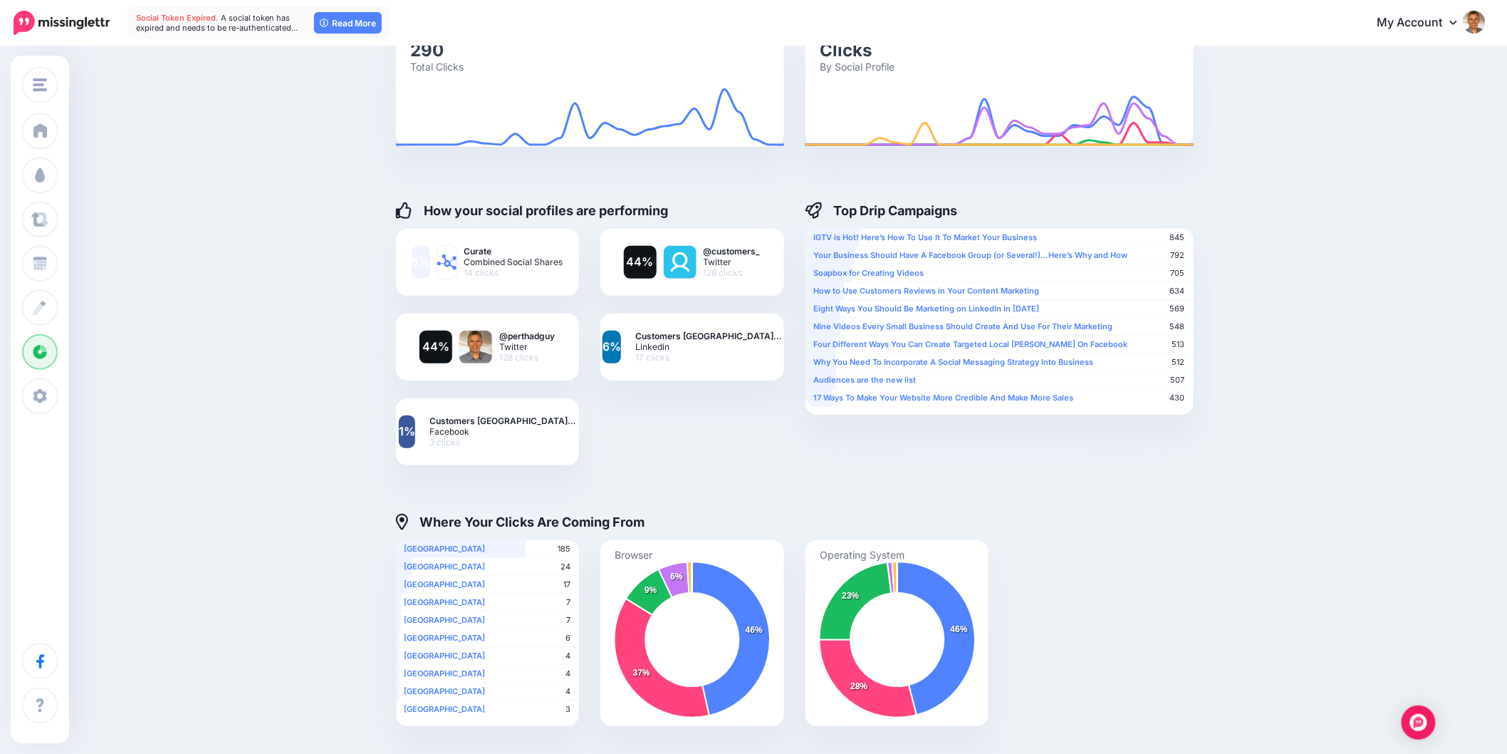
click at [1408, 616] on div "**********" at bounding box center [753, 446] width 1507 height 1026
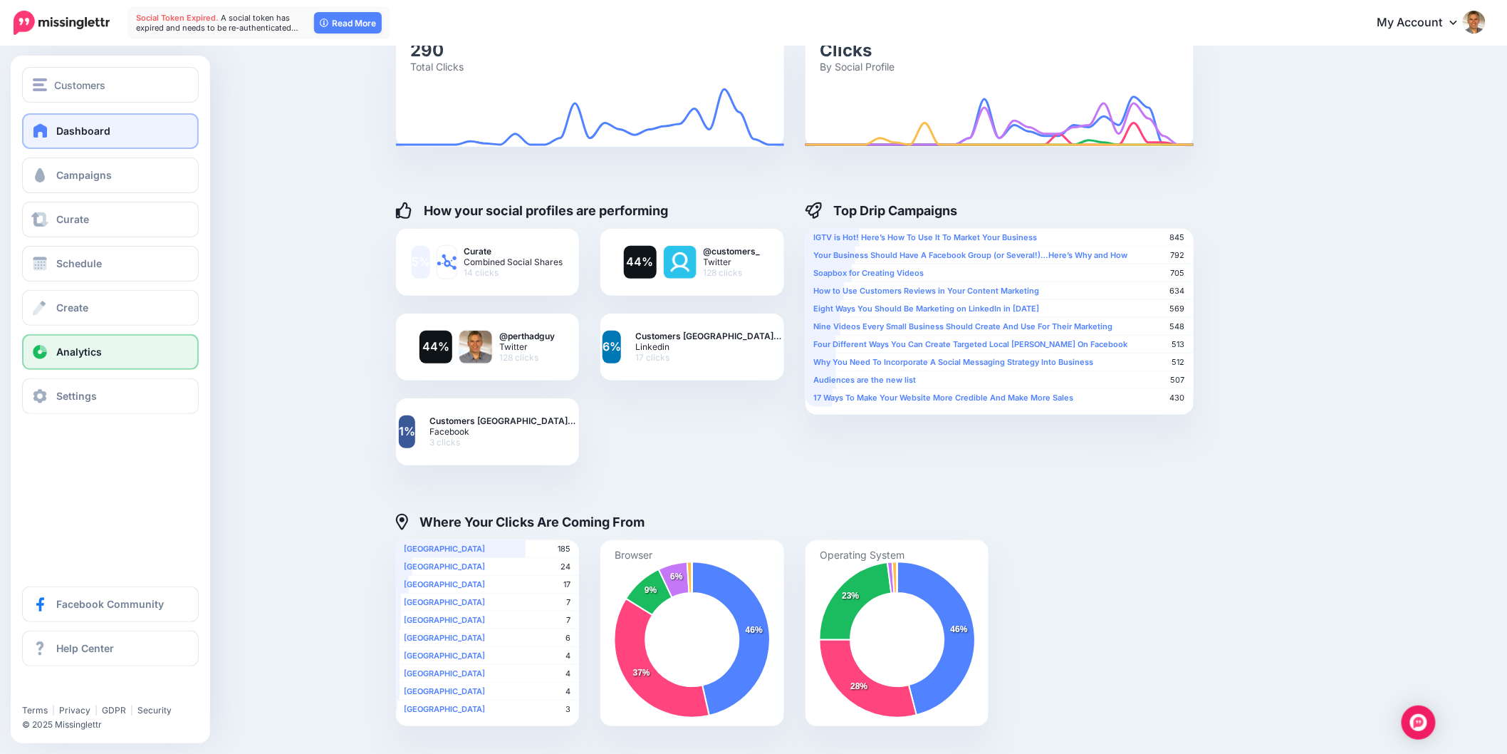
click at [37, 116] on link "Dashboard" at bounding box center [110, 131] width 177 height 36
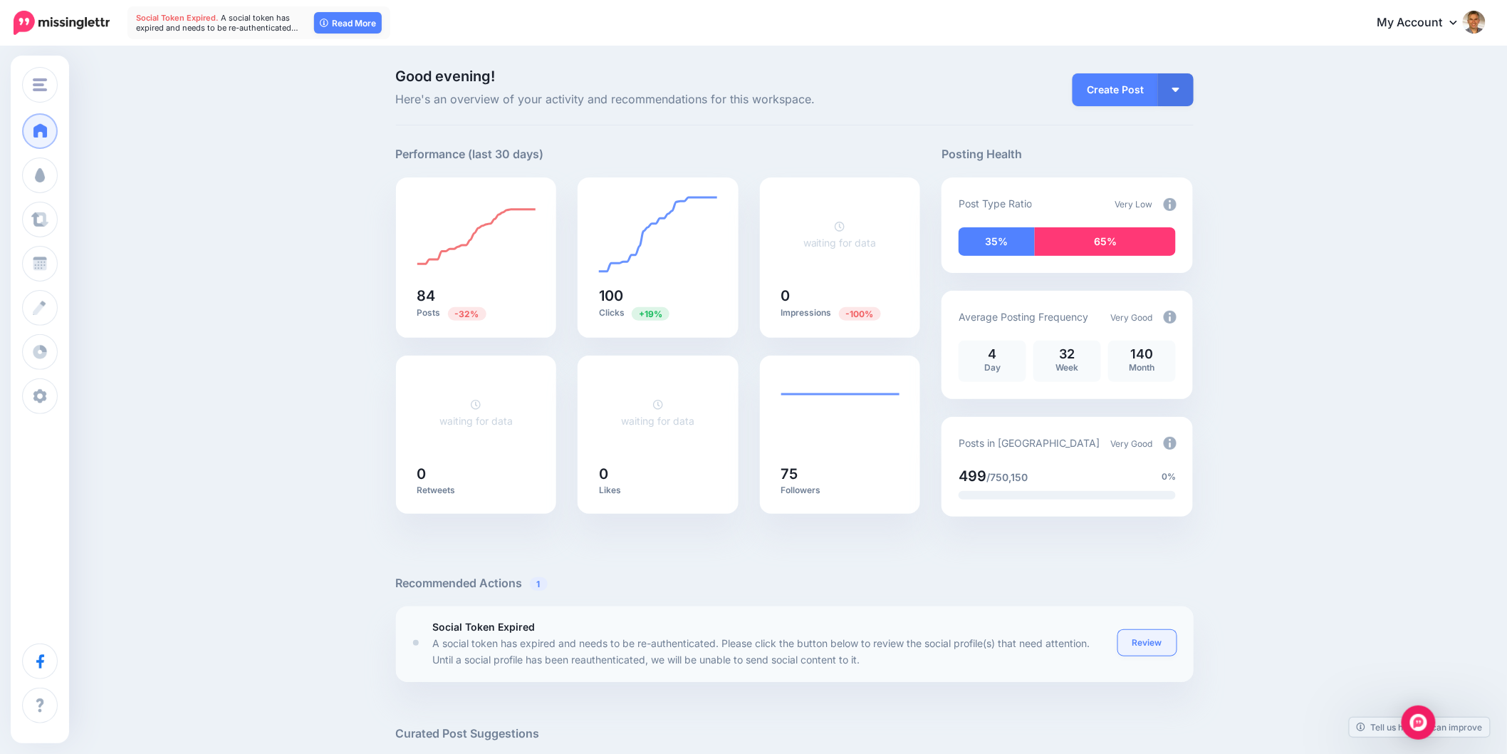
click at [1167, 637] on link "Review" at bounding box center [1147, 643] width 58 height 26
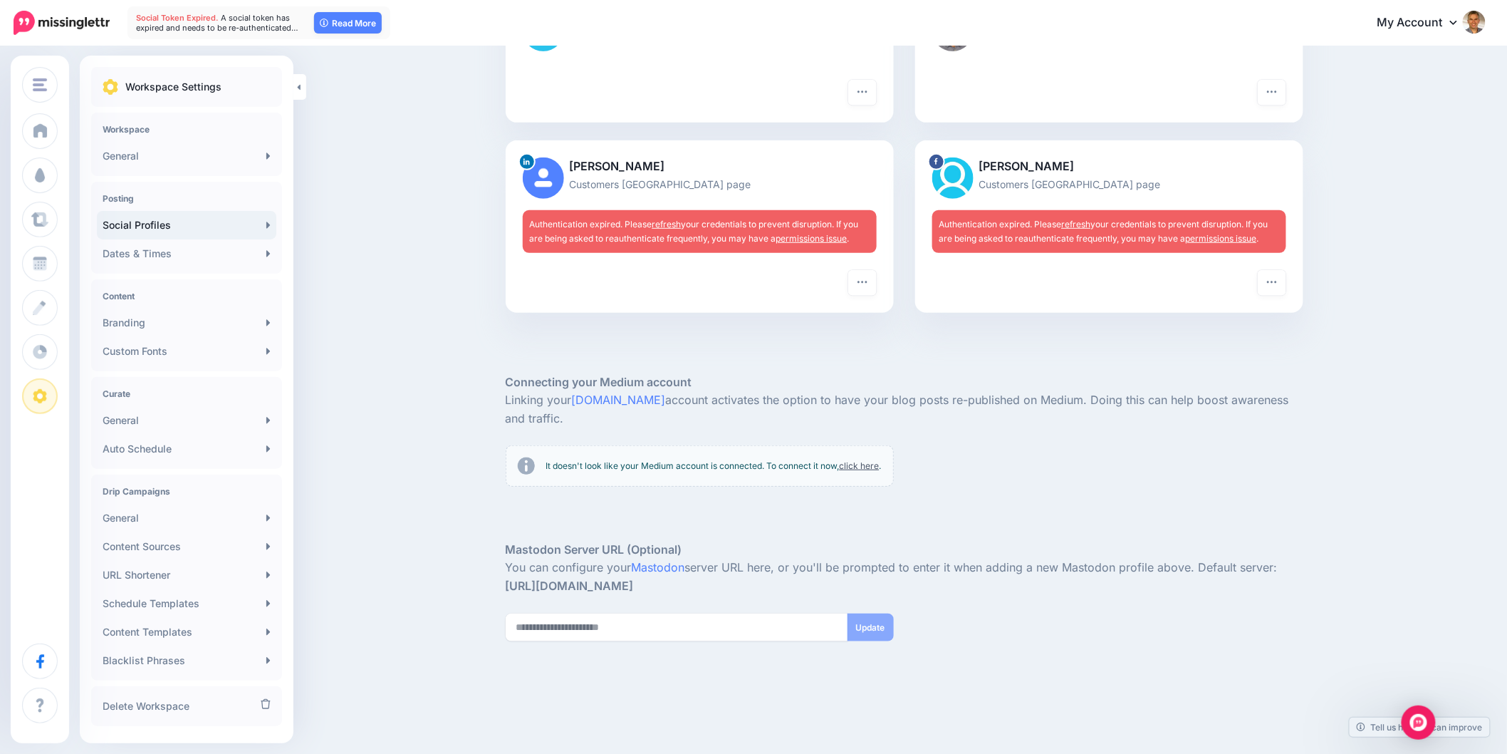
scroll to position [234, 0]
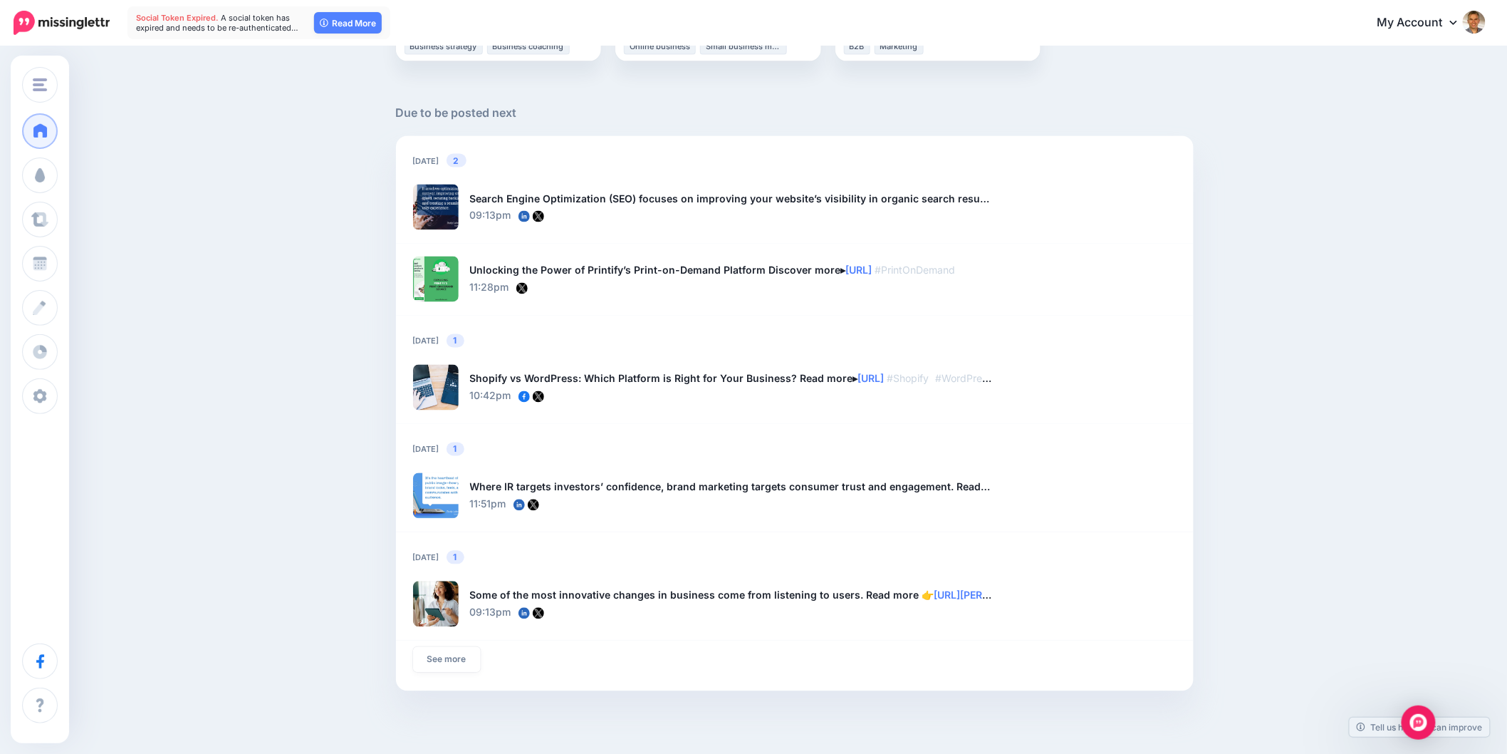
scroll to position [950, 0]
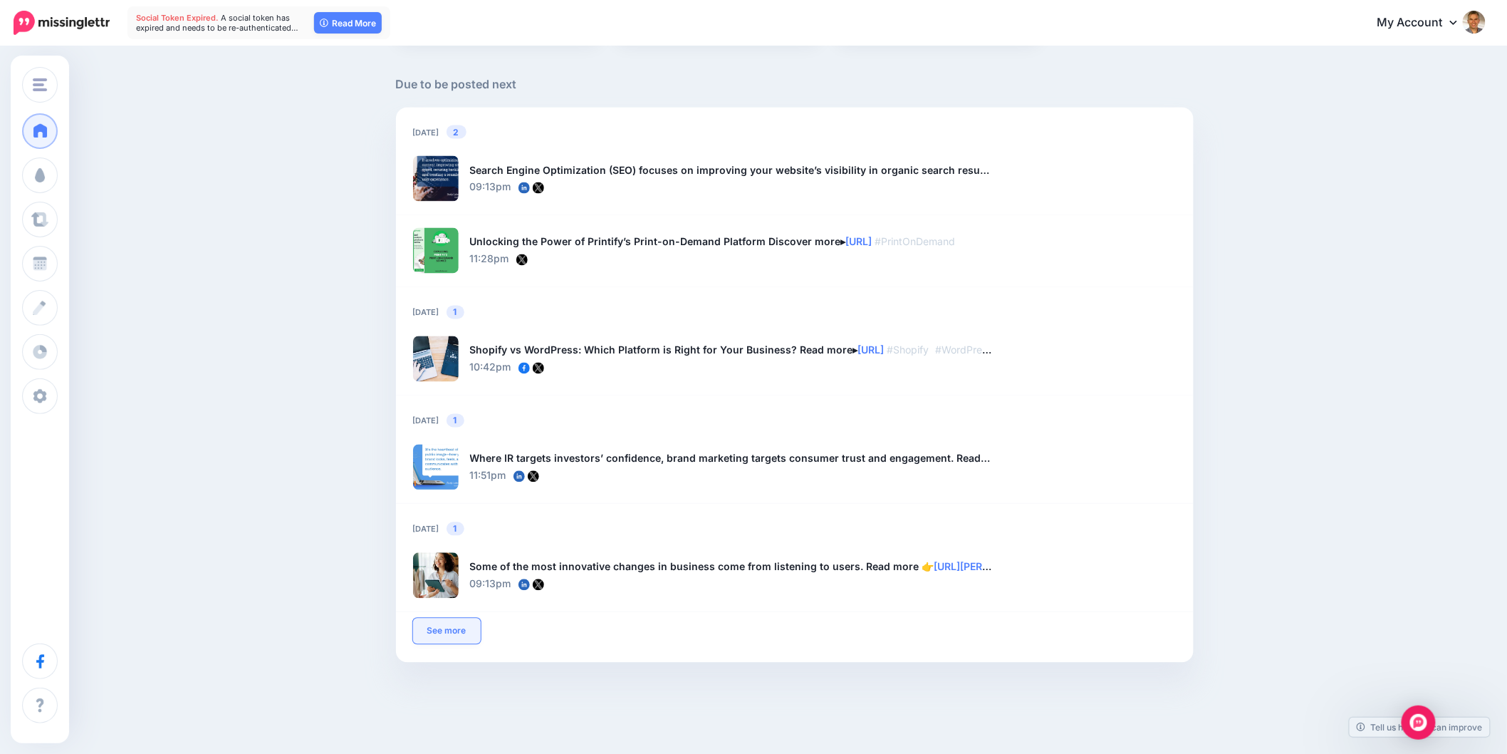
click at [460, 634] on link "See more" at bounding box center [447, 631] width 68 height 26
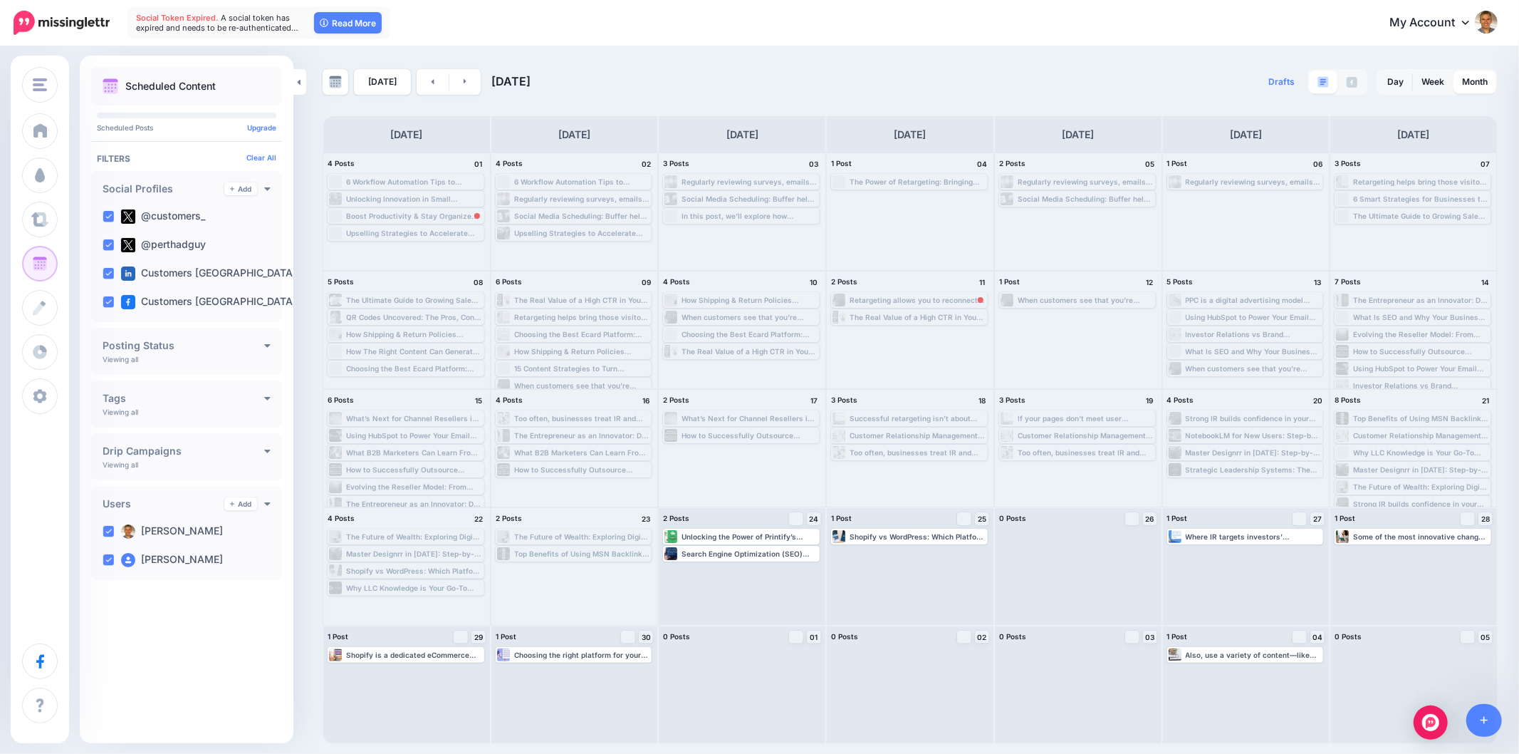
click at [964, 31] on div "My Account Dashboard My Account Billing Facebook Community Help Center Logout" at bounding box center [944, 23] width 1108 height 35
click at [1086, 414] on div "If your pages don’t meet user expectations quickly, Google may start to favor o…" at bounding box center [1086, 418] width 137 height 9
click at [1125, 419] on div "If your pages don’t meet user expectations quickly, Google may start to favor o…" at bounding box center [1086, 418] width 137 height 9
click at [1125, 417] on div "If your pages don’t meet user expectations quickly, Google may start to favor o…" at bounding box center [1086, 418] width 137 height 9
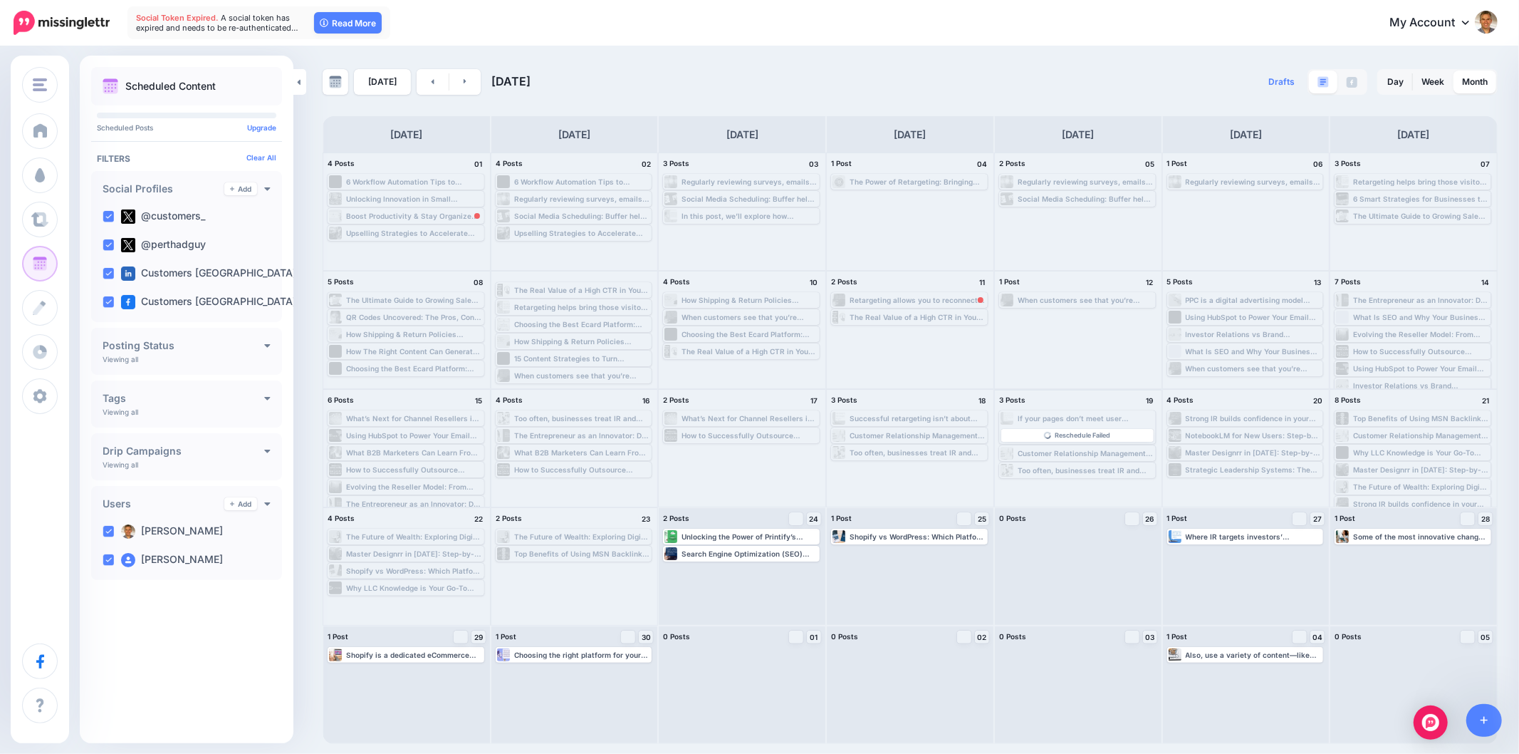
click at [1086, 413] on div "If your pages don’t meet user expectations quickly, Google may start to favor o…" at bounding box center [1078, 418] width 154 height 13
click at [1171, 69] on div "Drafts 0 Day Week Month" at bounding box center [1204, 82] width 588 height 26
click at [1061, 417] on div "If your pages don’t meet user expectations quickly, Google may start to favor o…" at bounding box center [1086, 418] width 137 height 9
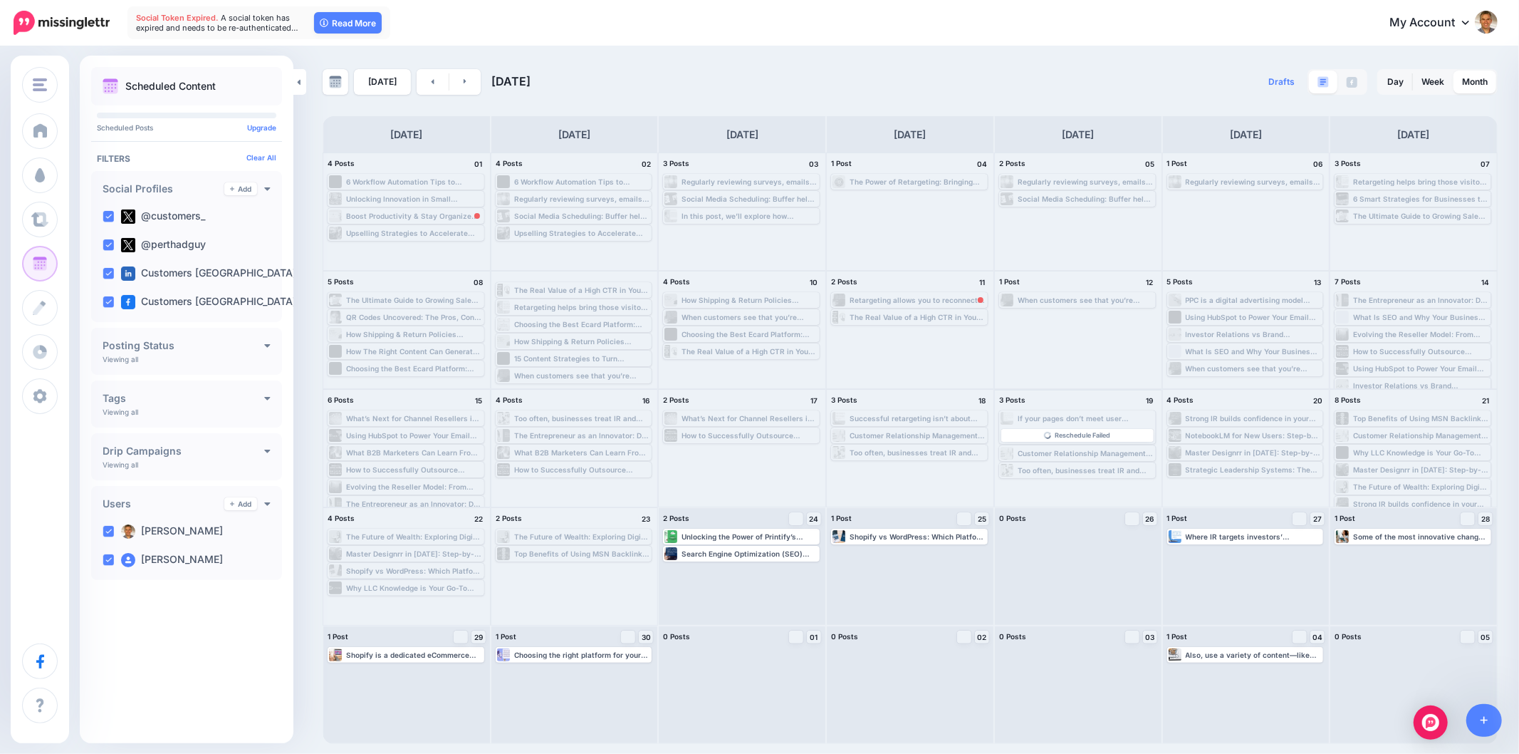
click at [1070, 450] on div "Customer Relationship Management (CRM): HubSpot’s free CRM offers solid automat…" at bounding box center [1086, 453] width 137 height 9
click at [1067, 467] on div "Too often, businesses treat IR and brand marketing as separate silos—but the be…" at bounding box center [1086, 470] width 137 height 9
click at [1067, 415] on div "If your pages don’t meet user expectations quickly, Google may start to favor o…" at bounding box center [1086, 418] width 137 height 9
click at [1165, 54] on div "Today September 2025 Drafts 0 Day Week Month" at bounding box center [759, 396] width 1519 height 696
click at [1039, 417] on div "If your pages don’t meet user expectations quickly, Google may start to favor o…" at bounding box center [1086, 418] width 137 height 9
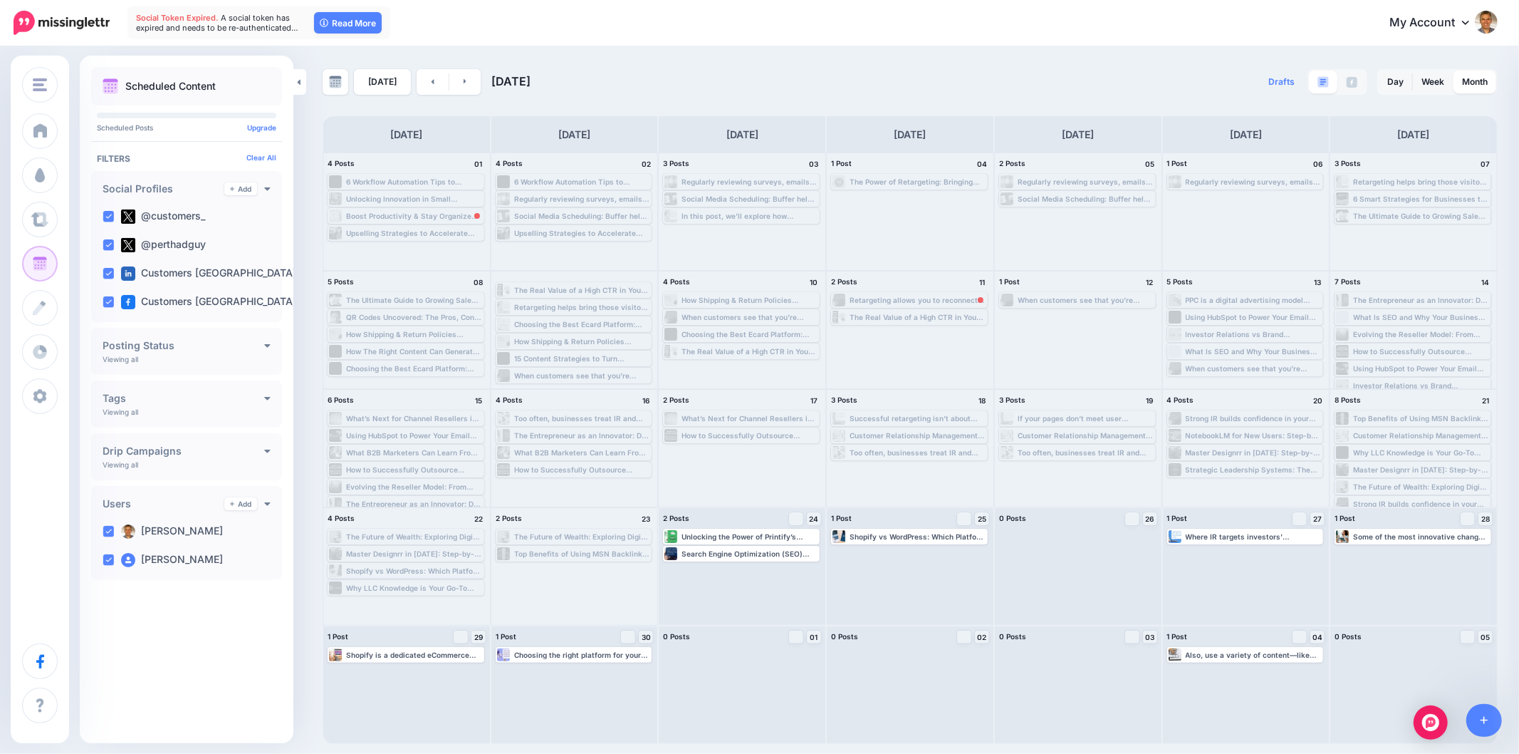
click at [1051, 83] on div "Drafts 0 Day Week Month" at bounding box center [1204, 82] width 588 height 26
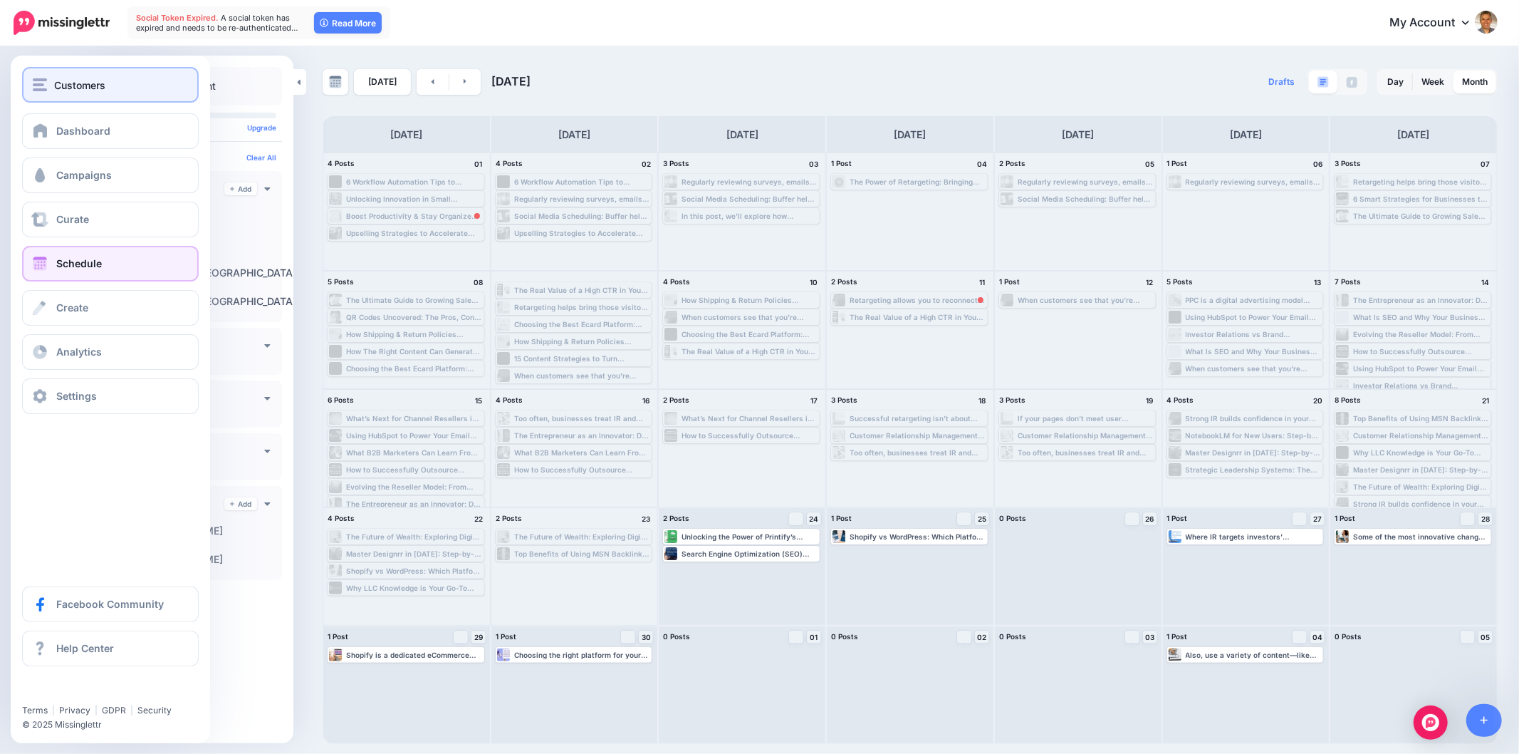
click at [34, 74] on button "Customers" at bounding box center [110, 85] width 177 height 36
click at [50, 177] on link "Campaigns" at bounding box center [110, 175] width 177 height 36
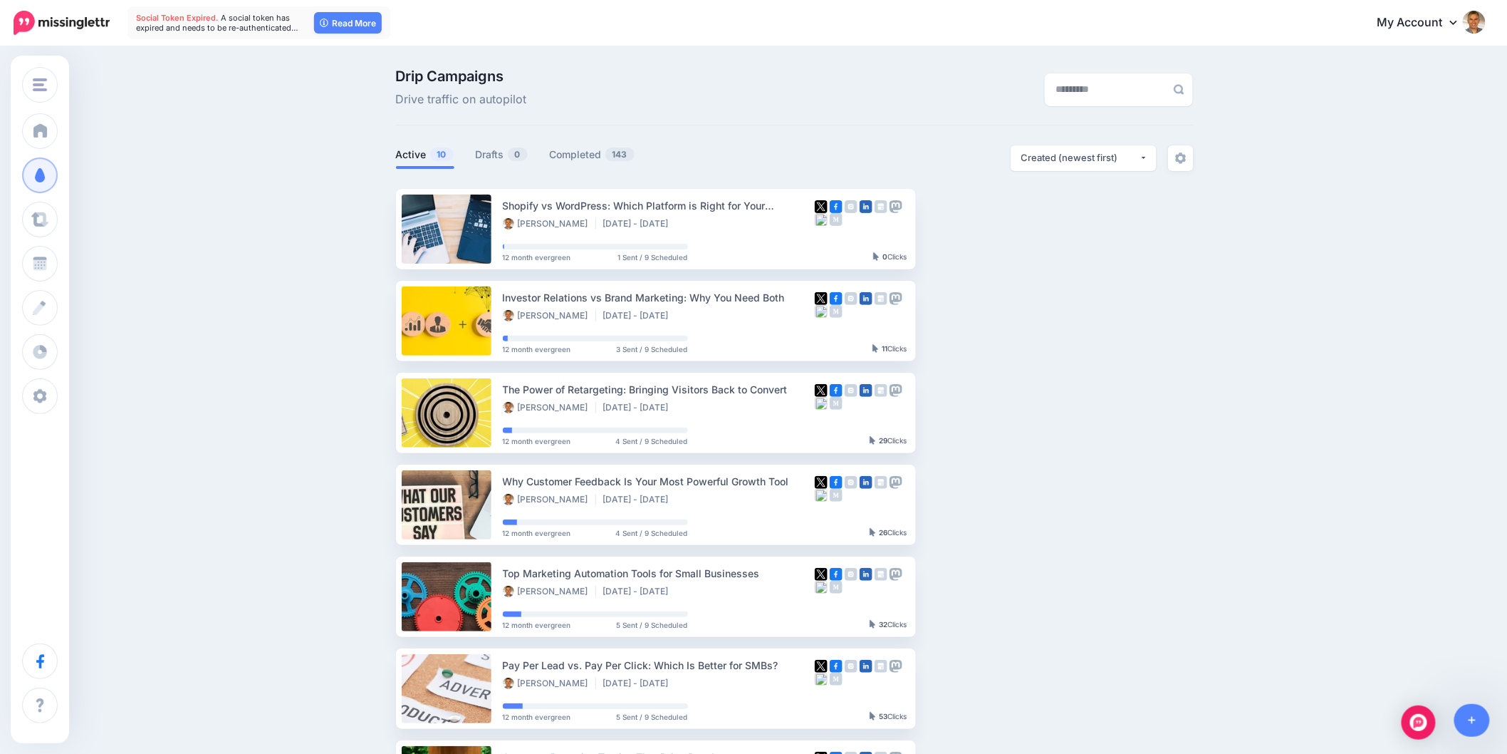
click at [601, 172] on div at bounding box center [795, 180] width 798 height 18
click at [599, 147] on link "Completed 143" at bounding box center [592, 154] width 85 height 17
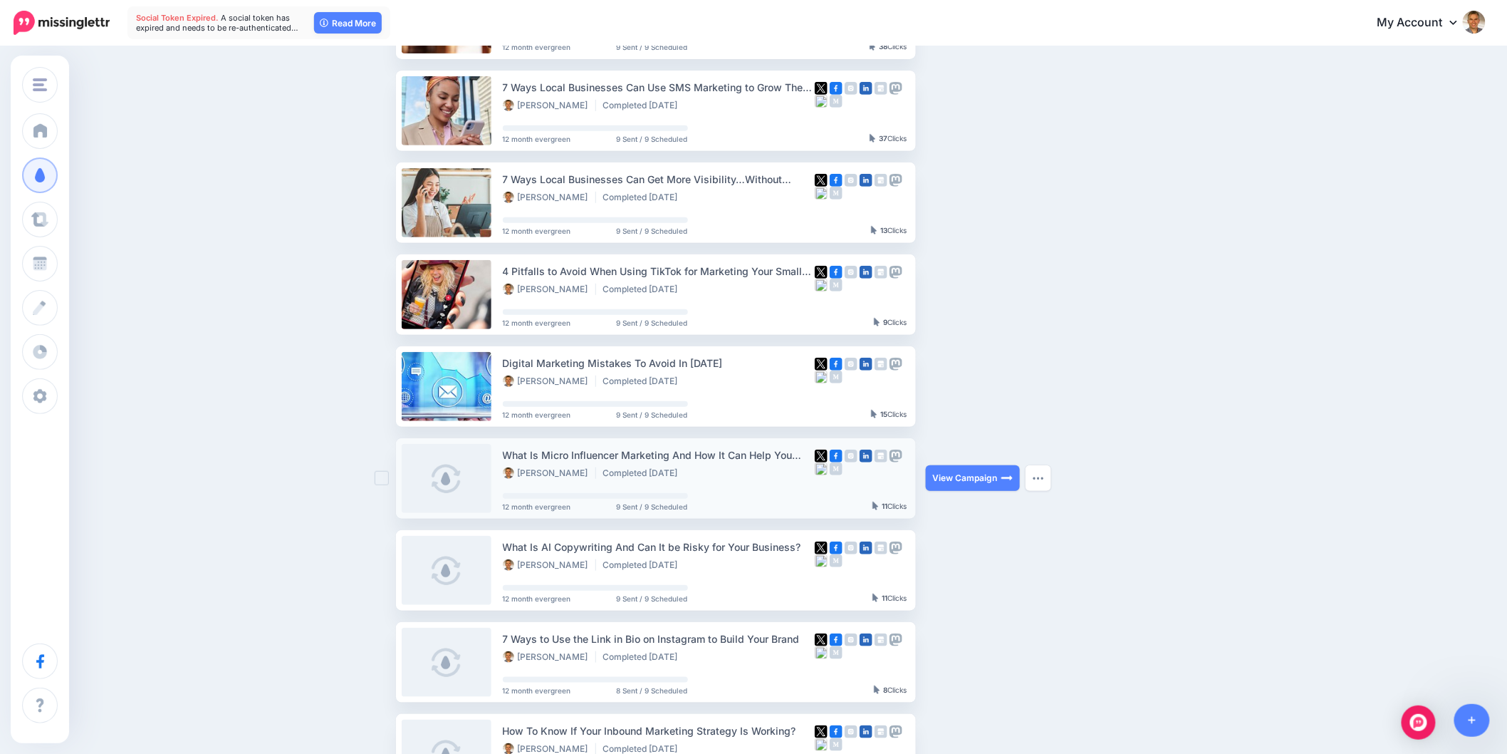
scroll to position [316, 0]
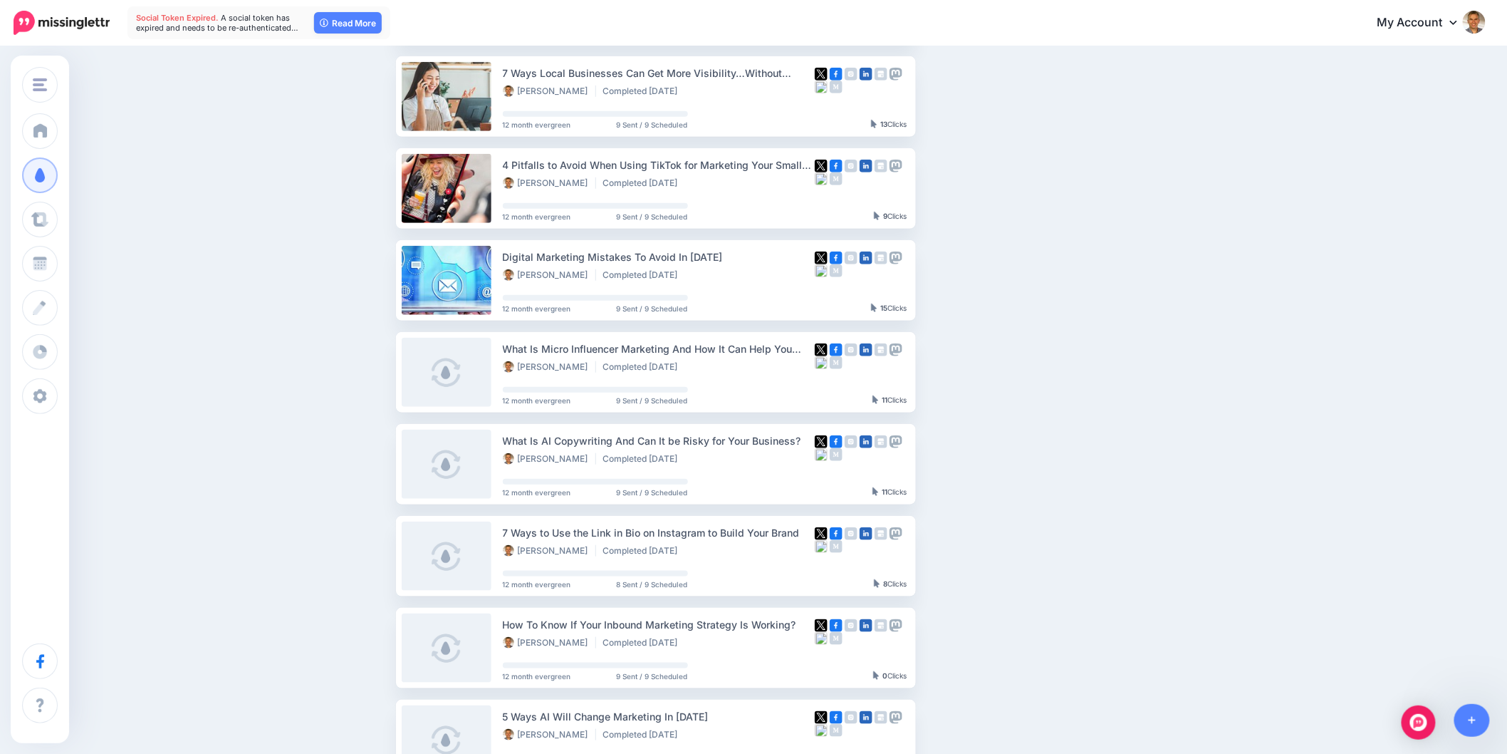
click at [1192, 322] on ul "How to Pick the Best Content Marketing Formats and Strategies for Your Business…" at bounding box center [795, 326] width 798 height 908
click at [1335, 354] on div "Drip Campaigns Drive traffic on autopilot Active 10 0 143" at bounding box center [753, 305] width 1507 height 1149
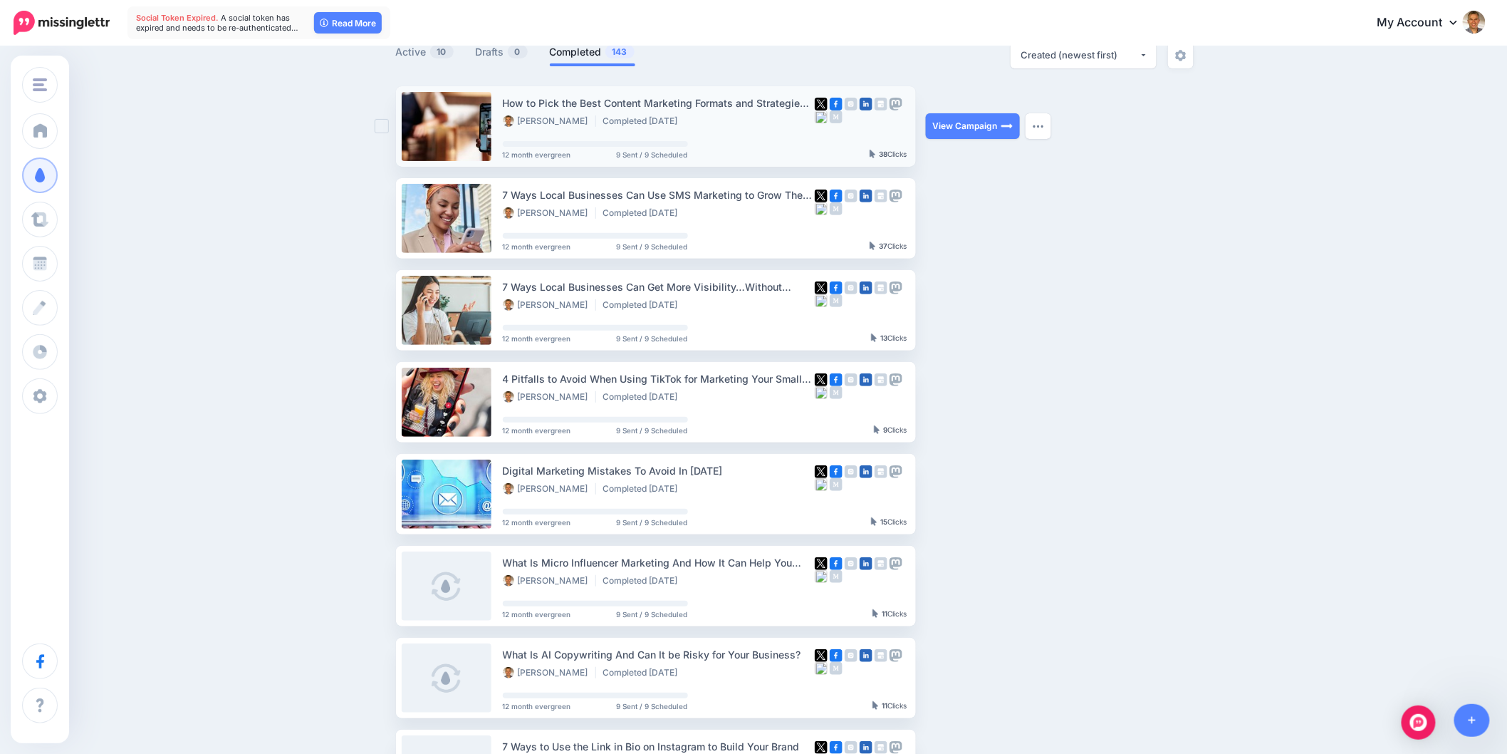
scroll to position [0, 0]
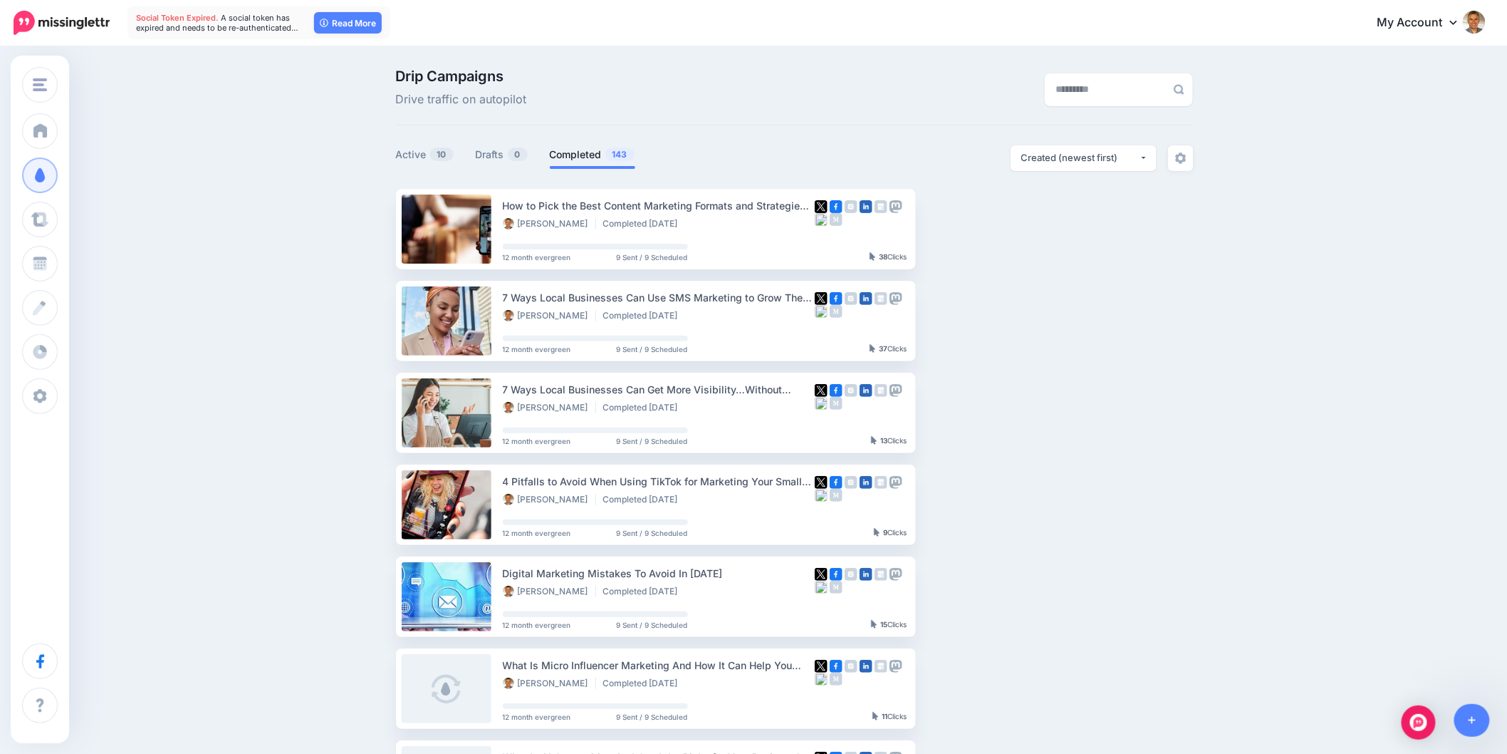
drag, startPoint x: 1348, startPoint y: 383, endPoint x: 1492, endPoint y: 432, distance: 152.1
click at [1348, 383] on div "Drip Campaigns Drive traffic on autopilot Active 10 0 143" at bounding box center [753, 622] width 1507 height 1149
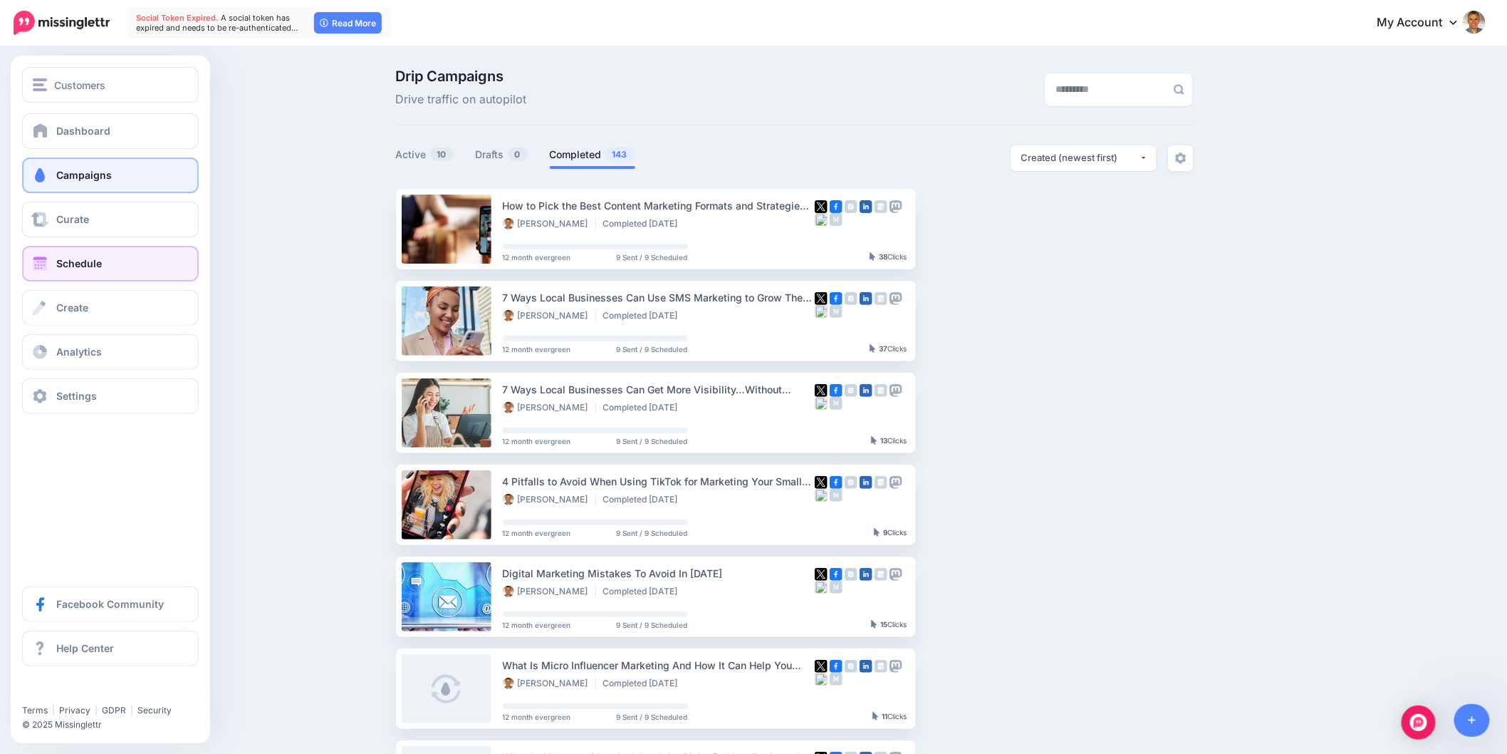
click at [47, 266] on span at bounding box center [40, 263] width 19 height 14
